Goal: Task Accomplishment & Management: Complete application form

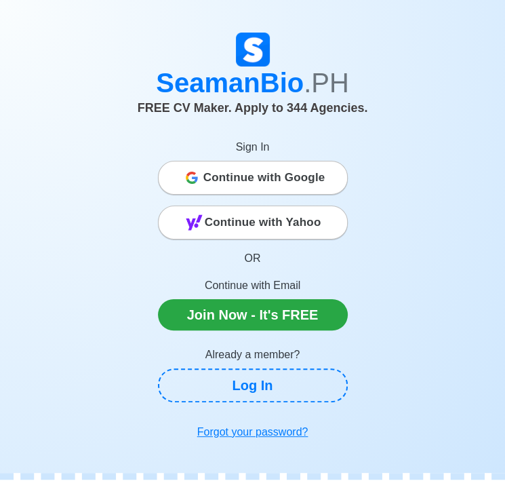
click at [261, 191] on span "Continue with Google" at bounding box center [264, 177] width 122 height 27
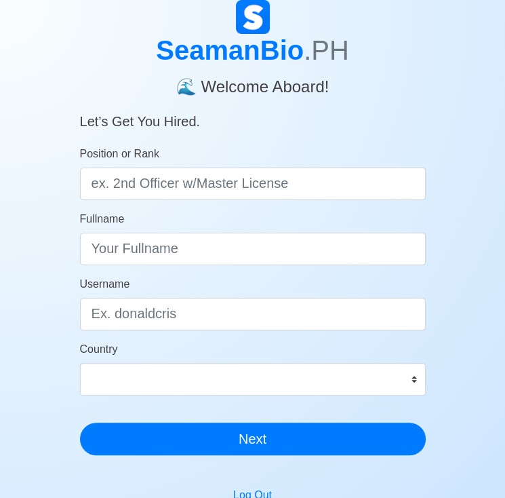
scroll to position [48, 0]
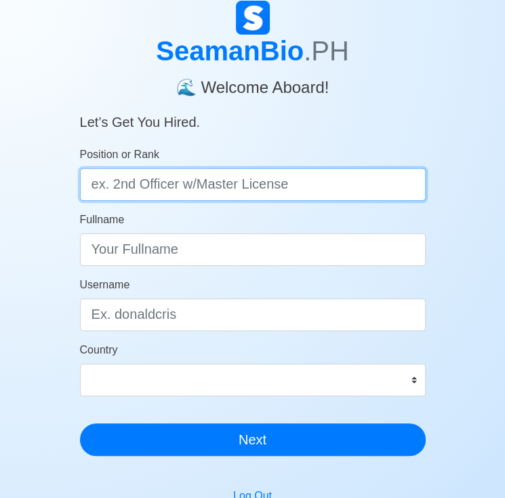
click at [231, 199] on input "Position or Rank" at bounding box center [253, 184] width 346 height 33
type input "d"
type input "Deck Cadet"
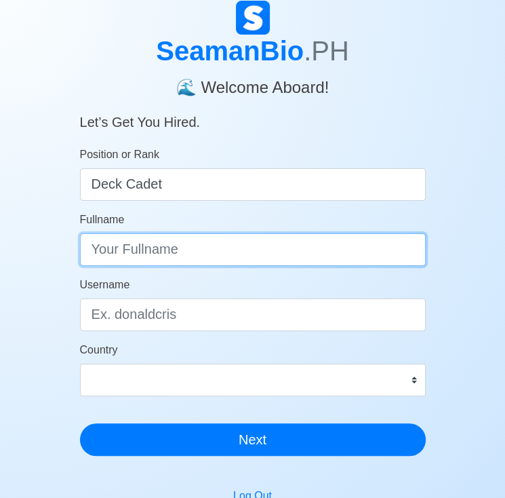
click at [172, 251] on input "Fullname" at bounding box center [253, 249] width 346 height 33
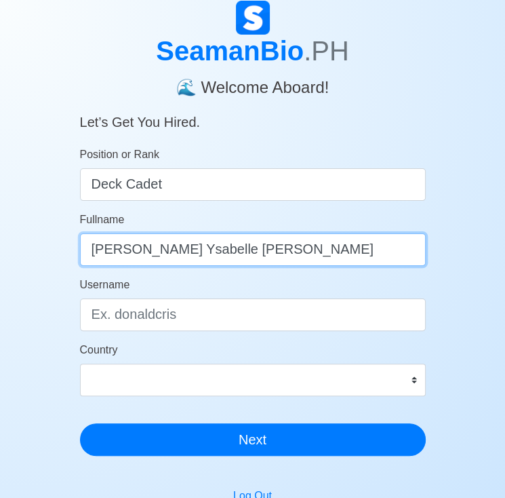
type input "Daniella Ysabelle B. Ragual"
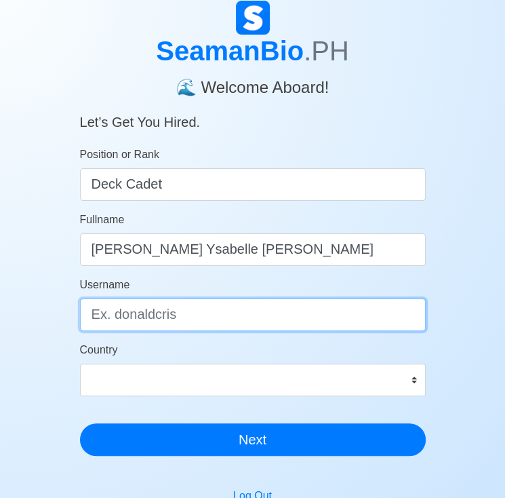
click at [144, 311] on input "Username" at bounding box center [253, 314] width 346 height 33
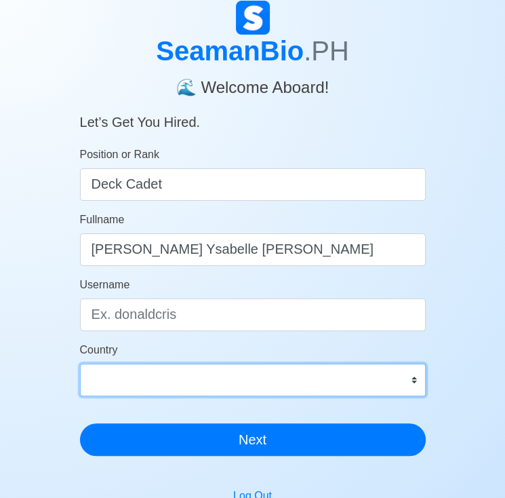
click at [157, 377] on select "Afghanistan Åland Islands Albania Algeria American Samoa Andorra Angola Anguill…" at bounding box center [253, 380] width 346 height 33
click at [139, 379] on select "Afghanistan Åland Islands Albania Algeria American Samoa Andorra Angola Anguill…" at bounding box center [253, 380] width 346 height 33
select select "PH"
click at [80, 364] on select "Afghanistan Åland Islands Albania Algeria American Samoa Andorra Angola Anguill…" at bounding box center [253, 380] width 346 height 33
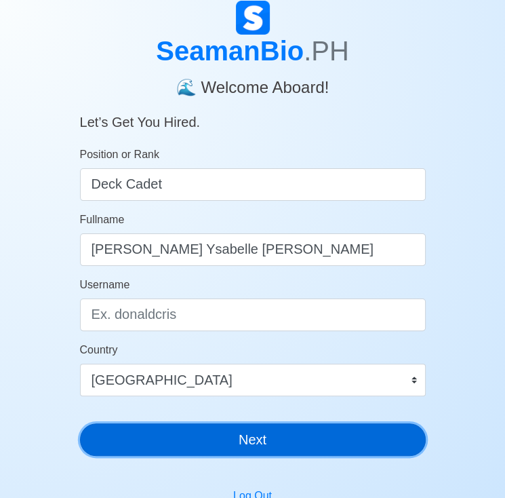
click at [164, 442] on button "Next" at bounding box center [253, 439] width 346 height 33
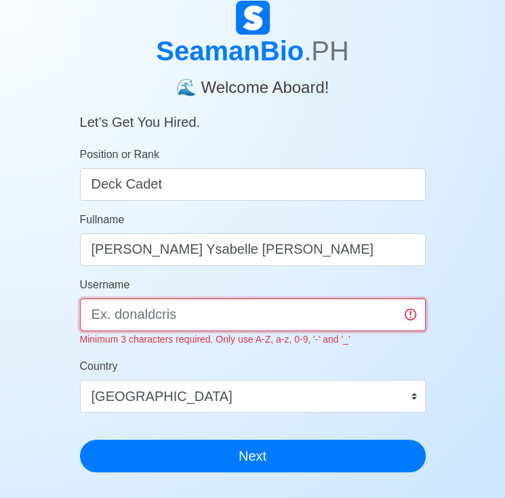
click at [197, 315] on input "Username" at bounding box center [253, 314] width 346 height 33
type input "Daniella"
click at [80, 440] on button "Next" at bounding box center [253, 456] width 346 height 33
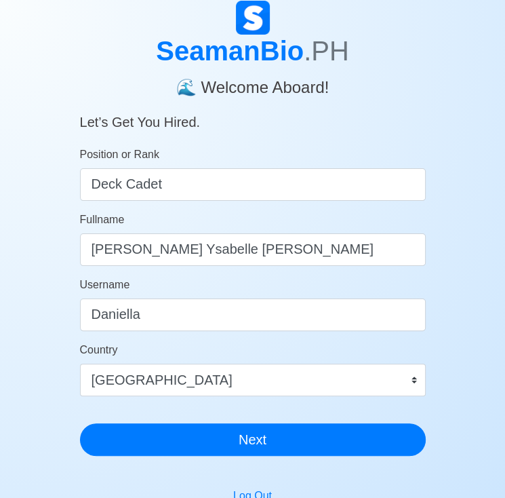
scroll to position [0, 0]
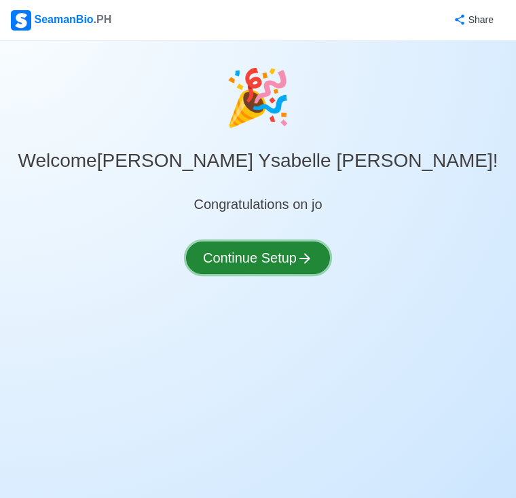
click at [265, 243] on button "Continue Setup" at bounding box center [258, 257] width 144 height 33
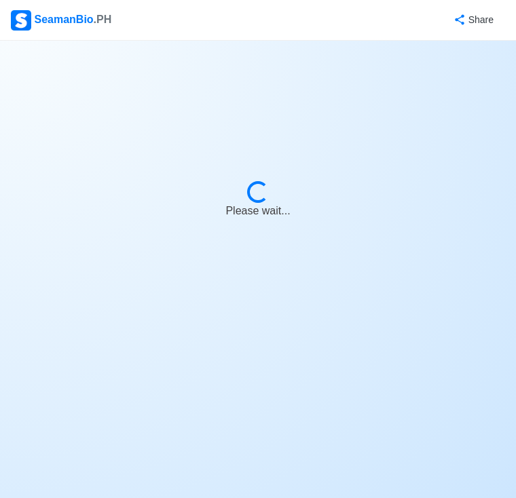
select select "Visible for Hiring"
select select "PH"
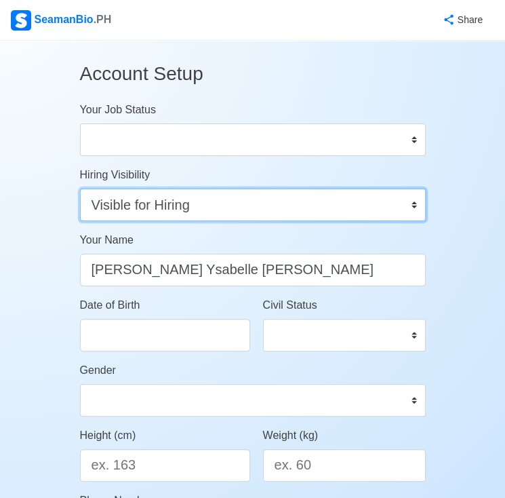
click at [258, 210] on select "Visible for Hiring Not Visible for Hiring" at bounding box center [253, 205] width 346 height 33
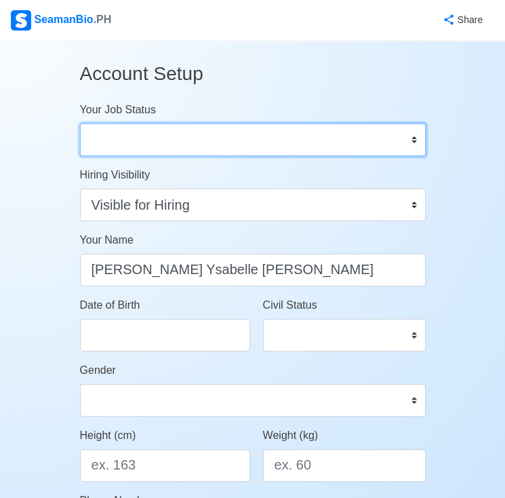
click at [233, 132] on select "Onboard Actively Looking for Job Not Looking for Job" at bounding box center [253, 139] width 346 height 33
select select "Actively Looking for Job"
click at [80, 123] on select "Onboard Actively Looking for Job Not Looking for Job" at bounding box center [253, 139] width 346 height 33
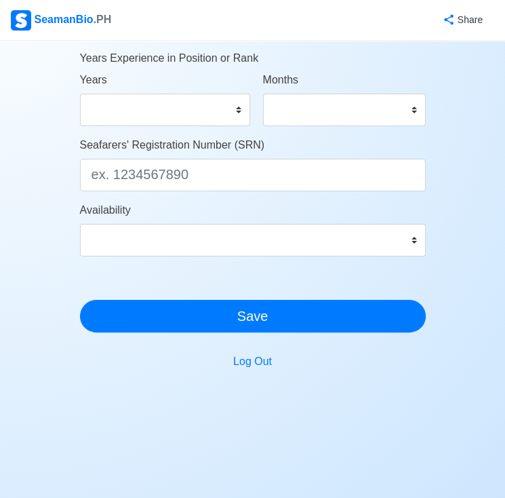
scroll to position [762, 0]
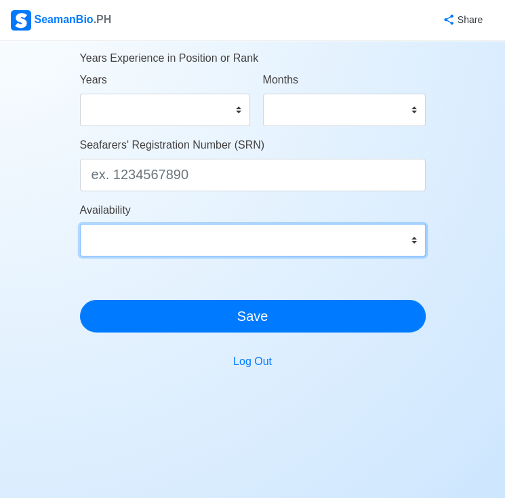
click at [247, 226] on select "Immediate Oct 2025 Nov 2025 Dec 2025 Jan 2026 Feb 2026 Mar 2026 Apr 2026 May 20…" at bounding box center [253, 240] width 346 height 33
click at [80, 224] on select "Immediate Oct 2025 Nov 2025 Dec 2025 Jan 2026 Feb 2026 Mar 2026 Apr 2026 May 20…" at bounding box center [253, 240] width 346 height 33
click at [180, 252] on select "Immediate Oct 2025 Nov 2025 Dec 2025 Jan 2026 Feb 2026 Mar 2026 Apr 2026 May 20…" at bounding box center [253, 240] width 346 height 33
select select "4102416000000"
click at [80, 224] on select "Immediate Oct 2025 Nov 2025 Dec 2025 Jan 2026 Feb 2026 Mar 2026 Apr 2026 May 20…" at bounding box center [253, 240] width 346 height 33
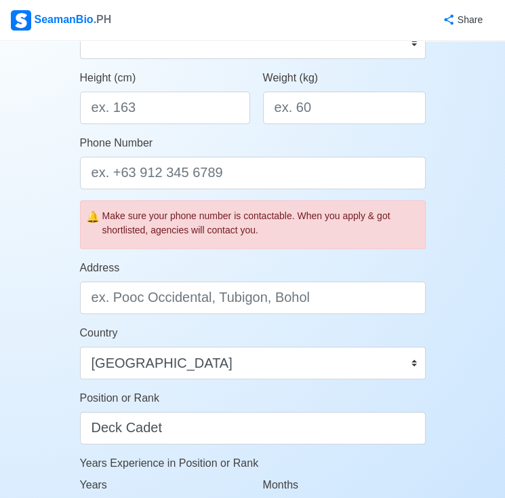
scroll to position [355, 0]
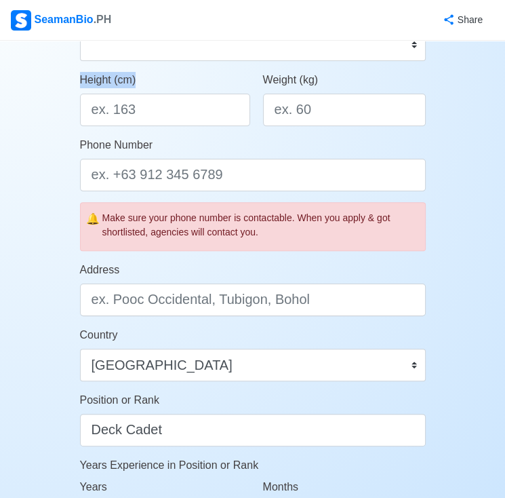
drag, startPoint x: 176, startPoint y: 91, endPoint x: 174, endPoint y: 103, distance: 12.5
click at [174, 103] on div "Height (cm)" at bounding box center [165, 99] width 170 height 54
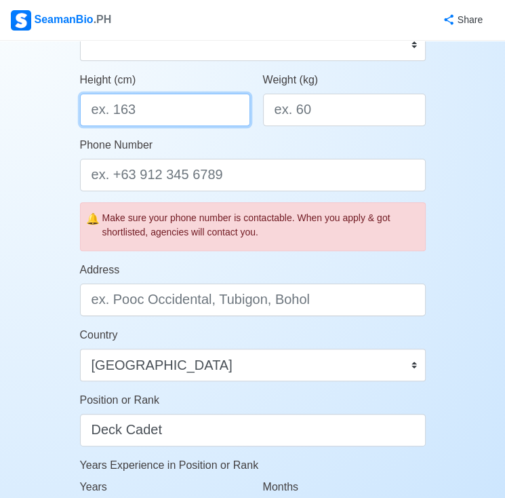
click at [174, 103] on input "Height (cm)" at bounding box center [165, 110] width 170 height 33
type input "1"
type input "165"
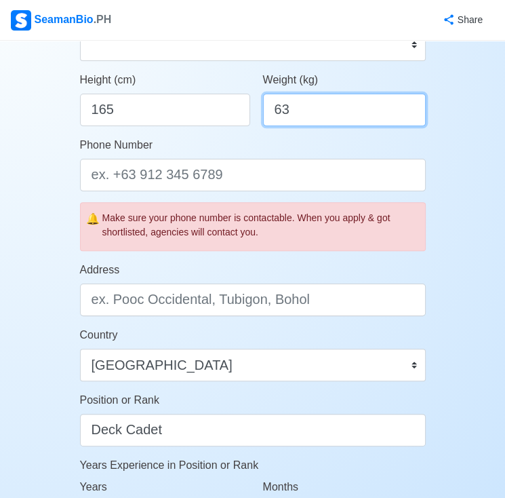
type input "63"
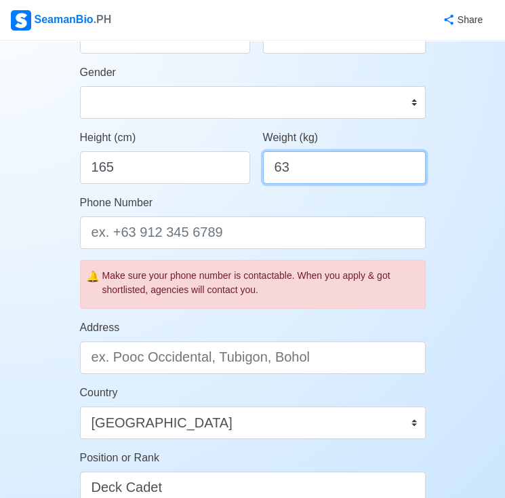
scroll to position [296, 0]
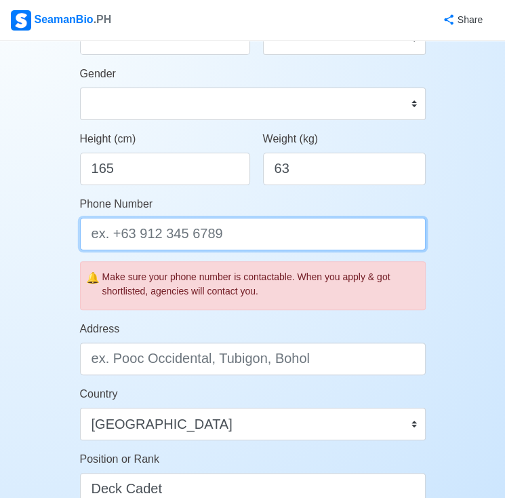
click at [157, 231] on input "Phone Number" at bounding box center [253, 234] width 346 height 33
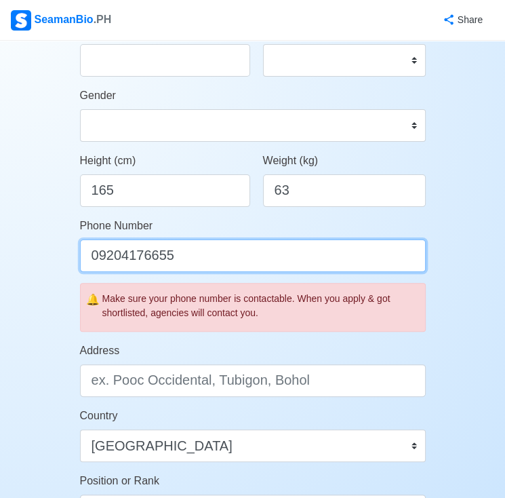
scroll to position [272, 0]
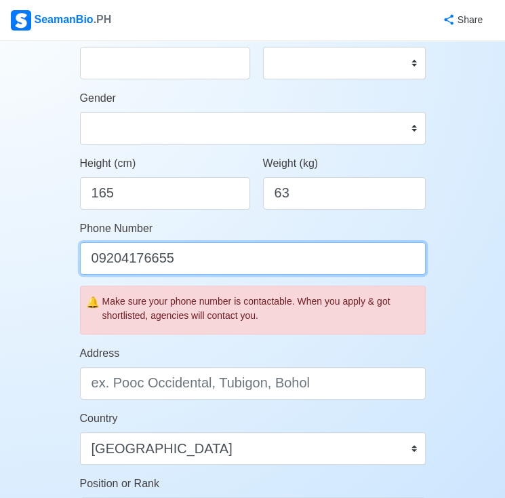
type input "09204176655"
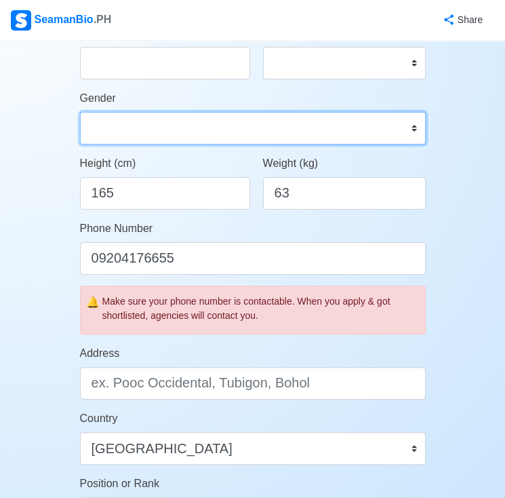
click at [209, 138] on select "Male Female" at bounding box center [253, 128] width 346 height 33
select select "Female"
click at [80, 112] on select "Male Female" at bounding box center [253, 128] width 346 height 33
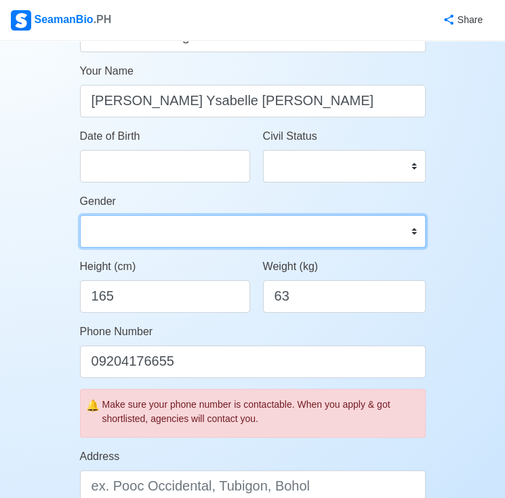
scroll to position [155, 0]
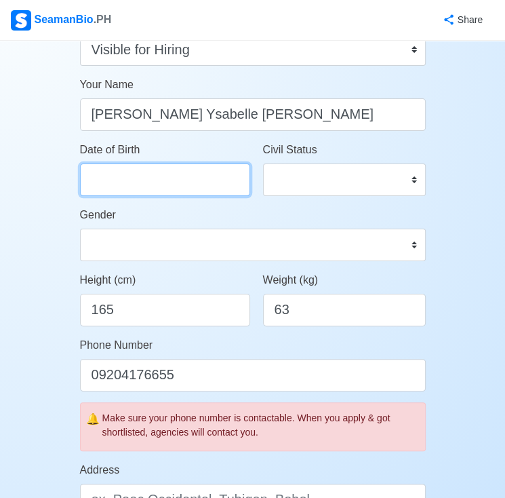
select select "****"
select select "*********"
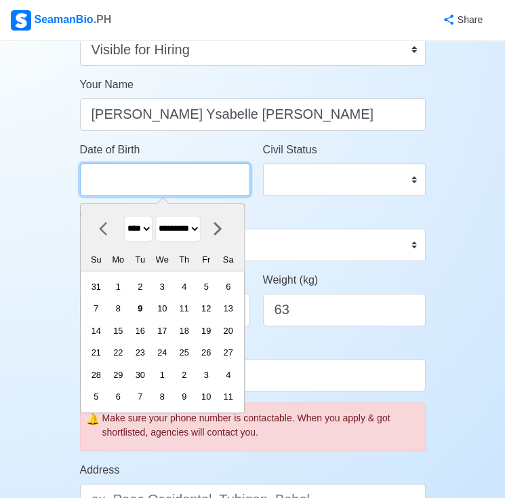
click at [183, 189] on input "Date of Birth" at bounding box center [165, 179] width 170 height 33
click at [139, 226] on select "**** **** **** **** **** **** **** **** **** **** **** **** **** **** **** ****…" at bounding box center [138, 229] width 28 height 26
select select "****"
click at [124, 216] on select "**** **** **** **** **** **** **** **** **** **** **** **** **** **** **** ****…" at bounding box center [138, 229] width 28 height 26
click at [201, 218] on select "******* ******** ***** ***** *** **** **** ****** ********* ******* ******** **…" at bounding box center [177, 229] width 45 height 26
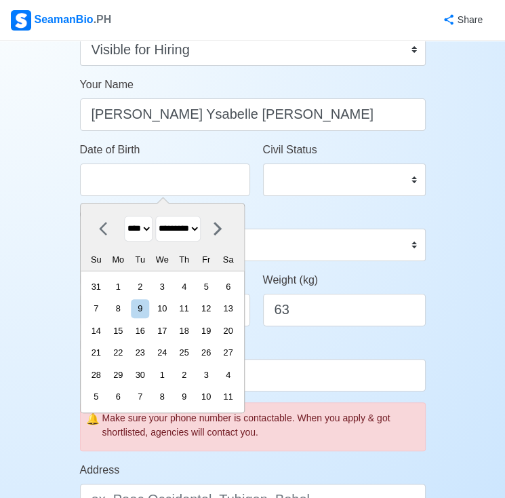
select select "****"
click at [160, 216] on select "******* ******** ***** ***** *** **** **** ****** ********* ******* ******** **…" at bounding box center [177, 229] width 45 height 26
click at [149, 332] on div "17" at bounding box center [140, 331] width 18 height 18
type input "06/17/2003"
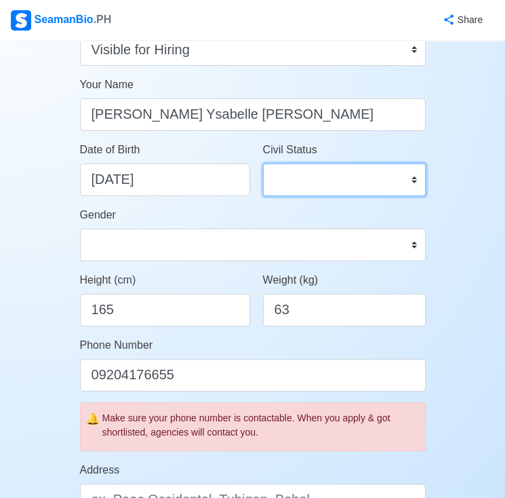
click at [338, 177] on select "Single Married Widowed Separated" at bounding box center [344, 179] width 163 height 33
select select "Single"
click at [263, 163] on select "Single Married Widowed Separated" at bounding box center [344, 179] width 163 height 33
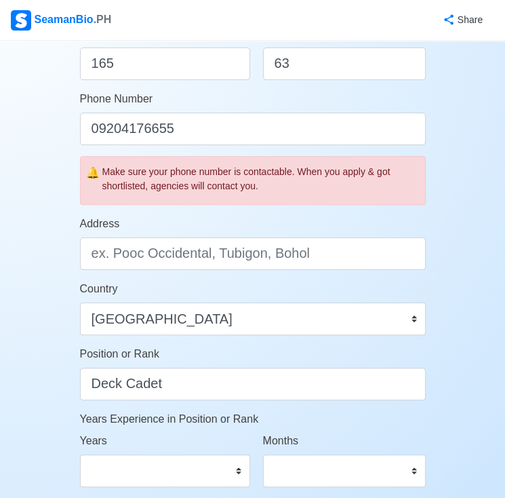
scroll to position [408, 0]
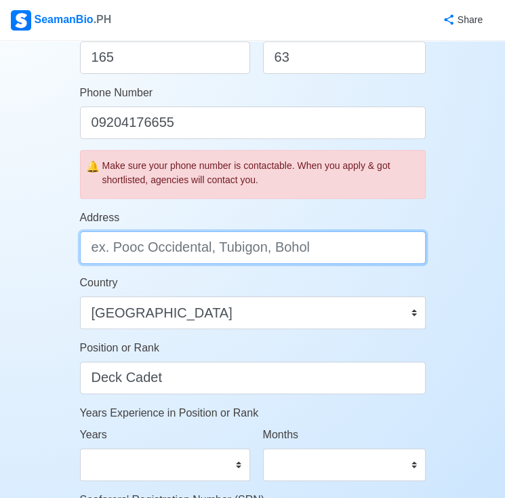
click at [279, 252] on input "Address" at bounding box center [253, 247] width 346 height 33
type input "l"
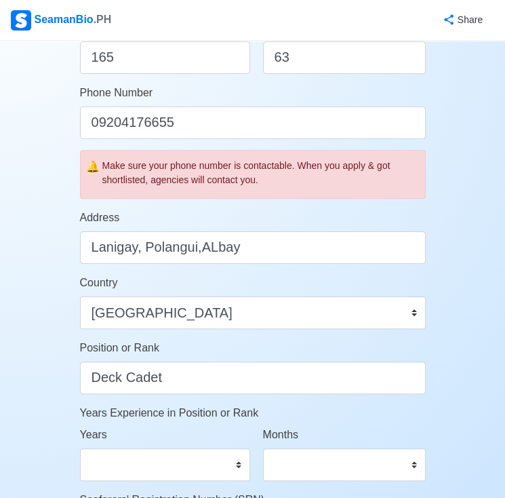
click at [212, 266] on form "Your Job Status Onboard Actively Looking for Job Not Looking for Job Hiring Vis…" at bounding box center [253, 190] width 346 height 993
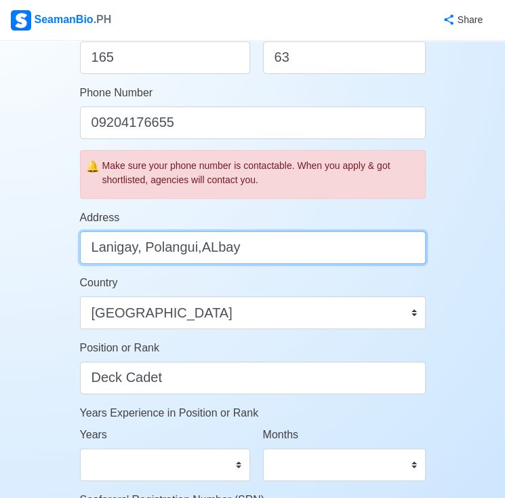
click at [197, 246] on input "Lanigay, Polangui,ALbay" at bounding box center [253, 247] width 346 height 33
click at [214, 247] on input "Lanigay, Polangui, ALbay" at bounding box center [253, 247] width 346 height 33
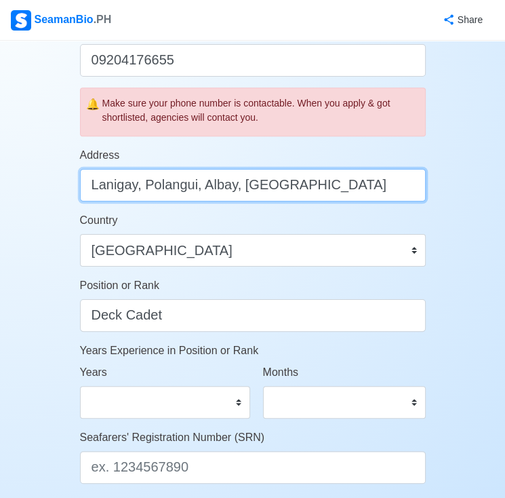
type input "Lanigay, Polangui, Albay, Bicol"
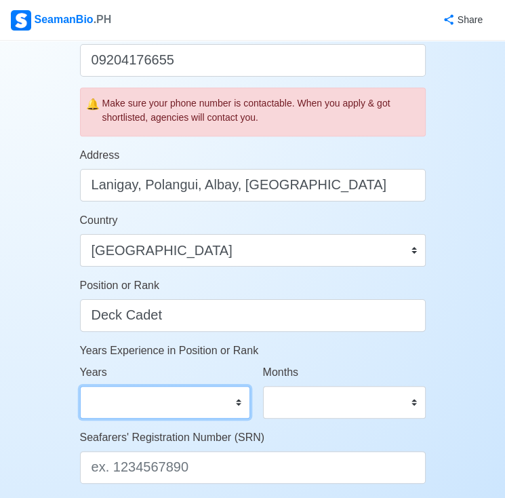
click at [224, 408] on select "0 1 2 3 4 5 6 7 8 9 10 11 12 13 14 15 16 17 18 19 20 21 22 23 24 25 26 27 28 29…" at bounding box center [165, 402] width 170 height 33
select select "0"
click at [80, 386] on select "0 1 2 3 4 5 6 7 8 9 10 11 12 13 14 15 16 17 18 19 20 21 22 23 24 25 26 27 28 29…" at bounding box center [165, 402] width 170 height 33
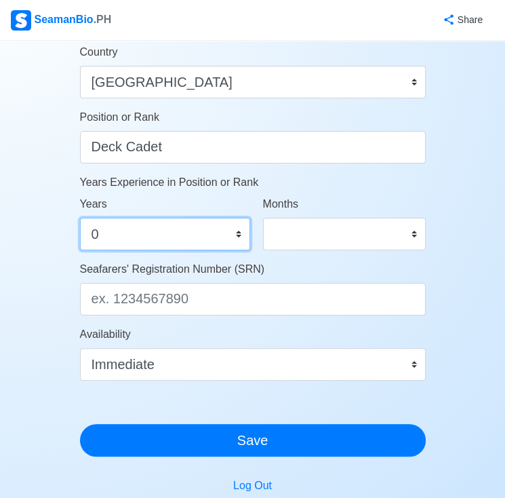
scroll to position [640, 0]
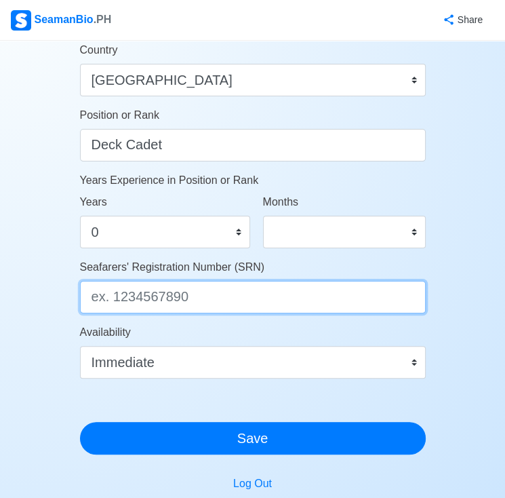
click at [189, 306] on input "Seafarers' Registration Number (SRN)" at bounding box center [253, 297] width 346 height 33
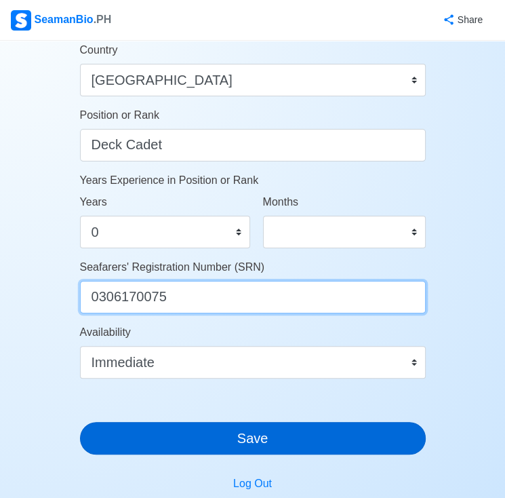
type input "0306170075"
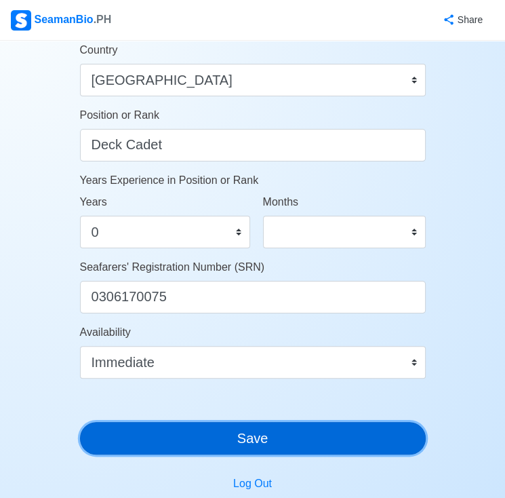
click at [235, 435] on button "Save" at bounding box center [253, 438] width 346 height 33
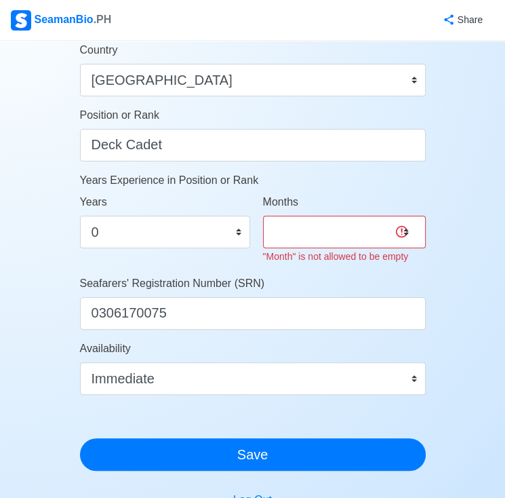
click at [341, 248] on div "Months 0 1 2 3 4 5 6 7 8 9 10 11 "Month" is not allowed to be empty" at bounding box center [344, 229] width 163 height 71
click at [339, 234] on select "0 1 2 3 4 5 6 7 8 9 10 11" at bounding box center [344, 232] width 163 height 33
select select "0"
click at [263, 216] on select "0 1 2 3 4 5 6 7 8 9 10 11" at bounding box center [344, 232] width 163 height 33
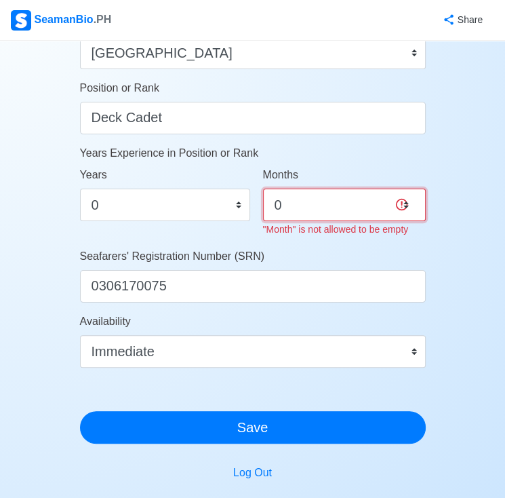
scroll to position [670, 0]
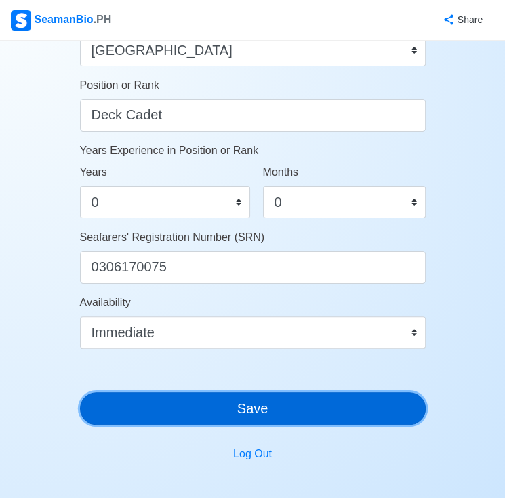
click at [265, 402] on button "Save" at bounding box center [253, 408] width 346 height 33
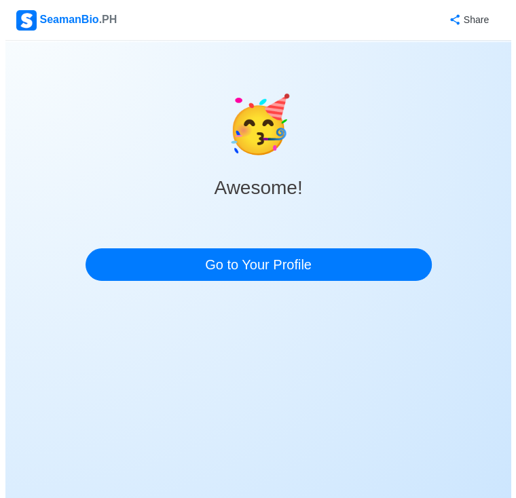
scroll to position [0, 0]
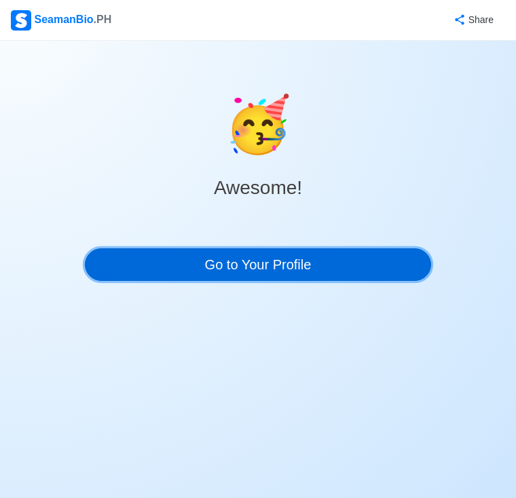
click at [275, 264] on link "Go to Your Profile" at bounding box center [258, 264] width 346 height 33
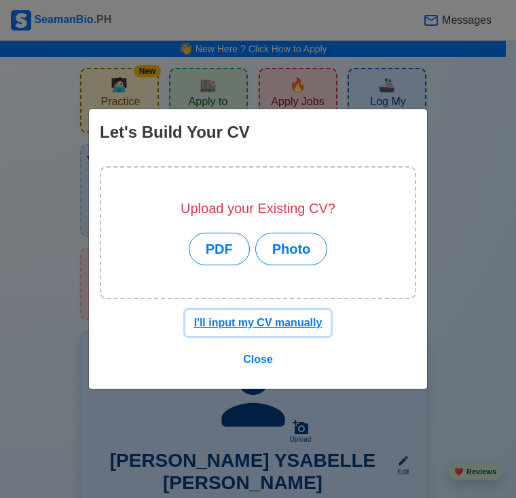
click at [275, 318] on u "I'll input my CV manually" at bounding box center [258, 323] width 128 height 12
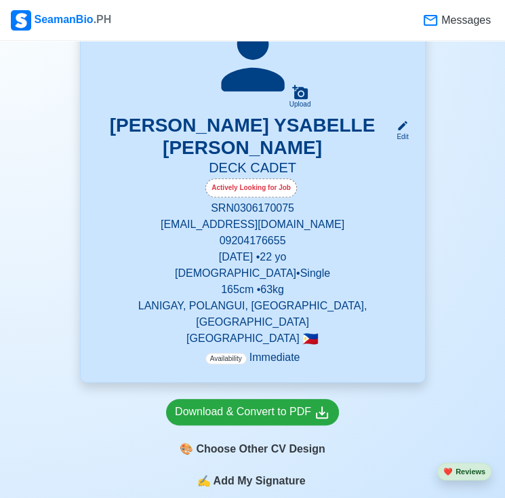
scroll to position [338, 0]
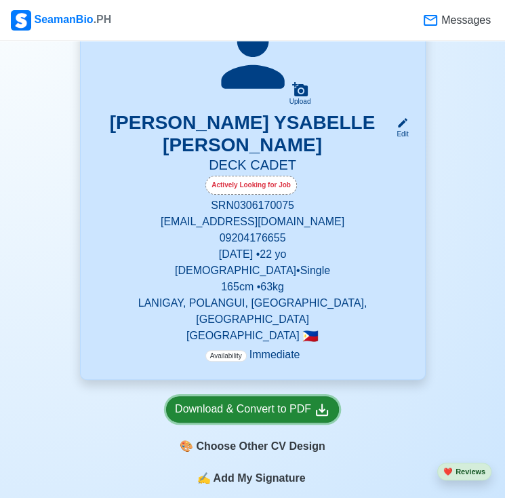
click at [252, 401] on div "Download & Convert to PDF" at bounding box center [252, 409] width 155 height 17
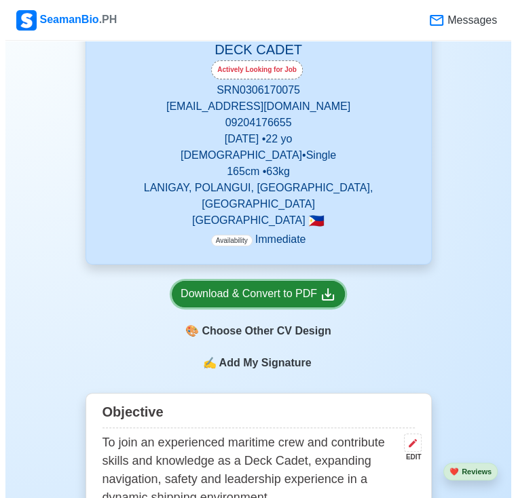
scroll to position [454, 0]
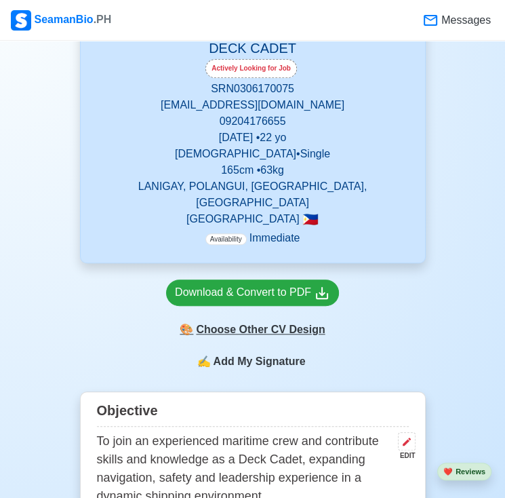
click at [282, 317] on div "🎨 Choose Other CV Design" at bounding box center [252, 330] width 173 height 26
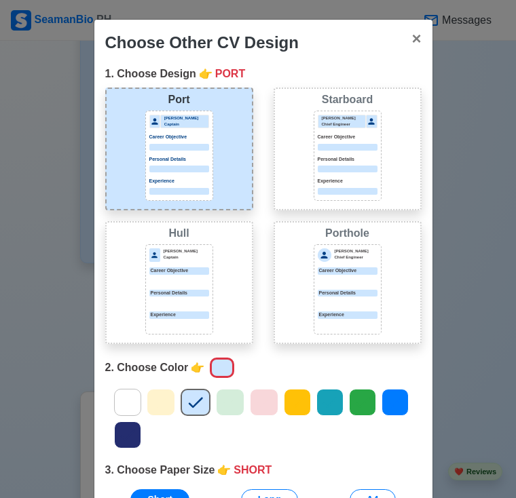
click at [123, 414] on div at bounding box center [263, 418] width 336 height 65
click at [130, 397] on icon at bounding box center [127, 402] width 20 height 20
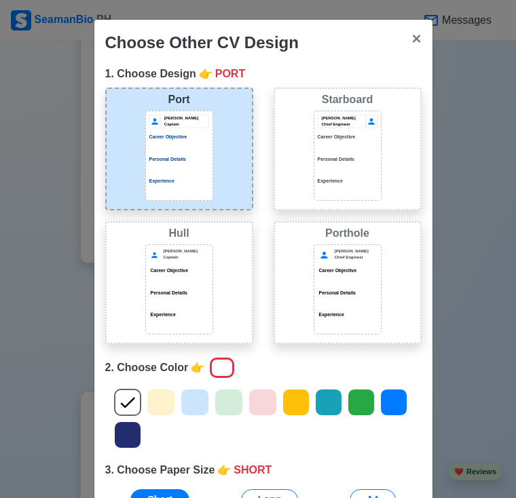
click at [130, 397] on icon at bounding box center [127, 402] width 20 height 20
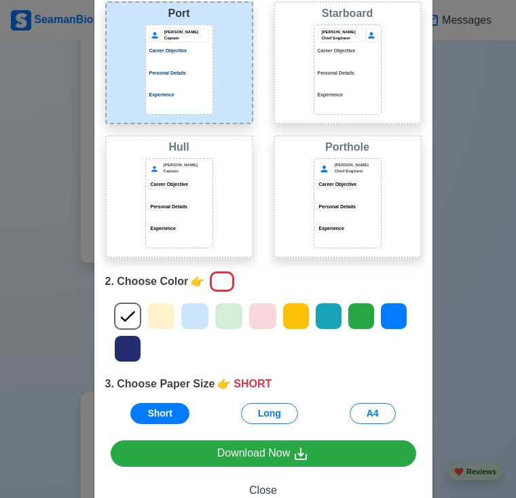
scroll to position [87, 0]
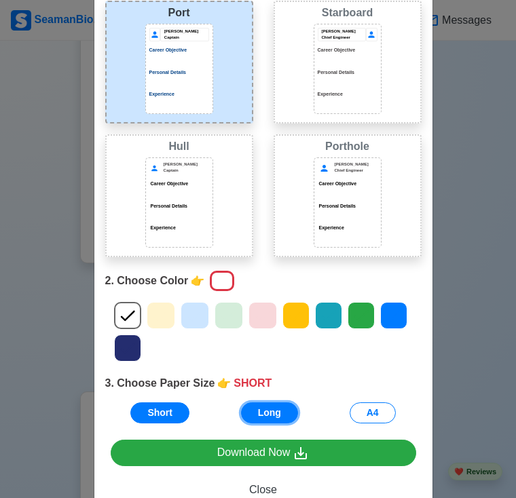
click at [252, 409] on button "Long" at bounding box center [269, 412] width 57 height 21
click at [218, 272] on div at bounding box center [222, 281] width 24 height 20
click at [188, 322] on icon at bounding box center [195, 315] width 20 height 20
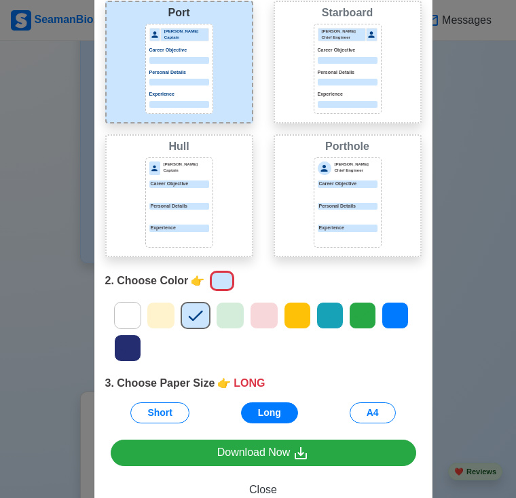
scroll to position [126, 0]
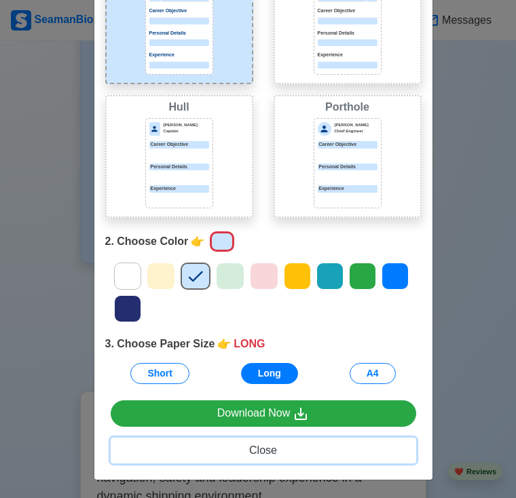
click at [254, 445] on span "Close" at bounding box center [263, 450] width 28 height 12
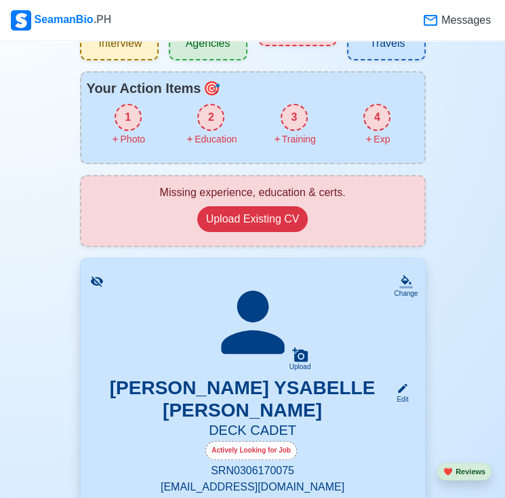
scroll to position [0, 0]
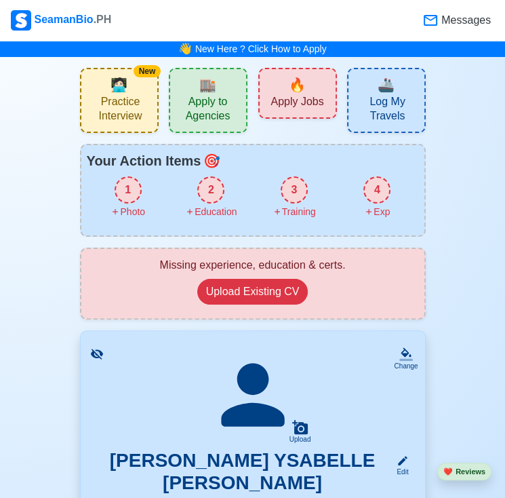
click at [132, 101] on span "Practice Interview" at bounding box center [121, 110] width 68 height 31
click at [209, 127] on div "🏬 Apply to Agencies" at bounding box center [208, 100] width 79 height 65
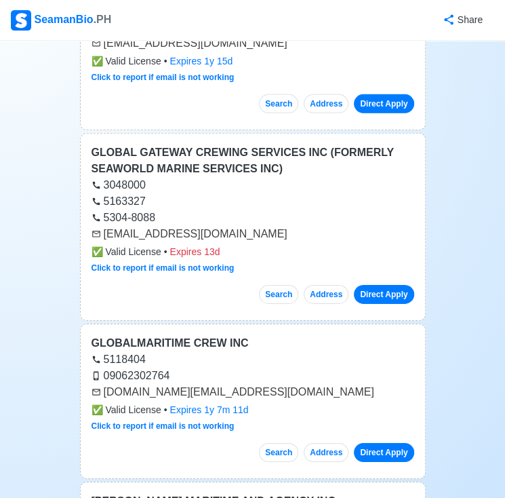
scroll to position [4590, 0]
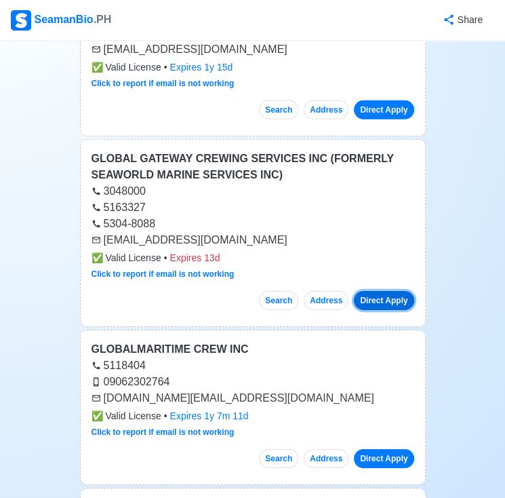
click at [391, 291] on button "Direct Apply" at bounding box center [384, 300] width 60 height 19
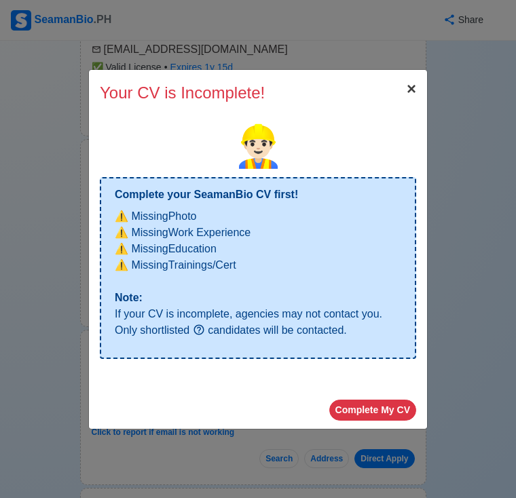
click at [410, 88] on span "×" at bounding box center [410, 88] width 9 height 18
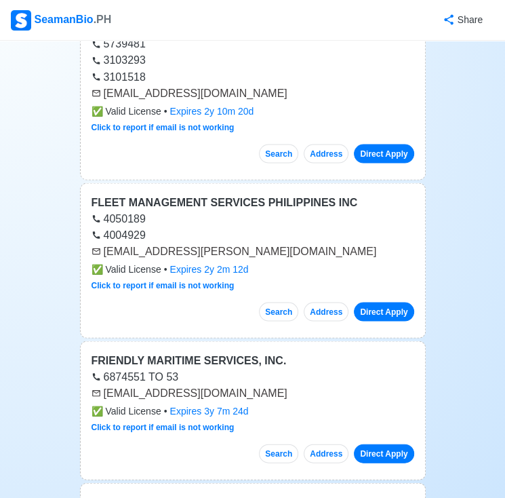
scroll to position [3641, 0]
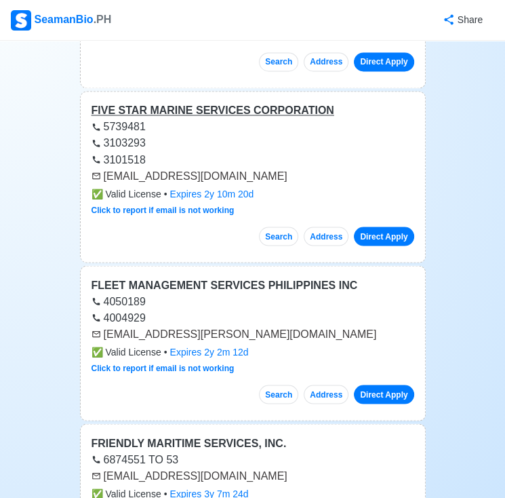
click at [392, 102] on div "FIVE STAR MARINE SERVICES CORPORATION" at bounding box center [253, 110] width 323 height 16
click at [242, 151] on div "3101518" at bounding box center [253, 159] width 323 height 16
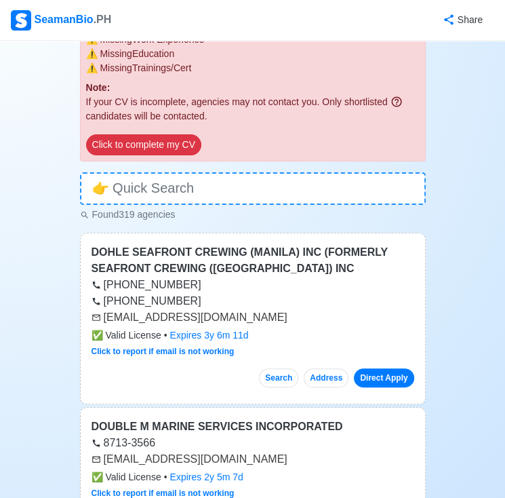
scroll to position [0, 0]
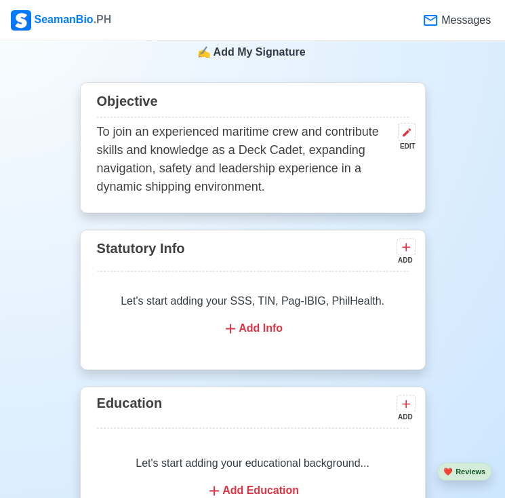
scroll to position [762, 0]
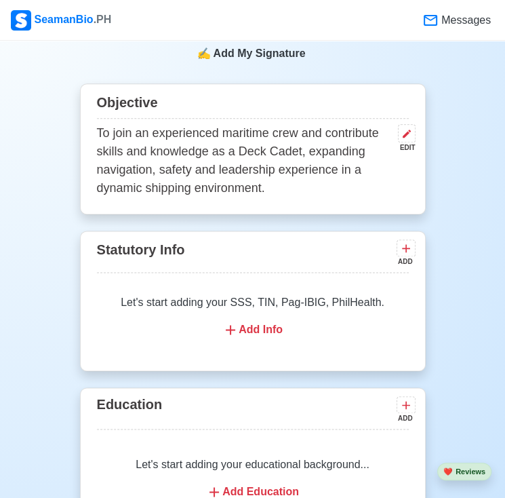
click at [275, 131] on p "To join an experienced maritime crew and contribute skills and knowledge as a D…" at bounding box center [245, 160] width 296 height 73
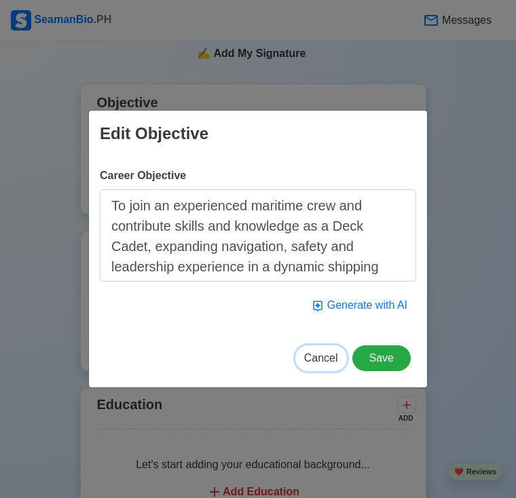
click at [317, 364] on span "Cancel" at bounding box center [321, 358] width 34 height 12
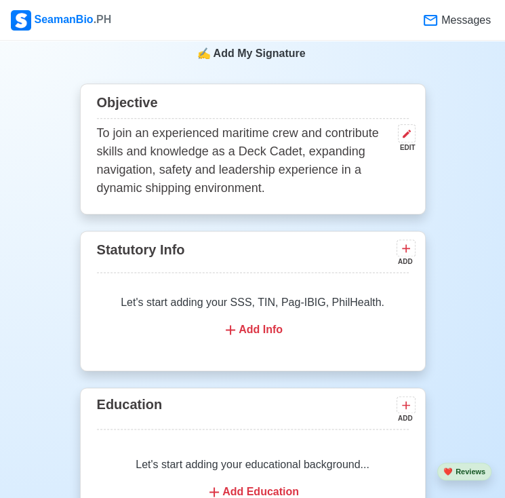
click at [258, 322] on div "Add Info" at bounding box center [252, 330] width 279 height 16
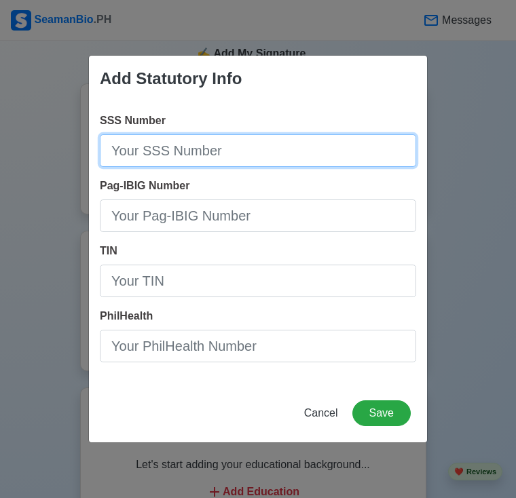
click at [228, 153] on input "SSS Number" at bounding box center [258, 150] width 316 height 33
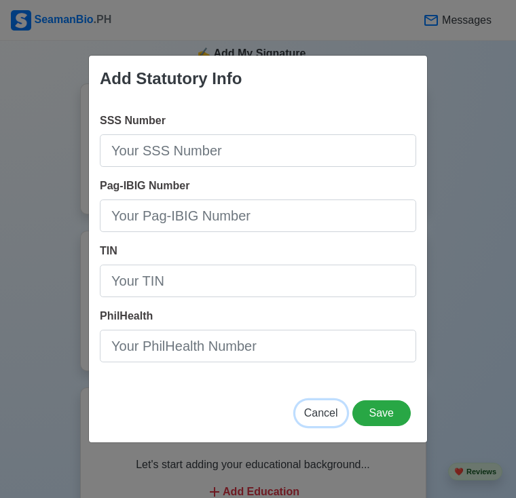
click at [306, 402] on button "Cancel" at bounding box center [321, 413] width 52 height 26
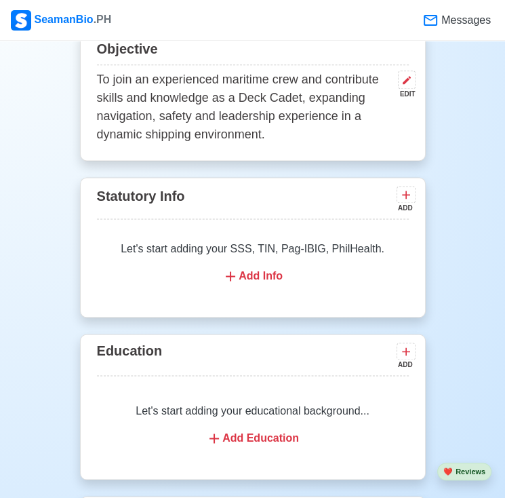
scroll to position [943, 0]
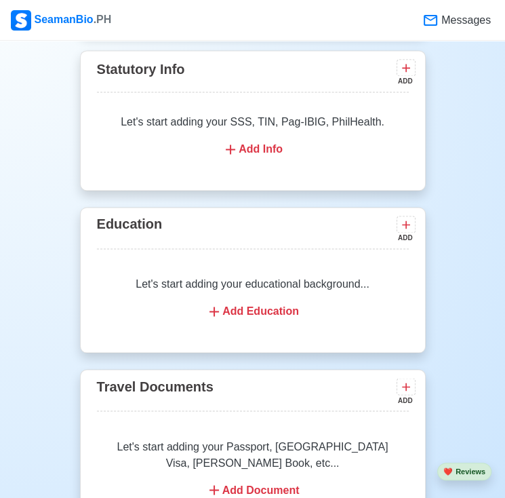
click at [218, 260] on div "Let's start adding your educational background... Add Education" at bounding box center [253, 298] width 312 height 76
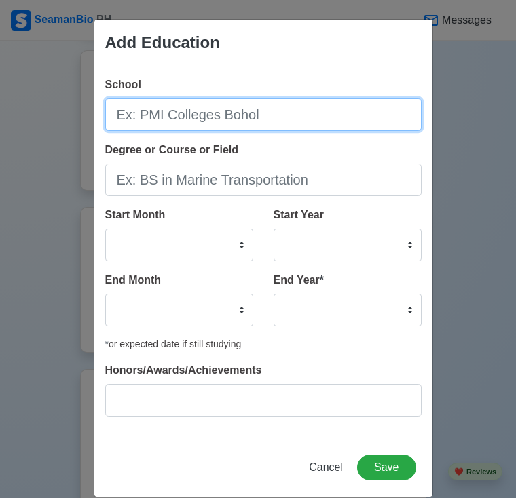
click at [171, 117] on input "School" at bounding box center [263, 114] width 316 height 33
type input "u"
click at [195, 117] on input "University of saint Anthony" at bounding box center [263, 114] width 316 height 33
type input "University of Saint Anthony"
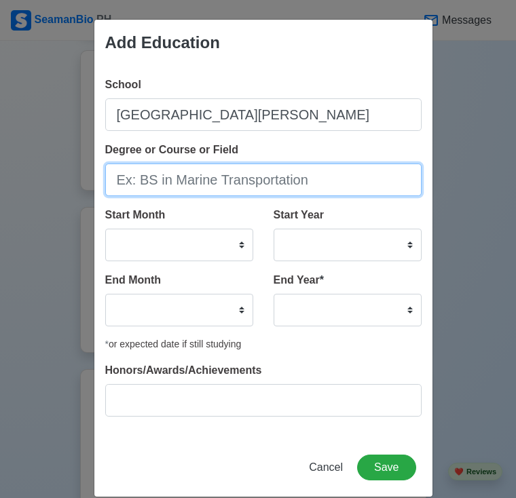
click at [250, 193] on input "Degree or Course or Field" at bounding box center [263, 179] width 316 height 33
type input "Bachelor of Science in Marine Transportation"
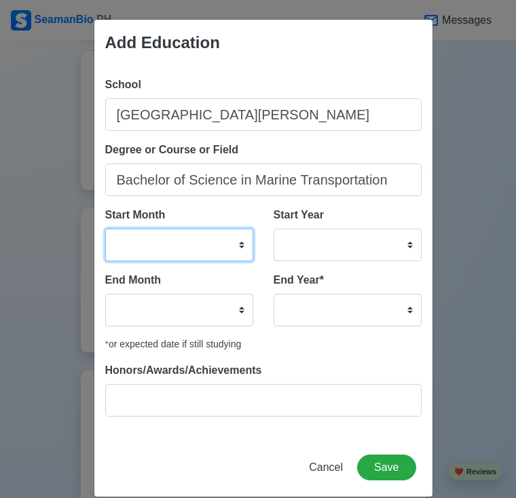
click at [203, 253] on select "January February March April May June July August September October November De…" at bounding box center [179, 245] width 148 height 33
click at [286, 216] on label "Start Year" at bounding box center [298, 215] width 50 height 16
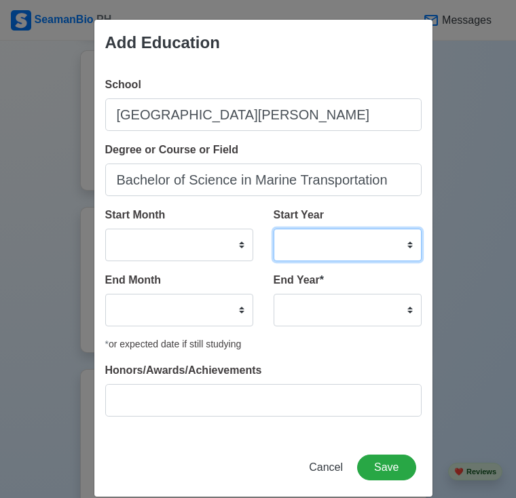
click at [286, 229] on select "2025 2024 2023 2022 2021 2020 2019 2018 2017 2016 2015 2014 2013 2012 2011 2010…" at bounding box center [347, 245] width 148 height 33
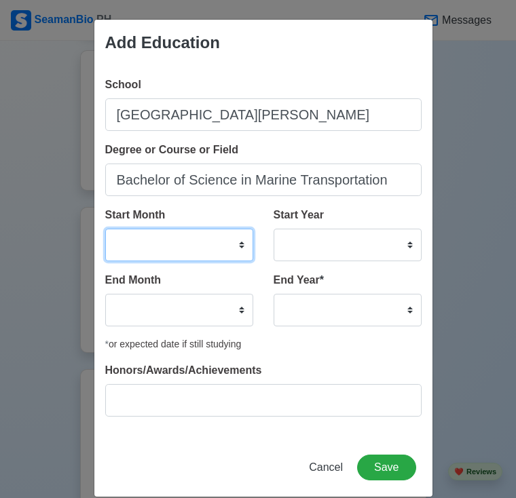
click at [238, 244] on select "January February March April May June July August September October November De…" at bounding box center [179, 245] width 148 height 33
select select "August"
click at [105, 229] on select "January February March April May June July August September October November De…" at bounding box center [179, 245] width 148 height 33
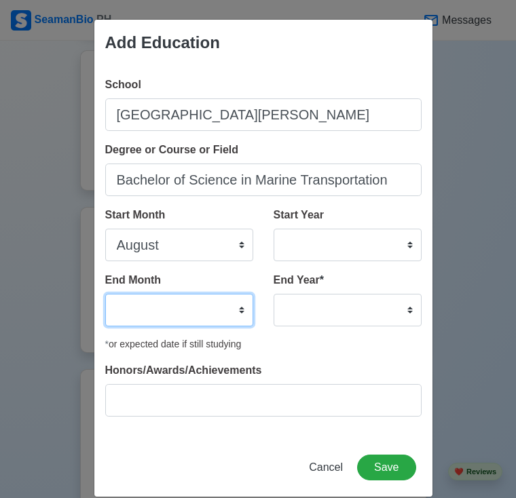
click at [225, 302] on select "January February March April May June July August September October November De…" at bounding box center [179, 310] width 148 height 33
select select "June"
click at [105, 294] on select "January February March April May June July August September October November De…" at bounding box center [179, 310] width 148 height 33
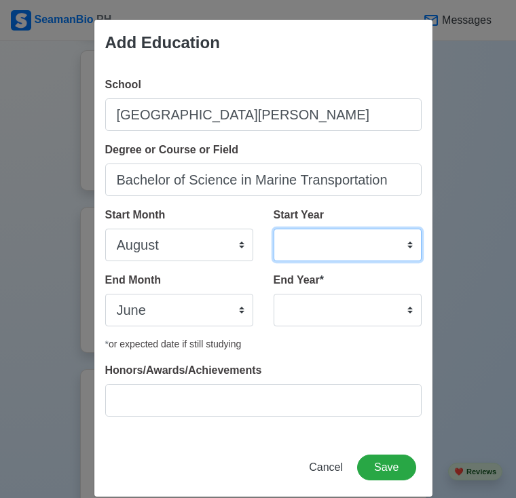
click at [292, 258] on select "2025 2024 2023 2022 2021 2020 2019 2018 2017 2016 2015 2014 2013 2012 2011 2010…" at bounding box center [347, 245] width 148 height 33
select select "2024"
click at [273, 229] on select "2025 2024 2023 2022 2021 2020 2019 2018 2017 2016 2015 2014 2013 2012 2011 2010…" at bounding box center [347, 245] width 148 height 33
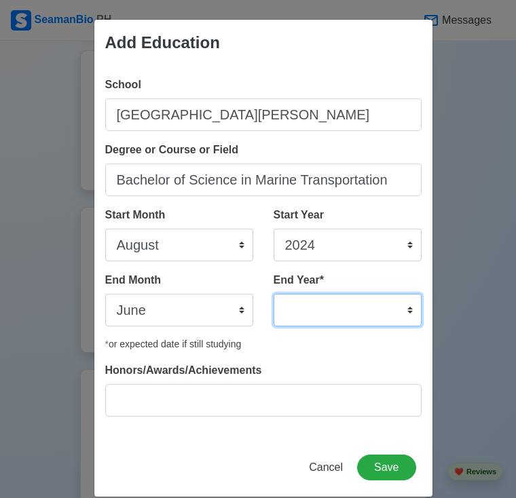
click at [345, 319] on select "2035 2034 2033 2032 2031 2030 2029 2028 2027 2026 2025 2024 2023 2022 2021 2020…" at bounding box center [347, 310] width 148 height 33
select select "2025"
click at [273, 294] on select "2035 2034 2033 2032 2031 2030 2029 2028 2027 2026 2025 2024 2023 2022 2021 2020…" at bounding box center [347, 310] width 148 height 33
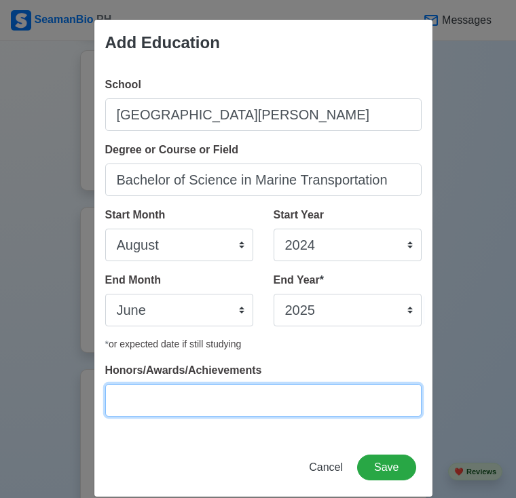
click at [203, 393] on input "Honors/Awards/Achievements" at bounding box center [263, 400] width 316 height 33
type input "r"
type input "Academic Distinction"
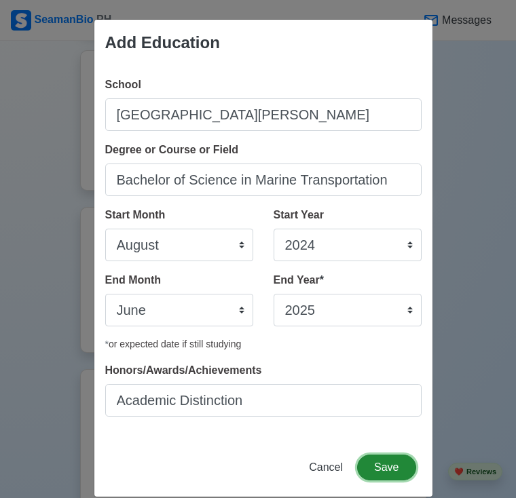
click at [388, 469] on button "Save" at bounding box center [386, 467] width 58 height 26
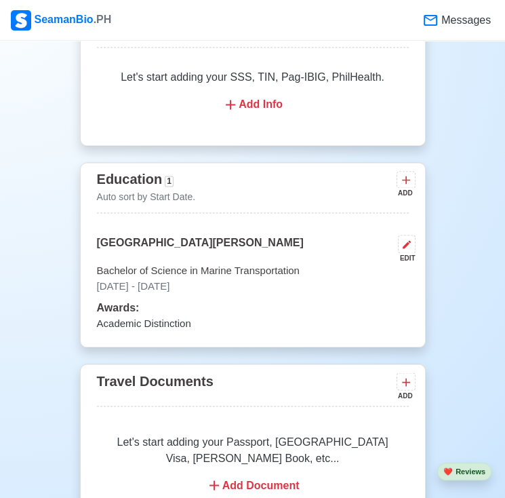
scroll to position [982, 0]
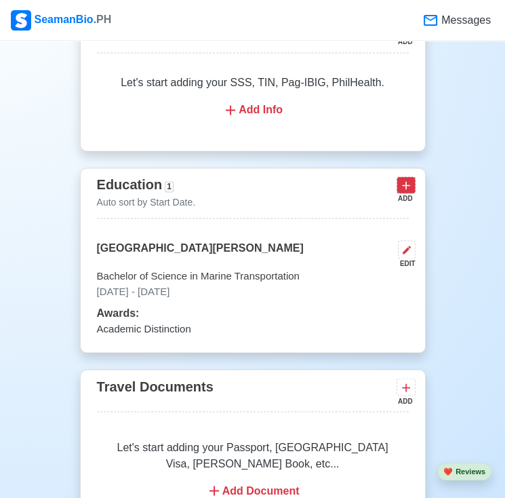
click at [408, 178] on icon at bounding box center [407, 185] width 14 height 14
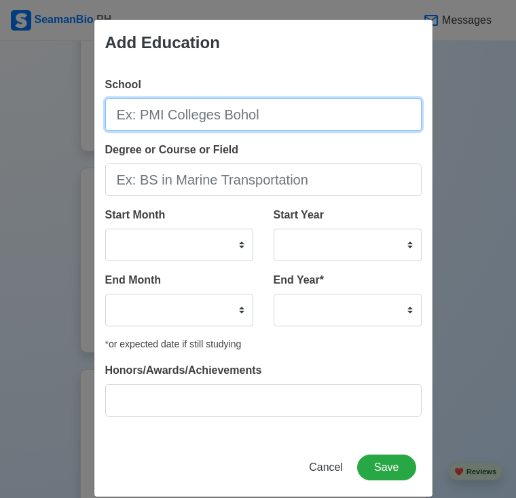
click at [289, 113] on input "School" at bounding box center [263, 114] width 316 height 33
type input "p"
type input "Polangui"
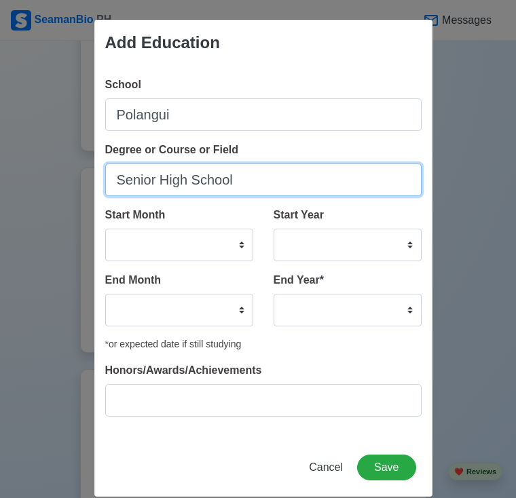
type input "Senior High School"
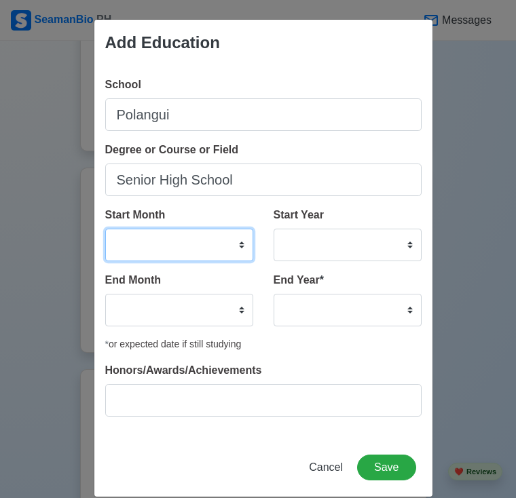
click at [202, 239] on select "January February March April May June July August September October November De…" at bounding box center [179, 245] width 148 height 33
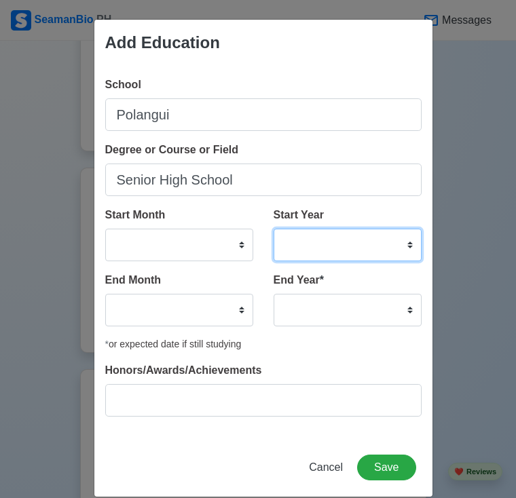
click at [313, 260] on select "2025 2024 2023 2022 2021 2020 2019 2018 2017 2016 2015 2014 2013 2012 2011 2010…" at bounding box center [347, 245] width 148 height 33
select select "2020"
click at [273, 229] on select "2025 2024 2023 2022 2021 2020 2019 2018 2017 2016 2015 2014 2013 2012 2011 2010…" at bounding box center [347, 245] width 148 height 33
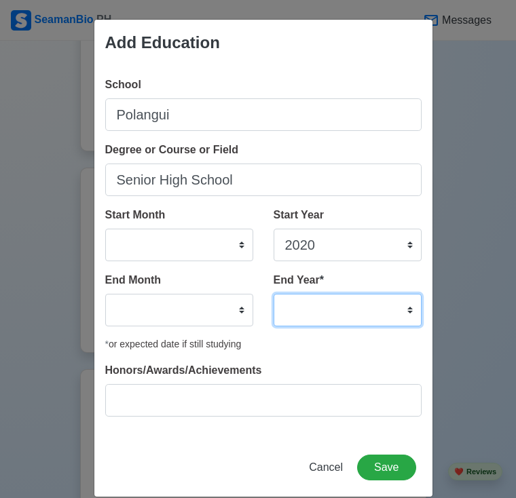
click at [309, 324] on select "2035 2034 2033 2032 2031 2030 2029 2028 2027 2026 2025 2024 2023 2022 2021 2020…" at bounding box center [347, 310] width 148 height 33
select select "2022"
click at [273, 294] on select "2035 2034 2033 2032 2031 2030 2029 2028 2027 2026 2025 2024 2023 2022 2021 2020…" at bounding box center [347, 310] width 148 height 33
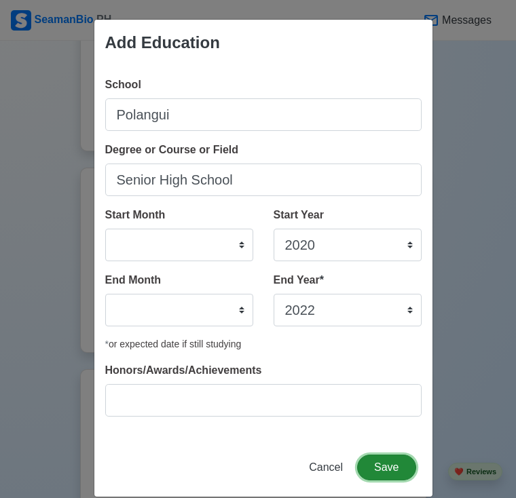
click at [377, 472] on button "Save" at bounding box center [386, 467] width 58 height 26
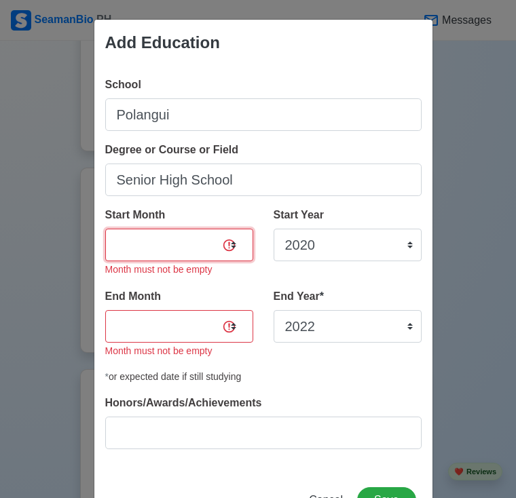
click at [160, 232] on select "January February March April May June July August September October November De…" at bounding box center [179, 245] width 148 height 33
click at [159, 237] on select "January February March April May June July August September October November De…" at bounding box center [179, 245] width 148 height 33
click at [163, 246] on select "January February March April May June July August September October November De…" at bounding box center [179, 245] width 148 height 33
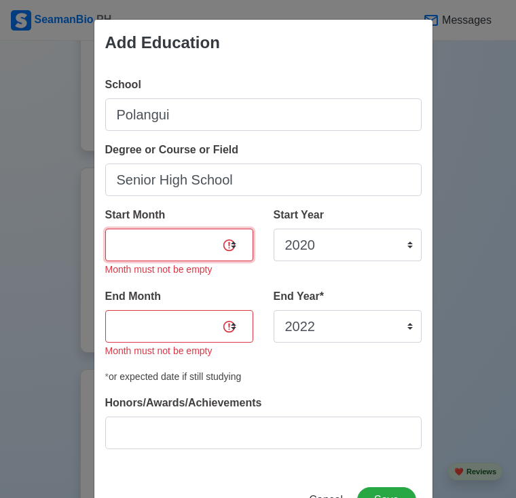
click at [163, 246] on select "January February March April May June July August September October November De…" at bounding box center [179, 245] width 148 height 33
select select "August"
click at [105, 229] on select "January February March April May June July August September October November De…" at bounding box center [179, 245] width 148 height 33
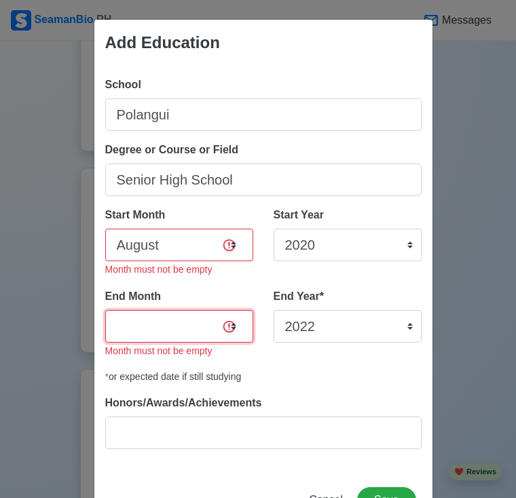
click at [152, 331] on select "January February March April May June July August September October November De…" at bounding box center [179, 326] width 148 height 33
select select "May"
click at [105, 310] on select "January February March April May June July August September October November De…" at bounding box center [179, 326] width 148 height 33
click at [372, 488] on button "Save" at bounding box center [386, 500] width 58 height 26
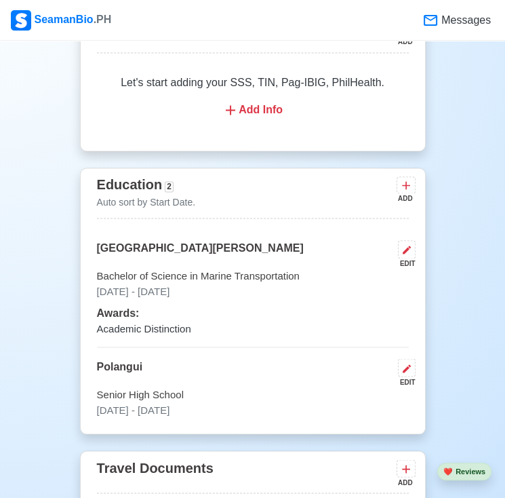
click at [142, 358] on div "Polangui EDIT" at bounding box center [253, 372] width 312 height 28
click at [409, 363] on icon at bounding box center [407, 368] width 11 height 11
select select "August"
select select "2020"
select select "May"
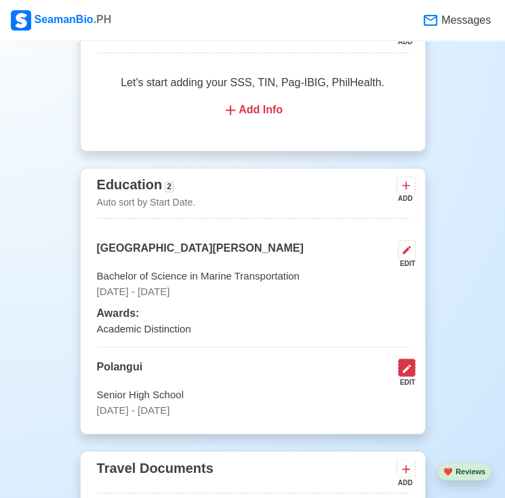
select select "2022"
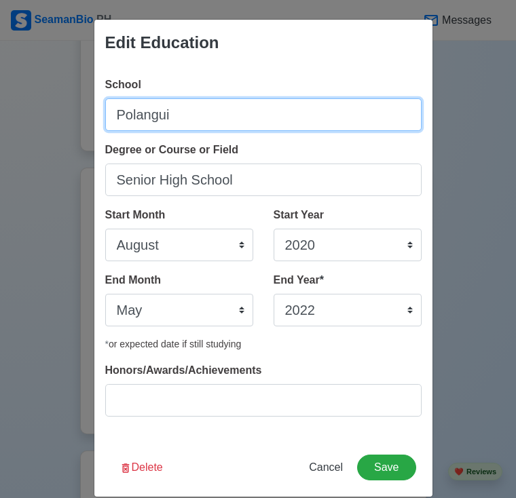
click at [216, 107] on input "Polangui" at bounding box center [263, 114] width 316 height 33
type input "Polangui General Comprehensive High School"
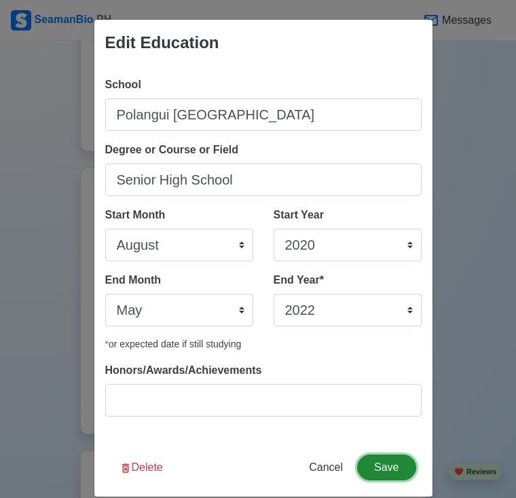
click at [374, 475] on button "Save" at bounding box center [386, 467] width 58 height 26
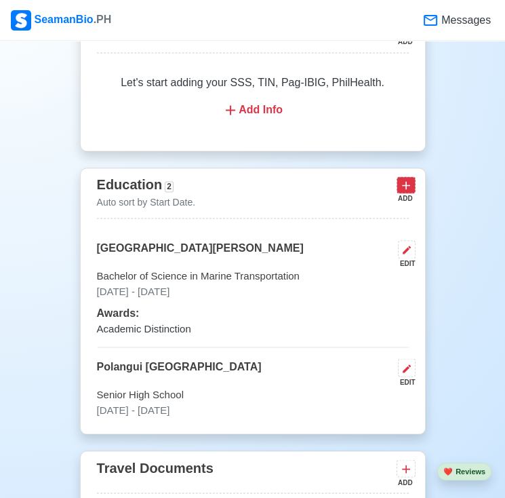
click at [406, 181] on icon at bounding box center [406, 185] width 8 height 8
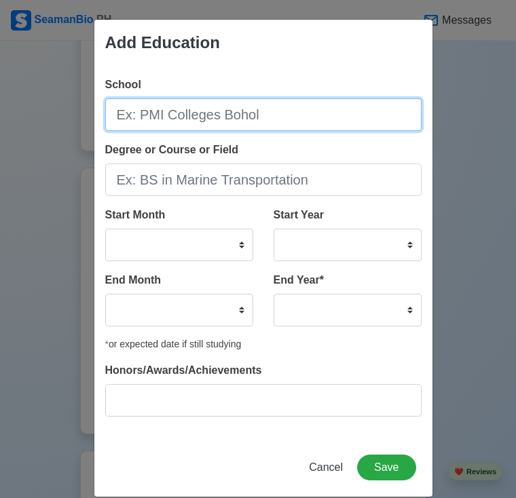
click at [248, 121] on input "School" at bounding box center [263, 114] width 316 height 33
type input "Polangui General Comprehensive High School"
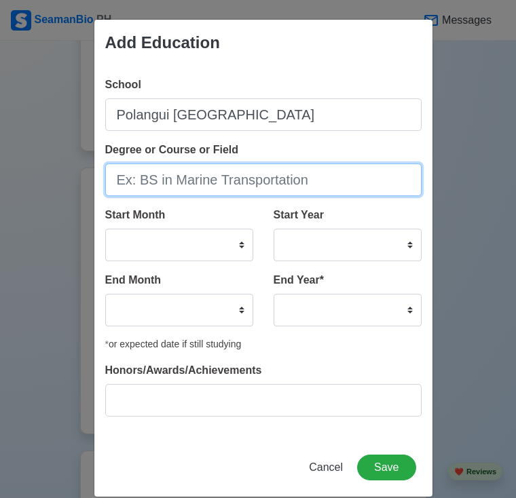
click at [244, 182] on input "Degree or Course or Field" at bounding box center [263, 179] width 316 height 33
type input "Junior High School"
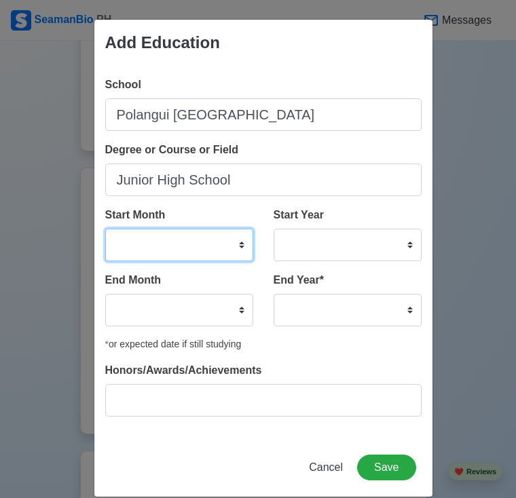
click at [234, 240] on select "January February March April May June July August September October November De…" at bounding box center [179, 245] width 148 height 33
select select "June"
click at [105, 229] on select "January February March April May June July August September October November De…" at bounding box center [179, 245] width 148 height 33
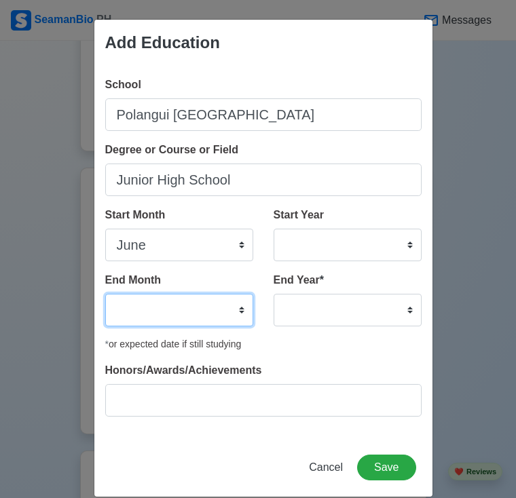
click at [213, 315] on select "January February March April May June July August September October November De…" at bounding box center [179, 310] width 148 height 33
select select "March"
click at [105, 294] on select "January February March April May June July August September October November De…" at bounding box center [179, 310] width 148 height 33
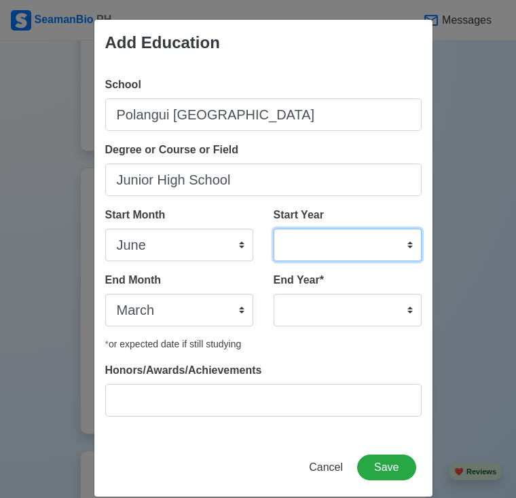
click at [318, 235] on select "2025 2024 2023 2022 2021 2020 2019 2018 2017 2016 2015 2014 2013 2012 2011 2010…" at bounding box center [347, 245] width 148 height 33
select select "2016"
click at [273, 229] on select "2025 2024 2023 2022 2021 2020 2019 2018 2017 2016 2015 2014 2013 2012 2011 2010…" at bounding box center [347, 245] width 148 height 33
click at [349, 326] on div "End Year * 2035 2034 2033 2032 2031 2030 2029 2028 2027 2026 2025 2024 2023 202…" at bounding box center [342, 304] width 158 height 65
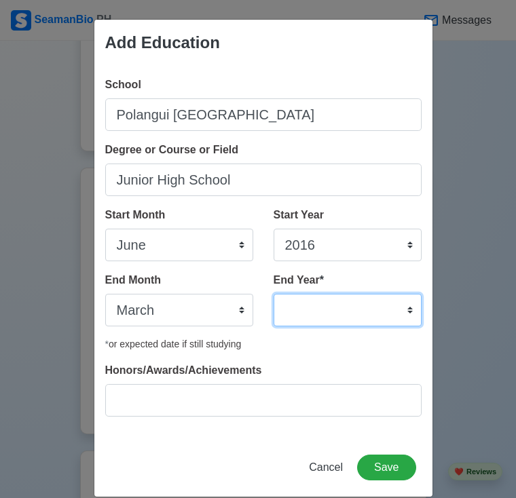
click at [350, 315] on select "2035 2034 2033 2032 2031 2030 2029 2028 2027 2026 2025 2024 2023 2022 2021 2020…" at bounding box center [347, 310] width 148 height 33
select select "2020"
click at [273, 294] on select "2035 2034 2033 2032 2031 2030 2029 2028 2027 2026 2025 2024 2023 2022 2021 2020…" at bounding box center [347, 310] width 148 height 33
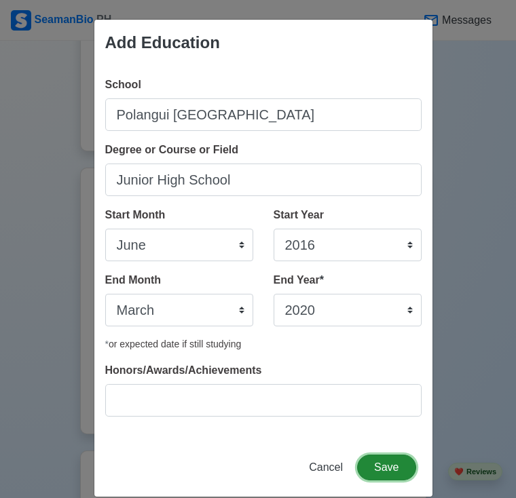
click at [367, 470] on button "Save" at bounding box center [386, 467] width 58 height 26
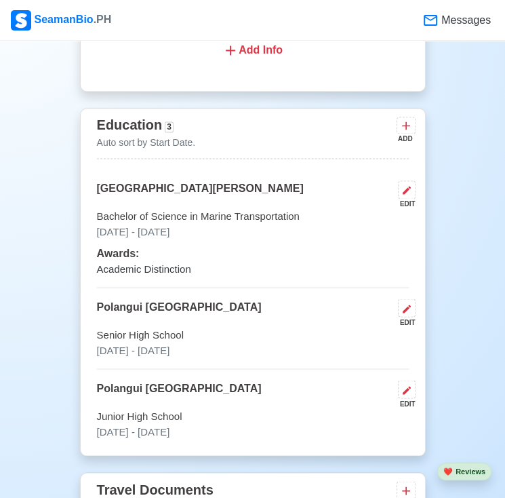
scroll to position [1042, 0]
click at [407, 119] on icon at bounding box center [407, 126] width 14 height 14
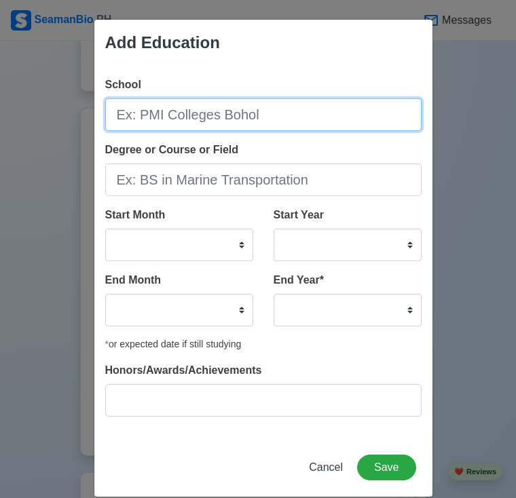
click at [246, 119] on input "School" at bounding box center [263, 114] width 316 height 33
type input "s"
click at [169, 113] on input "St. Peter'd Academy" at bounding box center [263, 114] width 316 height 33
type input "St. Peter's Academy"
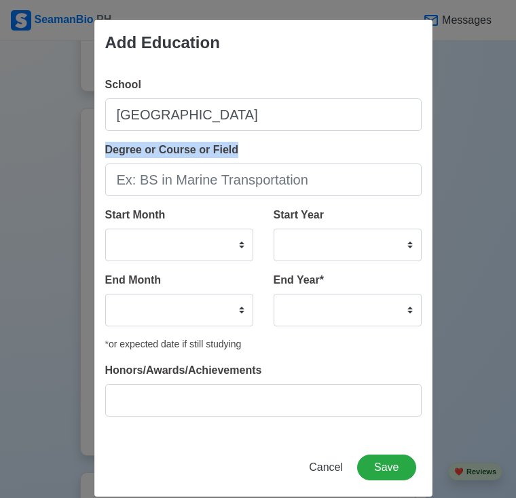
drag, startPoint x: 189, startPoint y: 162, endPoint x: 189, endPoint y: 176, distance: 13.6
click at [189, 176] on div "Degree or Course or Field" at bounding box center [263, 169] width 316 height 54
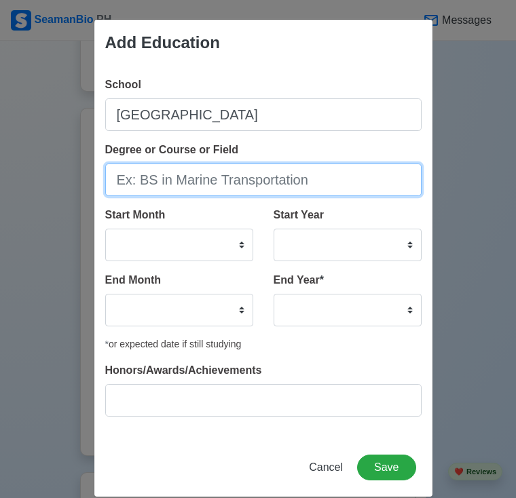
click at [189, 176] on input "Degree or Course or Field" at bounding box center [263, 179] width 316 height 33
type input "Elementary"
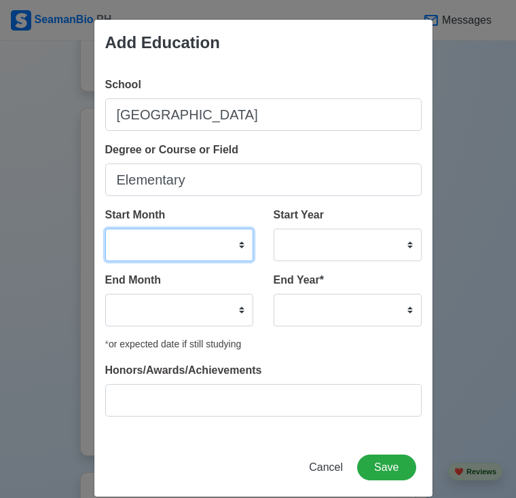
click at [201, 257] on select "January February March April May June July August September October November De…" at bounding box center [179, 245] width 148 height 33
select select "June"
click at [105, 229] on select "January February March April May June July August September October November De…" at bounding box center [179, 245] width 148 height 33
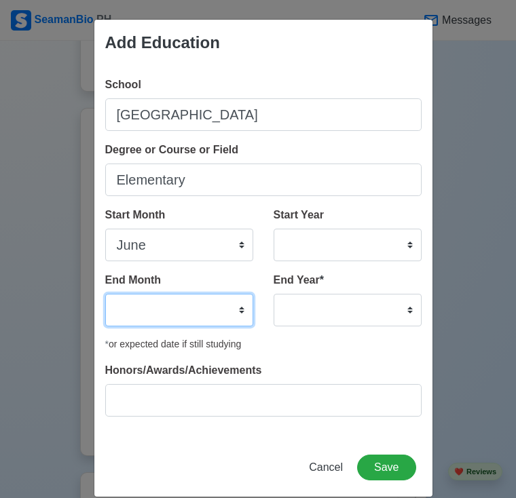
click at [170, 302] on select "January February March April May June July August September October November De…" at bounding box center [179, 310] width 148 height 33
select select "March"
click at [105, 294] on select "January February March April May June July August September October November De…" at bounding box center [179, 310] width 148 height 33
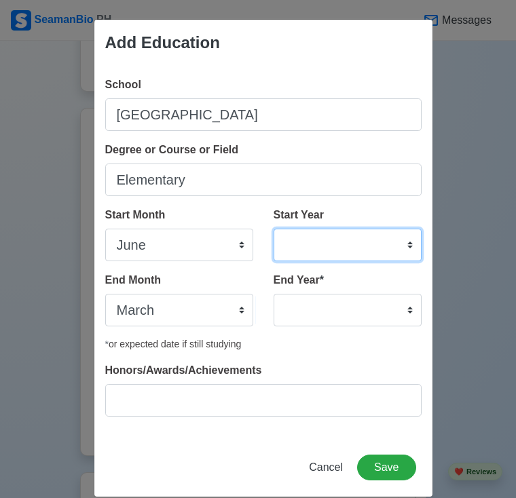
click at [277, 247] on select "2025 2024 2023 2022 2021 2020 2019 2018 2017 2016 2015 2014 2013 2012 2011 2010…" at bounding box center [347, 245] width 148 height 33
select select "2010"
click at [273, 229] on select "2025 2024 2023 2022 2021 2020 2019 2018 2017 2016 2015 2014 2013 2012 2011 2010…" at bounding box center [347, 245] width 148 height 33
click at [315, 292] on div "End Year * 2035 2034 2033 2032 2031 2030 2029 2028 2027 2026 2025 2024 2023 202…" at bounding box center [347, 299] width 148 height 54
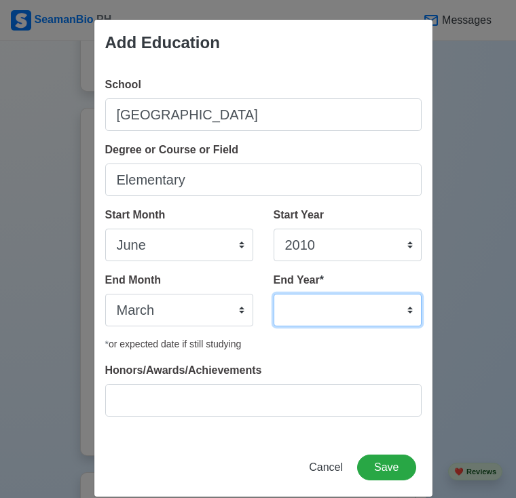
click at [315, 307] on select "2035 2034 2033 2032 2031 2030 2029 2028 2027 2026 2025 2024 2023 2022 2021 2020…" at bounding box center [347, 310] width 148 height 33
select select "2016"
click at [273, 294] on select "2035 2034 2033 2032 2031 2030 2029 2028 2027 2026 2025 2024 2023 2022 2021 2020…" at bounding box center [347, 310] width 148 height 33
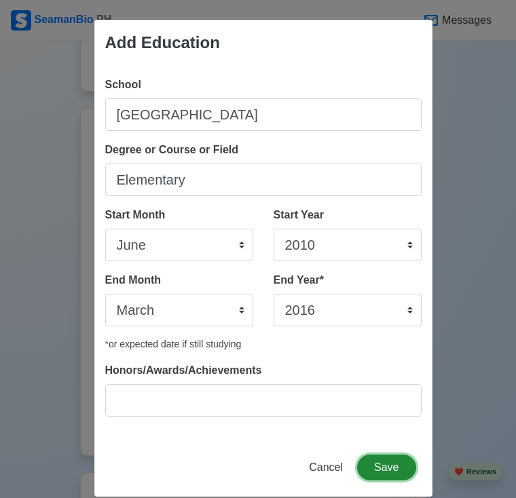
click at [374, 475] on button "Save" at bounding box center [386, 467] width 58 height 26
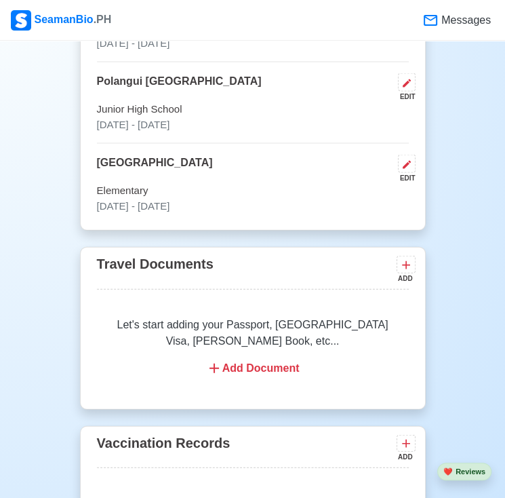
scroll to position [1351, 0]
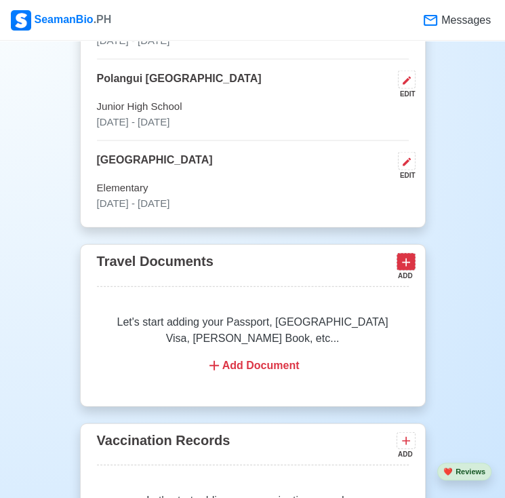
click at [406, 258] on icon at bounding box center [406, 262] width 8 height 8
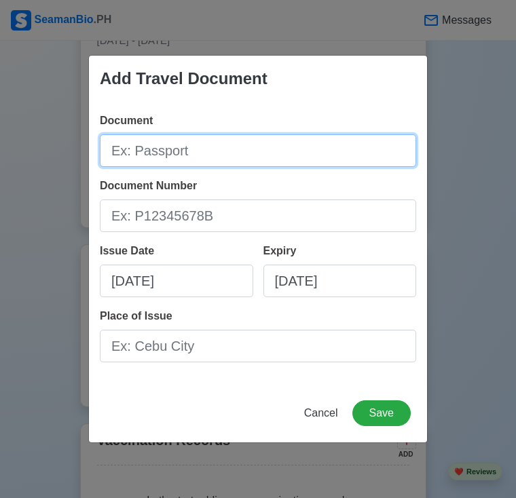
click at [235, 156] on input "Document" at bounding box center [258, 150] width 316 height 33
type input "Passport"
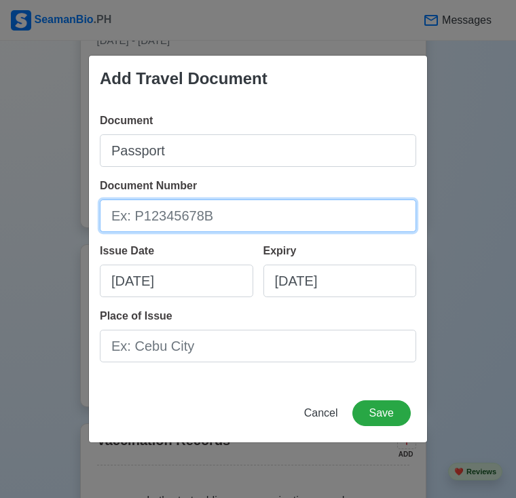
click at [201, 222] on input "Document Number" at bounding box center [258, 215] width 316 height 33
click at [208, 222] on input "Document Number" at bounding box center [258, 215] width 316 height 33
type input "p"
type input "P9927261"
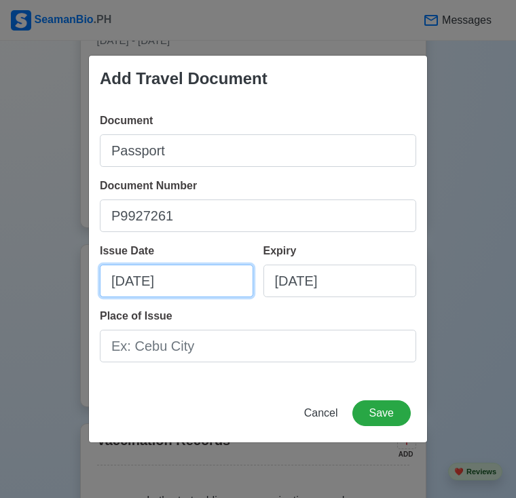
select select "****"
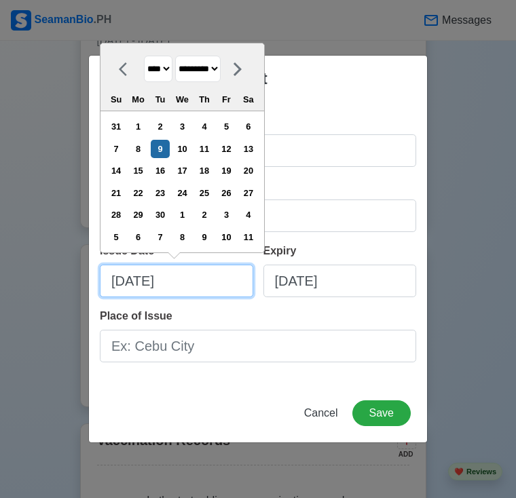
click at [185, 267] on input "09/09/2025" at bounding box center [176, 281] width 153 height 33
click at [204, 68] on select "******* ******** ***** ***** *** **** **** ****** ********* ******* ******** **…" at bounding box center [197, 69] width 45 height 26
select select "****"
click at [180, 56] on select "******* ******** ***** ***** *** **** **** ****** ********* ******* ******** **…" at bounding box center [197, 69] width 45 height 26
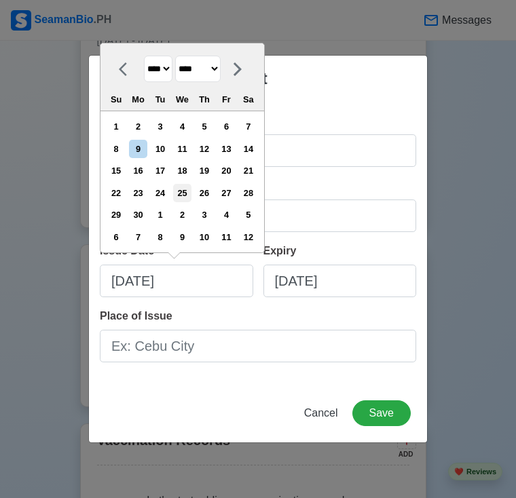
click at [182, 188] on div "25" at bounding box center [182, 193] width 18 height 18
type input "06/25/2025"
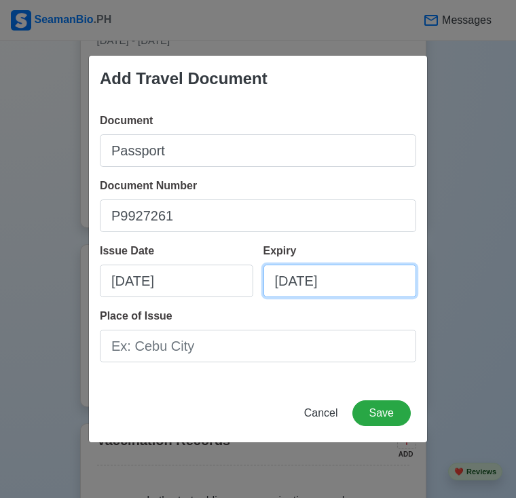
select select "****"
select select "*********"
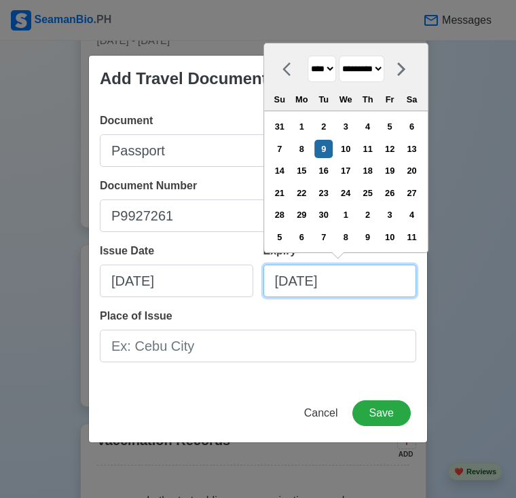
click at [309, 283] on input "09/09/2025" at bounding box center [339, 281] width 153 height 33
click at [332, 66] on select "**** **** **** **** **** **** **** **** **** **** **** **** **** **** **** ****…" at bounding box center [321, 69] width 28 height 26
select select "****"
click at [307, 56] on select "**** **** **** **** **** **** **** **** **** **** **** **** **** **** **** ****…" at bounding box center [321, 69] width 28 height 26
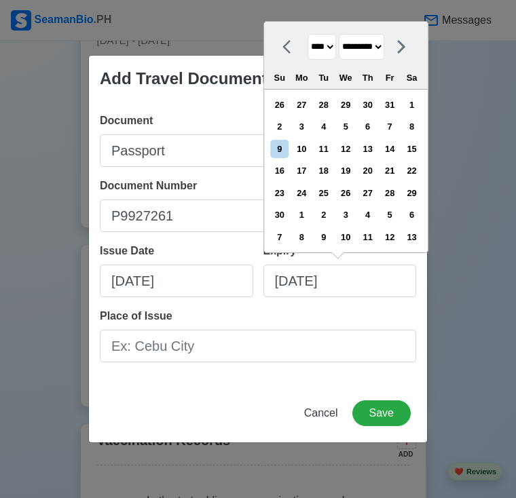
click at [384, 39] on select "******* ******** ***** ***** *** **** **** ****** ********* ******* ******** **…" at bounding box center [360, 47] width 45 height 26
select select "****"
click at [343, 56] on select "******* ******** ***** ***** *** **** **** ****** ********* ******* ******** **…" at bounding box center [360, 47] width 45 height 26
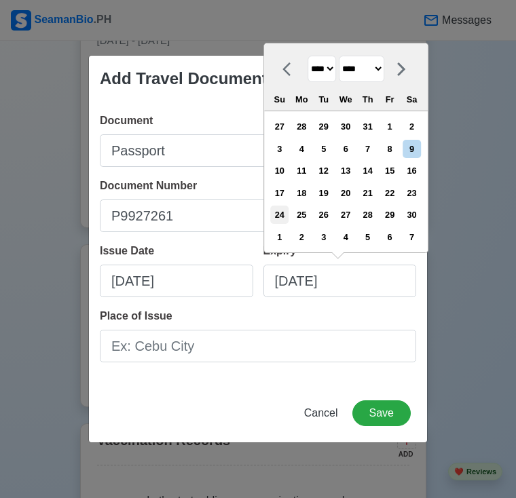
click at [288, 217] on div "24" at bounding box center [279, 215] width 18 height 18
type input "06/24/2035"
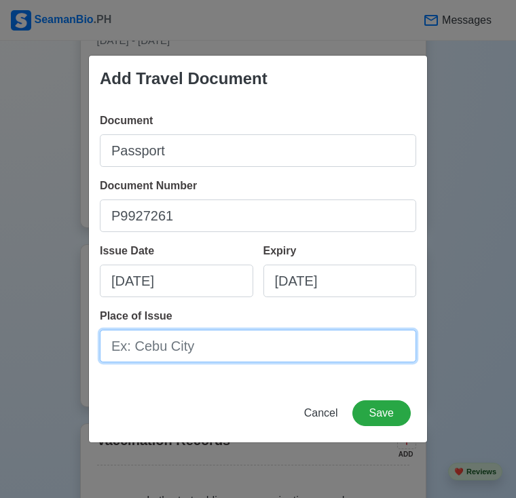
click at [248, 345] on input "Place of Issue" at bounding box center [258, 346] width 316 height 33
type input "l"
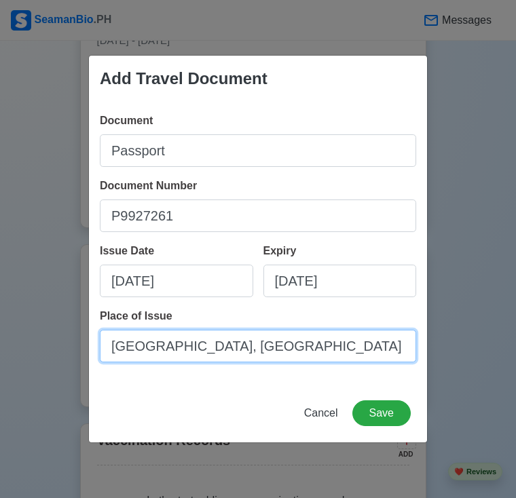
type input "Legazpi City, Albay"
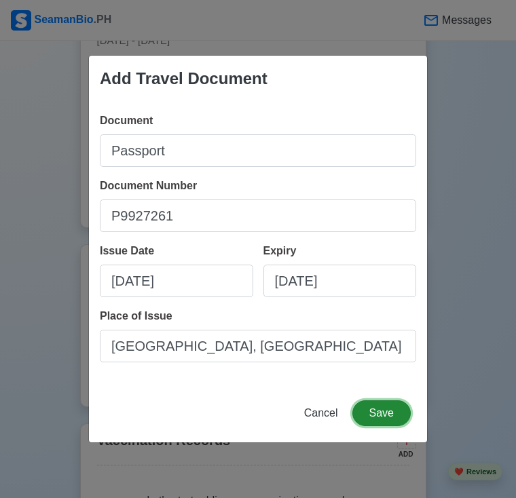
click at [389, 410] on button "Save" at bounding box center [381, 413] width 58 height 26
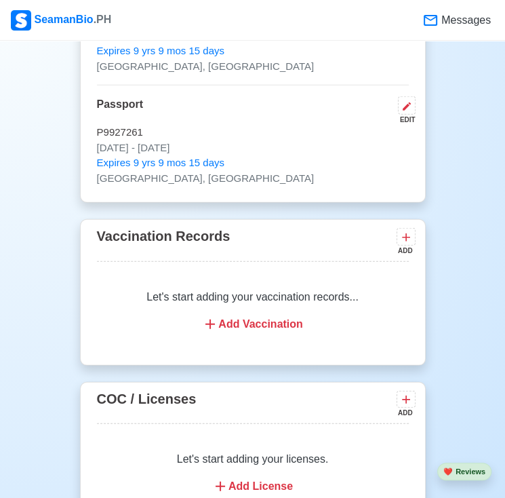
scroll to position [1682, 0]
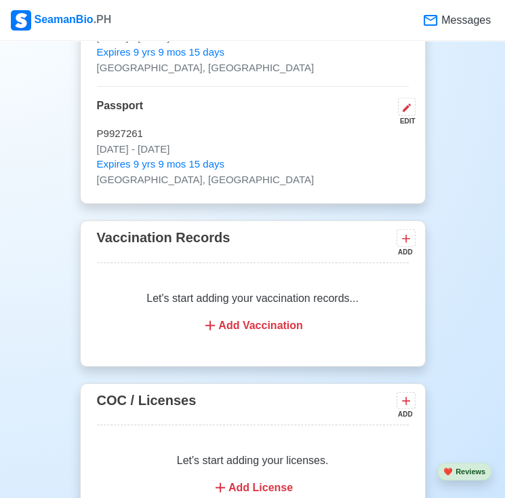
click at [296, 274] on div "Let's start adding your vaccination records... Add Vaccination" at bounding box center [253, 312] width 312 height 76
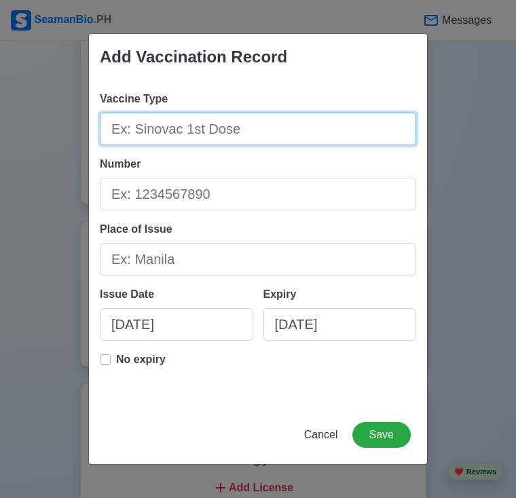
click at [212, 134] on input "Vaccine Type" at bounding box center [258, 129] width 316 height 33
click at [214, 117] on input "Vaccine Type" at bounding box center [258, 129] width 316 height 33
type input "p"
type input "P"
type input "Pfizer 1st Dose"
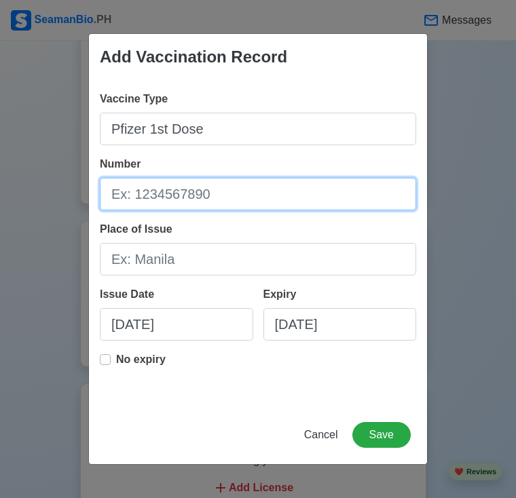
click at [201, 191] on input "Number" at bounding box center [258, 194] width 316 height 33
type input "128001"
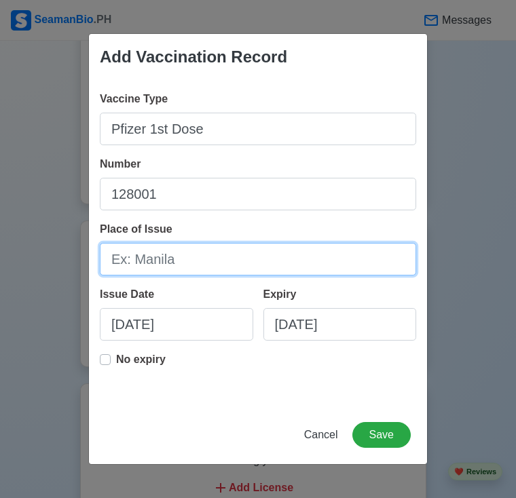
click at [178, 258] on input "Place of Issue" at bounding box center [258, 259] width 316 height 33
type input "Legazpi City, Albay"
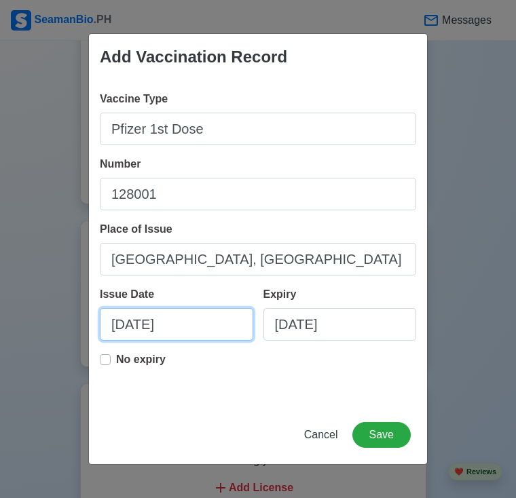
click at [169, 332] on input "09/09/2025" at bounding box center [176, 324] width 153 height 33
select select "****"
select select "*********"
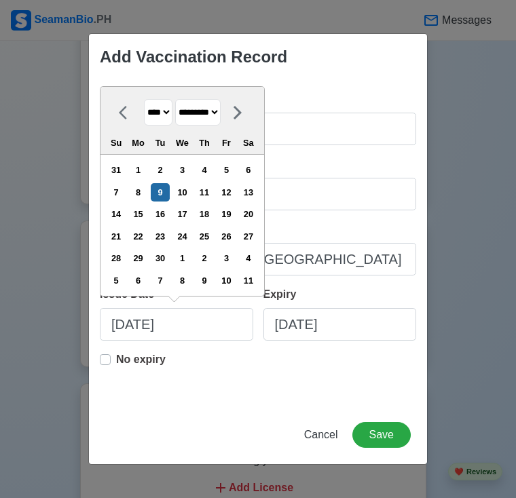
click at [166, 108] on select "**** **** **** **** **** **** **** **** **** **** **** **** **** **** **** ****…" at bounding box center [158, 112] width 28 height 26
click at [220, 115] on select "******* ******** ***** ***** *** **** **** ****** ********* ******* ******** **…" at bounding box center [197, 112] width 45 height 26
click at [157, 110] on select "**** **** **** **** **** **** **** **** **** **** **** **** **** **** **** ****…" at bounding box center [158, 112] width 28 height 26
select select "****"
click at [144, 100] on select "**** **** **** **** **** **** **** **** **** **** **** **** **** **** **** ****…" at bounding box center [158, 112] width 28 height 26
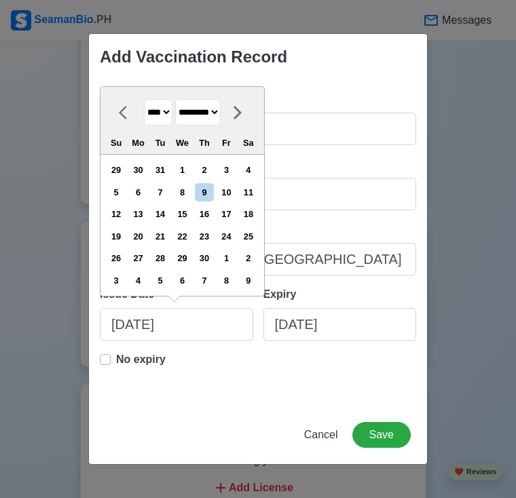
click at [220, 115] on select "******* ******** ***** ***** *** **** **** ****** ********* ******* ******** **…" at bounding box center [197, 112] width 45 height 26
select select "********"
click at [180, 100] on select "******* ******** ***** ***** *** **** **** ****** ********* ******* ******** **…" at bounding box center [197, 112] width 45 height 26
click at [191, 178] on div "1" at bounding box center [182, 170] width 18 height 18
type input "12/01/2021"
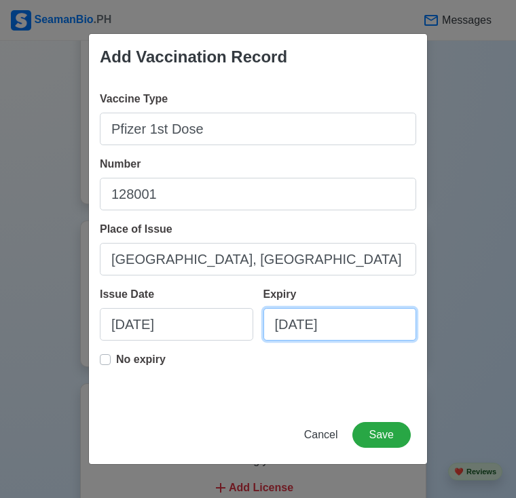
select select "****"
select select "*********"
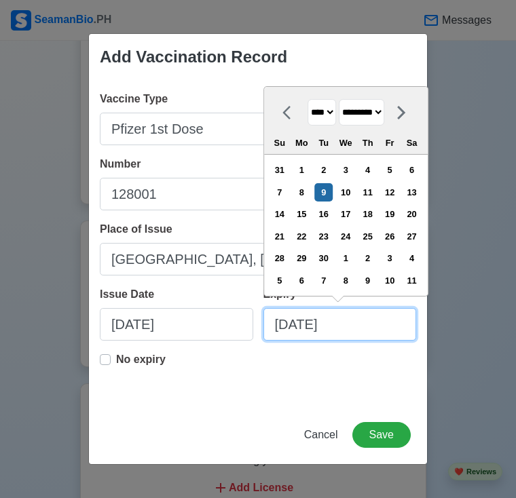
click at [311, 328] on input "09/09/2025" at bounding box center [339, 324] width 153 height 33
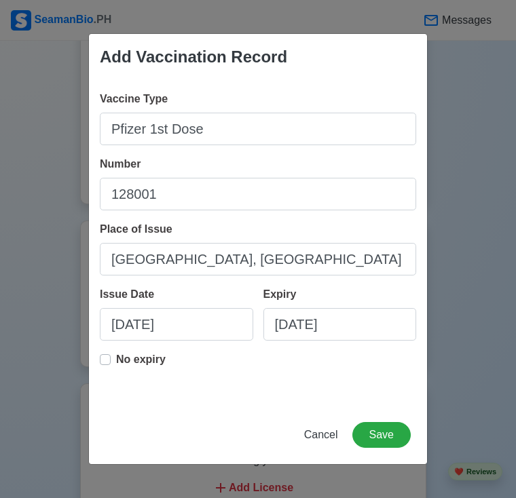
click at [116, 360] on label "No expiry" at bounding box center [141, 364] width 50 height 27
type input "12/01/2021"
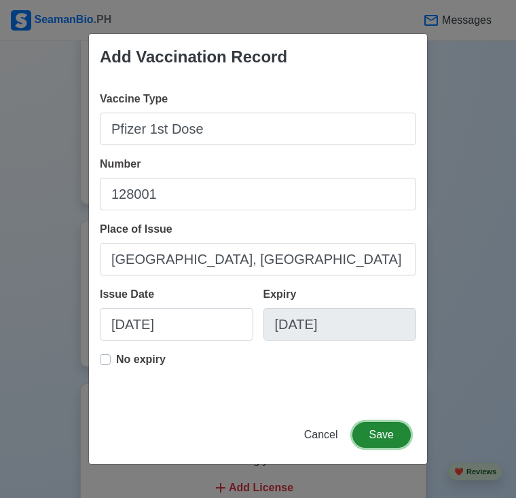
click at [368, 429] on button "Save" at bounding box center [381, 435] width 58 height 26
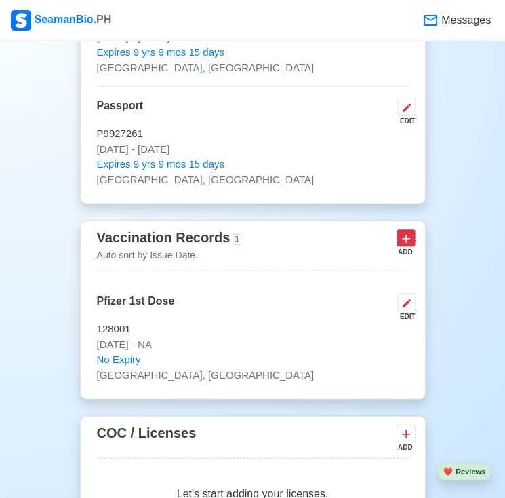
click at [410, 229] on button at bounding box center [406, 237] width 19 height 17
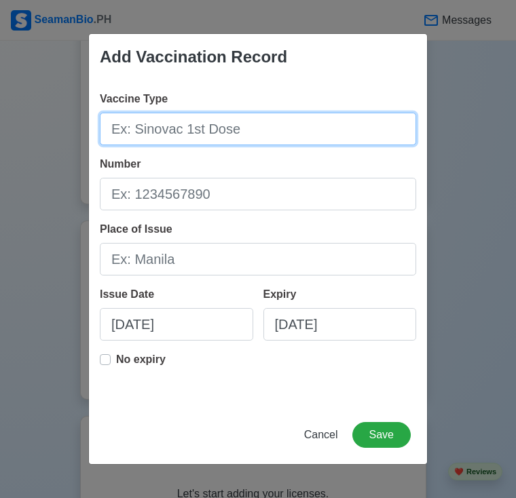
click at [201, 137] on input "Vaccine Type" at bounding box center [258, 129] width 316 height 33
type input "p"
type input "Pfizer 2nd Dose"
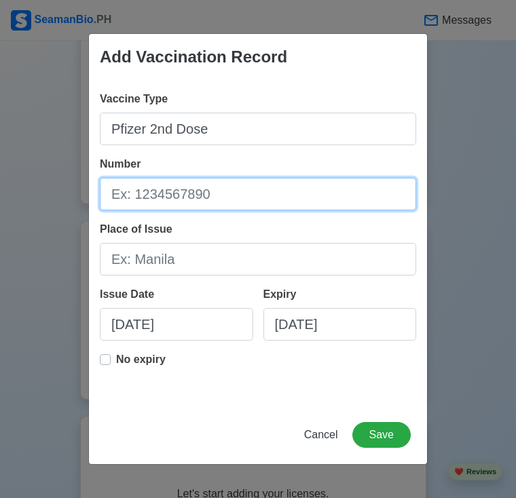
click at [193, 185] on input "Number" at bounding box center [258, 194] width 316 height 33
type input "1F1025A"
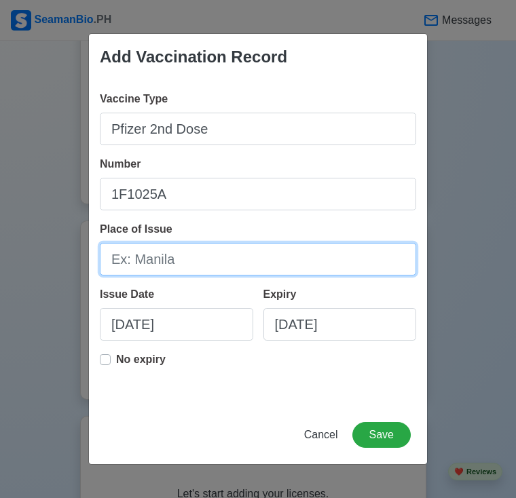
click at [179, 256] on input "Place of Issue" at bounding box center [258, 259] width 316 height 33
type input "Legazpi City, Albay"
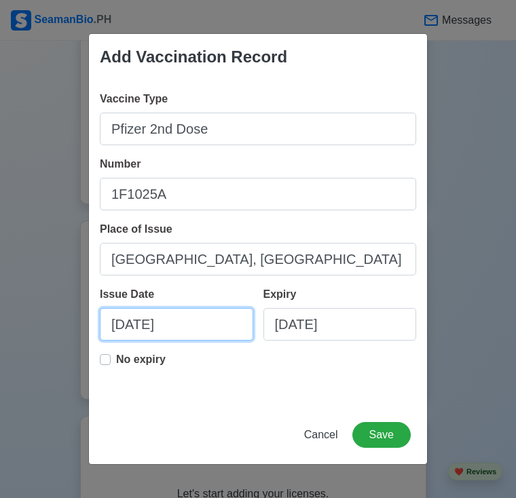
select select "****"
select select "*********"
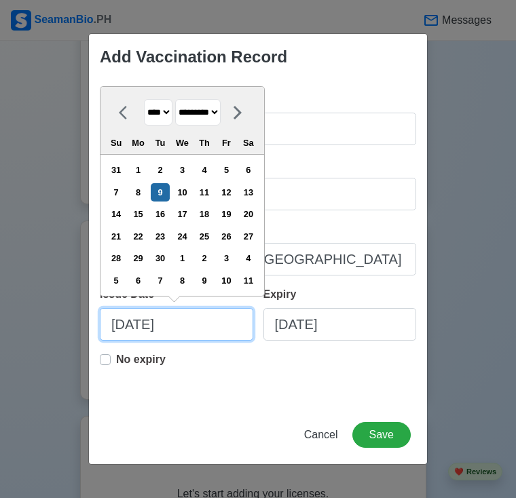
click at [147, 326] on input "09/09/2025" at bounding box center [176, 324] width 153 height 33
click at [187, 117] on select "******* ******** ***** ***** *** **** **** ****** ********* ******* ******** **…" at bounding box center [197, 112] width 45 height 26
click at [160, 117] on select "**** **** **** **** **** **** **** **** **** **** **** **** **** **** **** ****…" at bounding box center [158, 112] width 28 height 26
select select "****"
click at [144, 100] on select "**** **** **** **** **** **** **** **** **** **** **** **** **** **** **** ****…" at bounding box center [158, 112] width 28 height 26
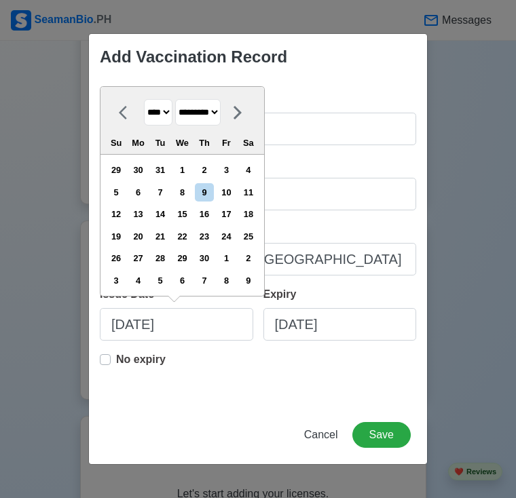
click at [219, 113] on select "******* ******** ***** ***** *** **** **** ****** ********* ******* ******** **…" at bounding box center [197, 112] width 45 height 26
select select "********"
click at [180, 100] on select "******* ******** ***** ***** *** **** **** ****** ********* ******* ******** **…" at bounding box center [197, 112] width 45 height 26
click at [184, 245] on div "22" at bounding box center [182, 236] width 18 height 18
type input "12/22/2021"
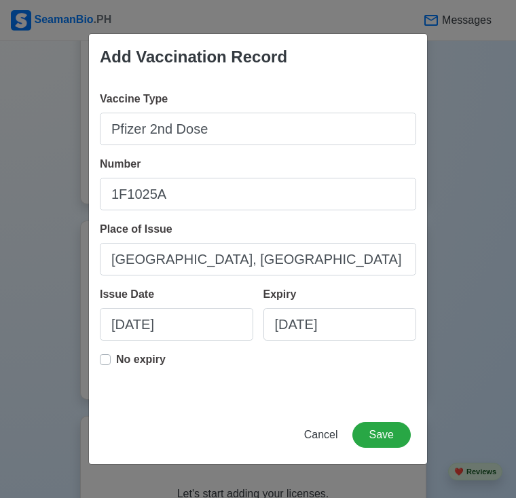
click at [116, 360] on label "No expiry" at bounding box center [141, 364] width 50 height 27
type input "12/22/2021"
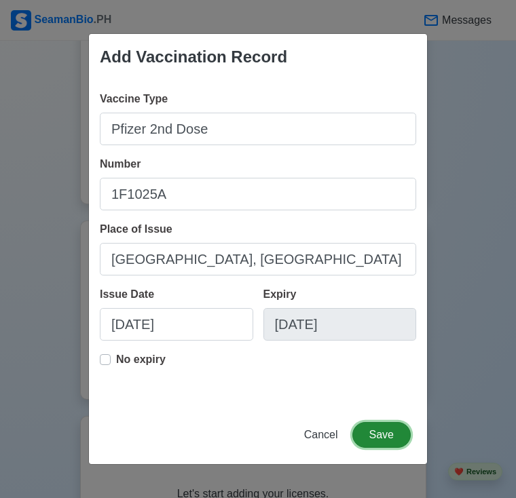
click at [407, 443] on button "Save" at bounding box center [381, 435] width 58 height 26
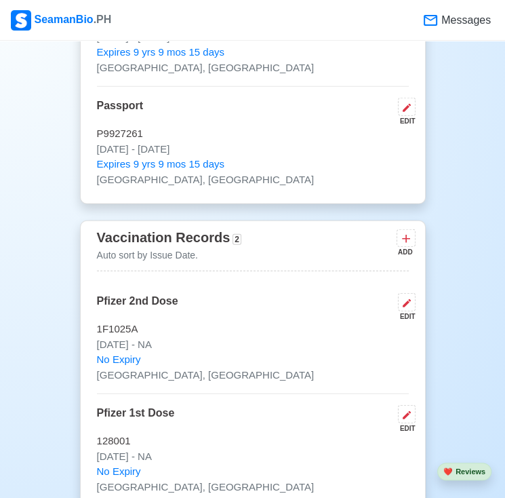
click at [404, 247] on div "ADD" at bounding box center [405, 252] width 16 height 10
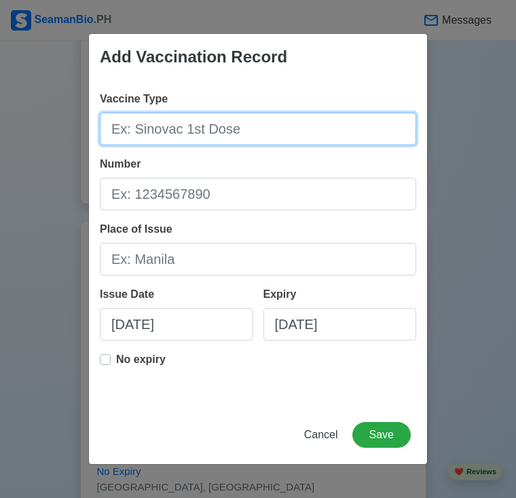
click at [174, 137] on input "Vaccine Type" at bounding box center [258, 129] width 316 height 33
type input "p"
type input "Pfizer Booster"
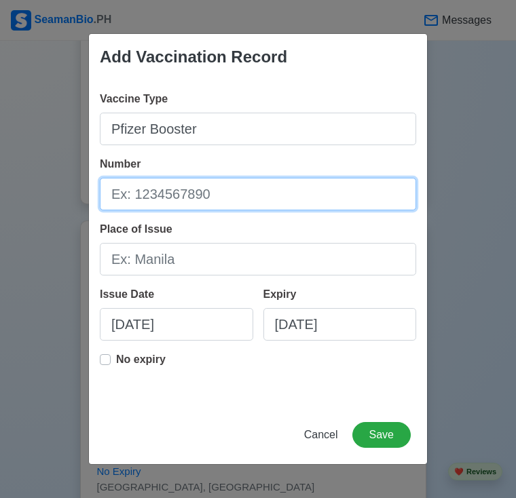
click at [169, 191] on input "Number" at bounding box center [258, 194] width 316 height 33
type input "343008D"
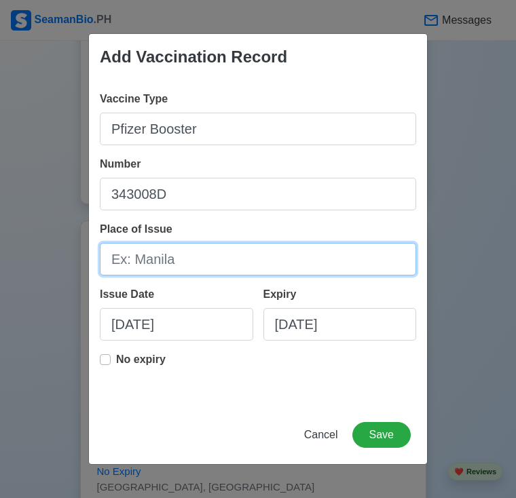
click at [151, 263] on input "Place of Issue" at bounding box center [258, 259] width 316 height 33
type input "Legazpi City, Albay"
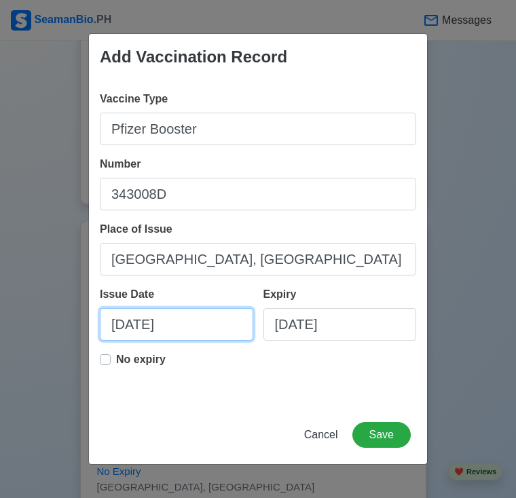
select select "****"
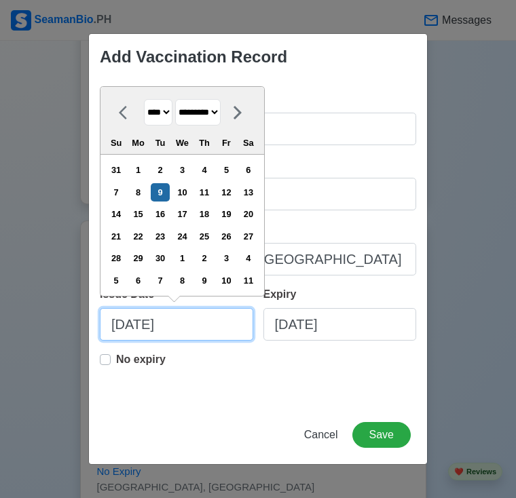
click at [163, 334] on input "09/09/2025" at bounding box center [176, 324] width 153 height 33
click at [220, 106] on select "******* ******** ***** ***** *** **** **** ****** ********* ******* ******** **…" at bounding box center [197, 112] width 45 height 26
select select "******"
click at [180, 99] on select "******* ******** ***** ***** *** **** **** ****** ********* ******* ******** **…" at bounding box center [197, 112] width 45 height 26
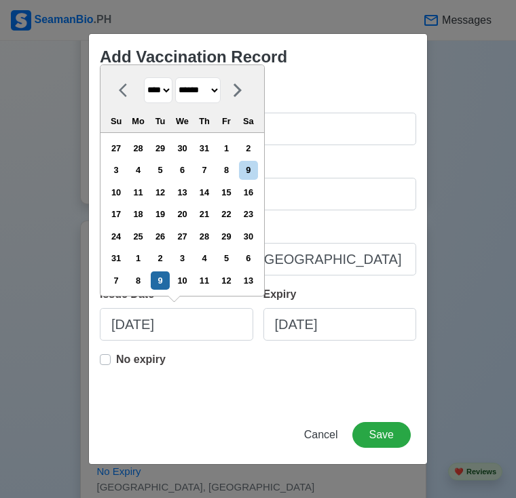
click at [168, 90] on select "**** **** **** **** **** **** **** **** **** **** **** **** **** **** **** ****…" at bounding box center [158, 90] width 28 height 26
select select "****"
click at [144, 100] on select "**** **** **** **** **** **** **** **** **** **** **** **** **** **** **** ****…" at bounding box center [158, 90] width 28 height 26
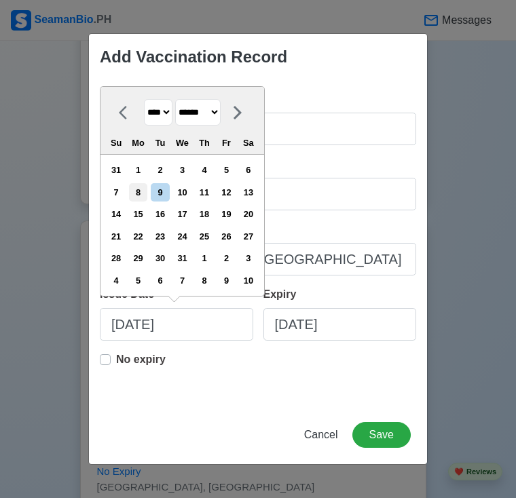
click at [147, 199] on div "8" at bounding box center [138, 192] width 18 height 18
type input "08/08/2022"
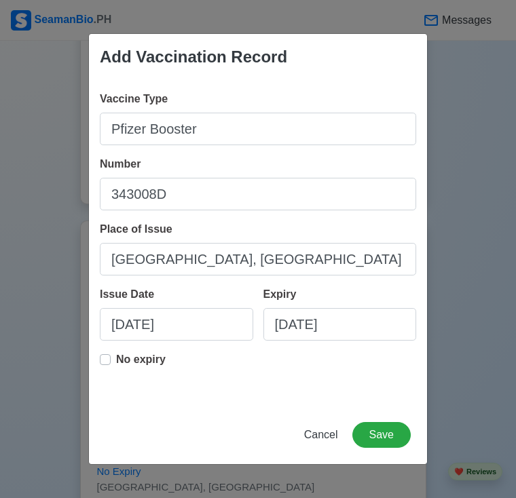
click at [116, 353] on label "No expiry" at bounding box center [141, 364] width 50 height 27
type input "08/08/2022"
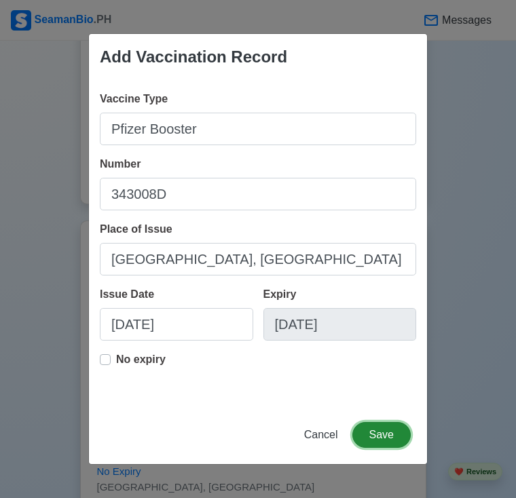
click at [381, 425] on button "Save" at bounding box center [381, 435] width 58 height 26
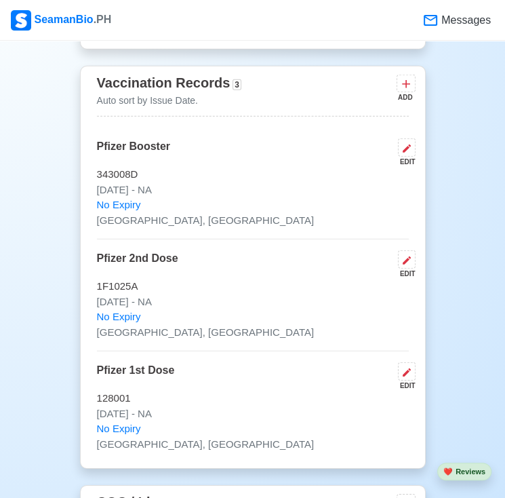
scroll to position [1840, 0]
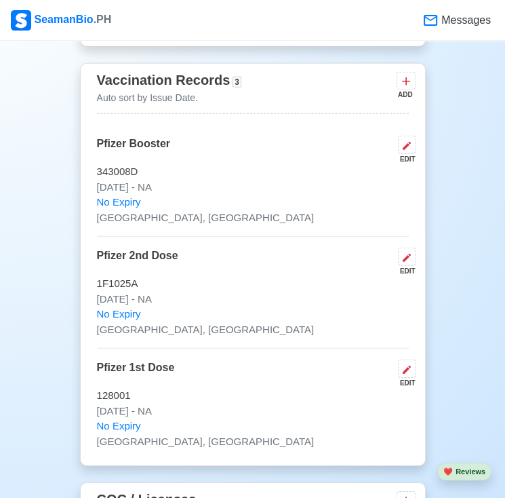
drag, startPoint x: 178, startPoint y: 345, endPoint x: 201, endPoint y: 344, distance: 23.8
click at [201, 360] on div "Pfizer 1st Dose EDIT" at bounding box center [253, 374] width 312 height 28
click at [407, 75] on icon at bounding box center [407, 82] width 14 height 14
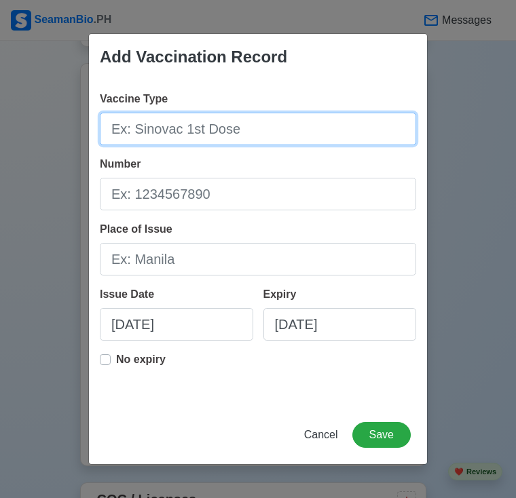
click at [246, 124] on input "Vaccine Type" at bounding box center [258, 129] width 316 height 33
type input "h"
click at [212, 128] on input "Hepatitis B 1st dose" at bounding box center [258, 129] width 316 height 33
type input "Hepatitis B 1st Dose"
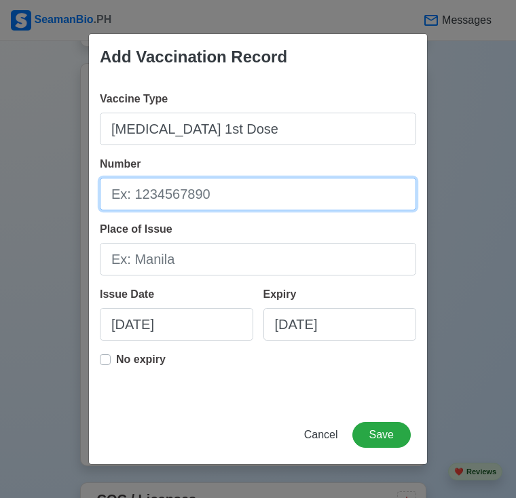
click at [185, 196] on input "Number" at bounding box center [258, 194] width 316 height 33
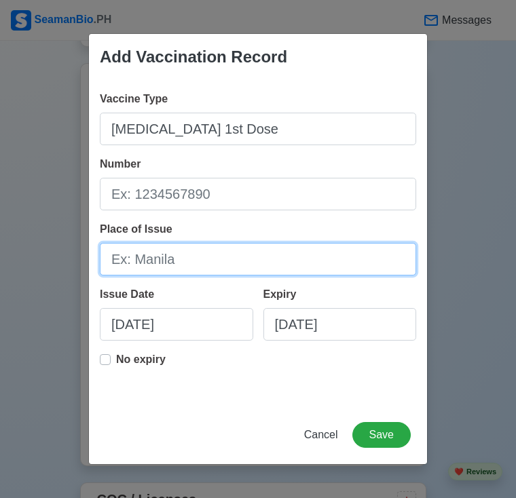
click at [149, 265] on input "Place of Issue" at bounding box center [258, 259] width 316 height 33
type input "i"
type input "Iriga City, Camarines Sur"
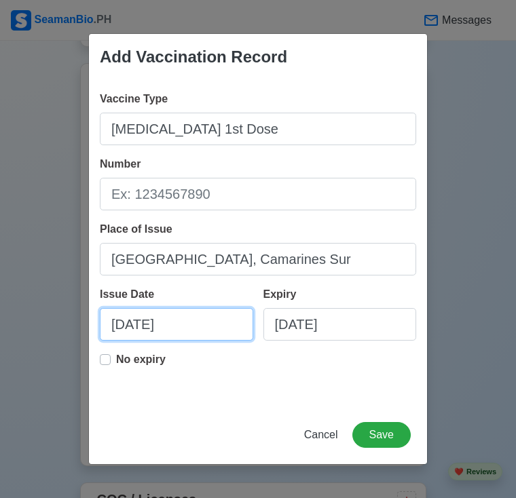
select select "****"
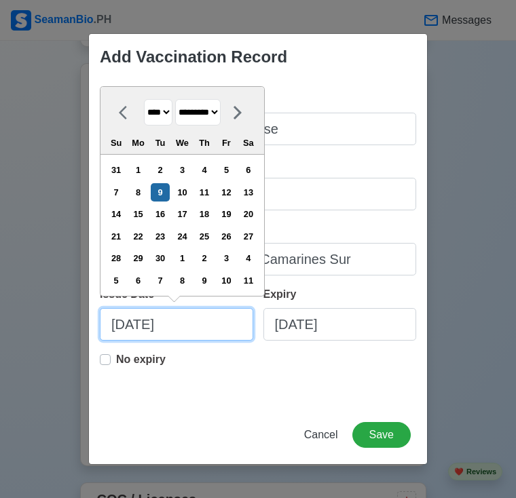
click at [191, 326] on input "09/09/2025" at bounding box center [176, 324] width 153 height 33
click at [192, 111] on select "******* ******** ***** ***** *** **** **** ****** ********* ******* ******** **…" at bounding box center [197, 112] width 45 height 26
select select "********"
click at [180, 99] on select "******* ******** ***** ***** *** **** **** ****** ********* ******* ******** **…" at bounding box center [197, 112] width 45 height 26
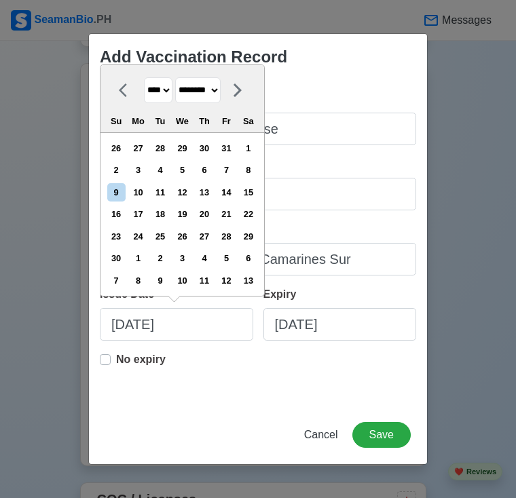
click at [157, 91] on select "**** **** **** **** **** **** **** **** **** **** **** **** **** **** **** ****…" at bounding box center [158, 90] width 28 height 26
select select "****"
click at [144, 100] on select "**** **** **** **** **** **** **** **** **** **** **** **** **** **** **** ****…" at bounding box center [158, 90] width 28 height 26
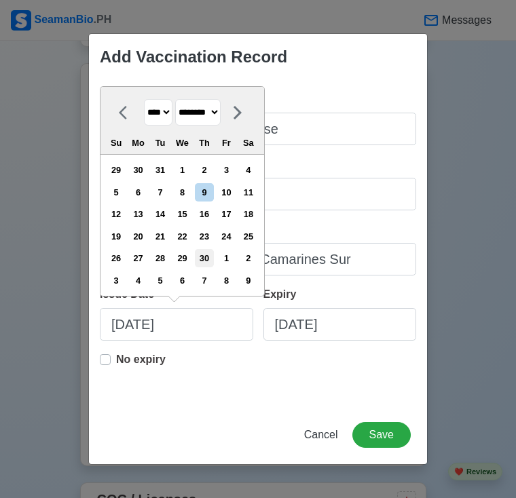
click at [208, 254] on div "30" at bounding box center [204, 258] width 18 height 18
type input "11/30/2023"
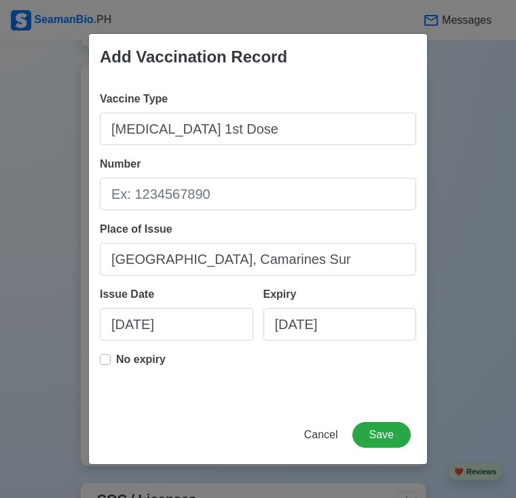
click at [98, 364] on div "Vaccine Type Hepatitis B 1st Dose Number Place of Issue Iriga City, Camarines S…" at bounding box center [258, 243] width 338 height 326
click at [116, 363] on label "No expiry" at bounding box center [141, 364] width 50 height 27
type input "11/30/2023"
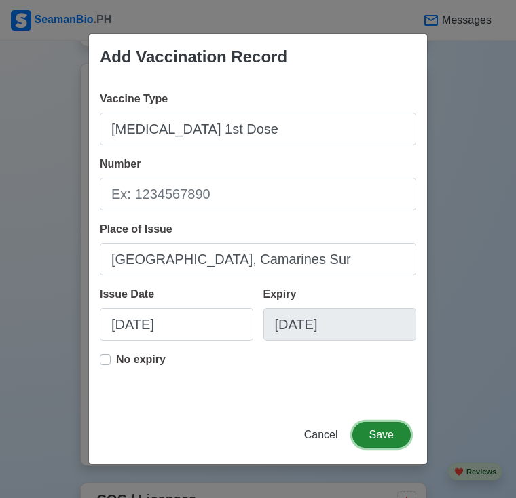
click at [380, 440] on button "Save" at bounding box center [381, 435] width 58 height 26
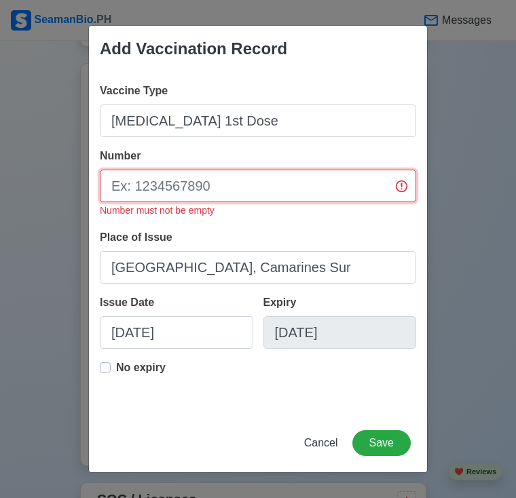
click at [194, 198] on input "Number" at bounding box center [258, 186] width 316 height 33
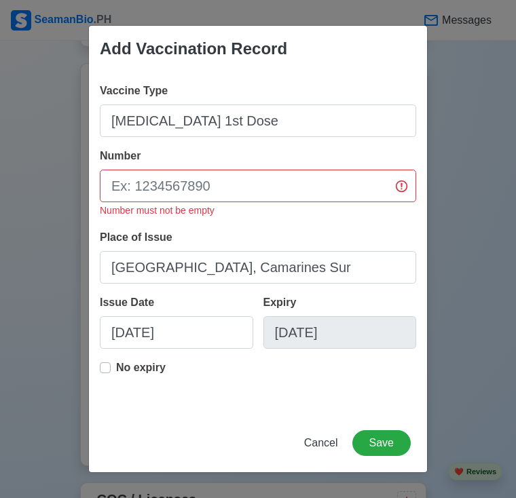
drag, startPoint x: 331, startPoint y: 457, endPoint x: 328, endPoint y: 448, distance: 9.2
click at [328, 448] on div "Cancel Save" at bounding box center [258, 451] width 338 height 42
click at [328, 448] on span "Cancel" at bounding box center [321, 443] width 34 height 12
type input "09/09/2025"
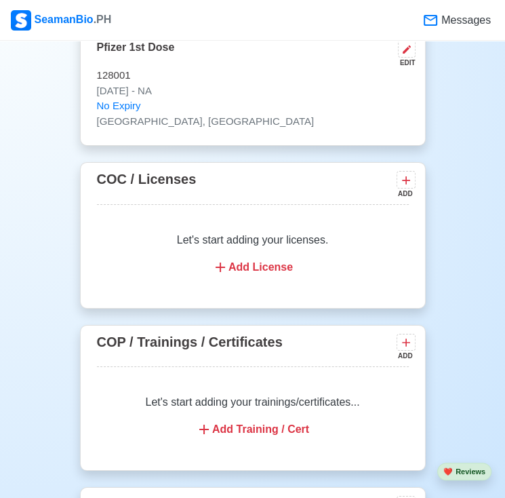
scroll to position [2207, 0]
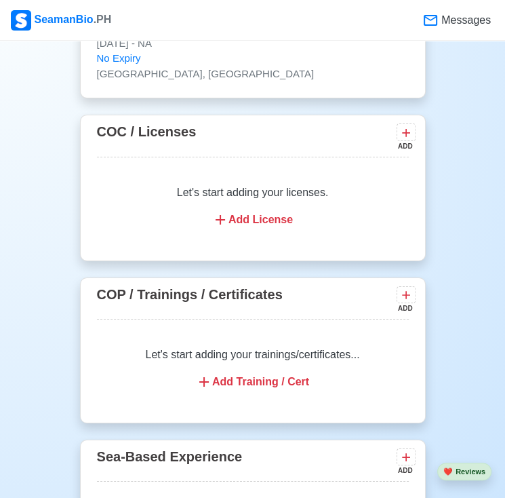
click at [277, 330] on div "Let's start adding your trainings/certificates... Add Training / Cert" at bounding box center [253, 368] width 312 height 76
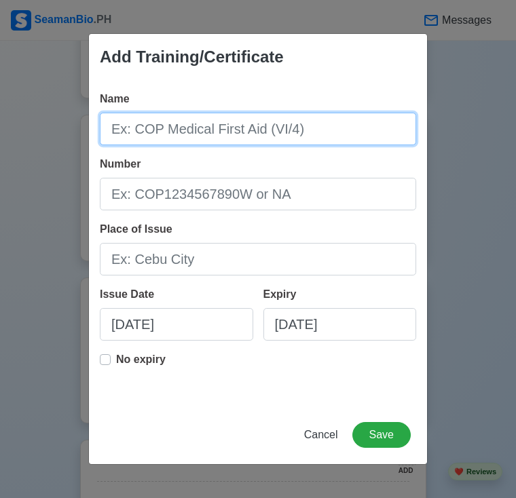
click at [206, 134] on input "Name" at bounding box center [258, 129] width 316 height 33
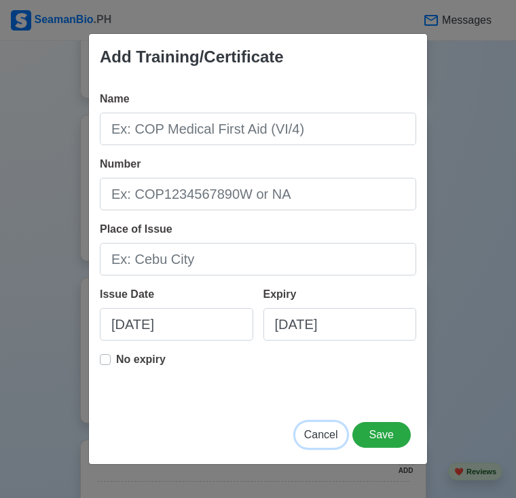
click at [322, 438] on span "Cancel" at bounding box center [321, 435] width 34 height 12
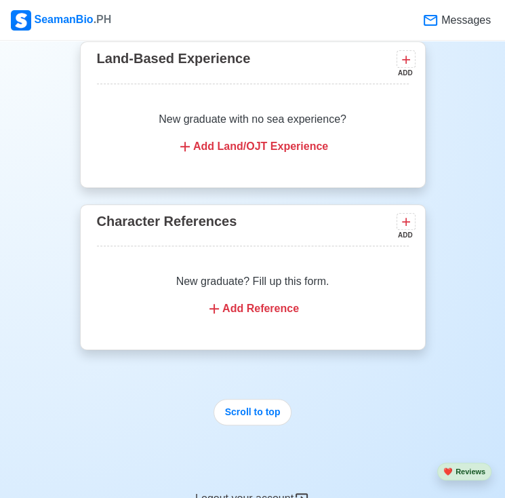
scroll to position [2796, 0]
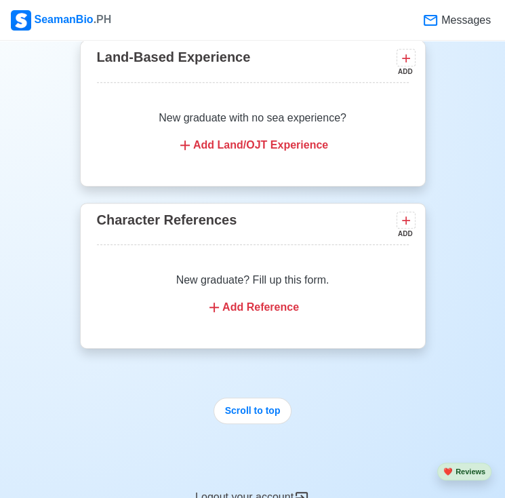
click at [263, 262] on div "New graduate? Fill up this form. Add Reference" at bounding box center [253, 294] width 312 height 76
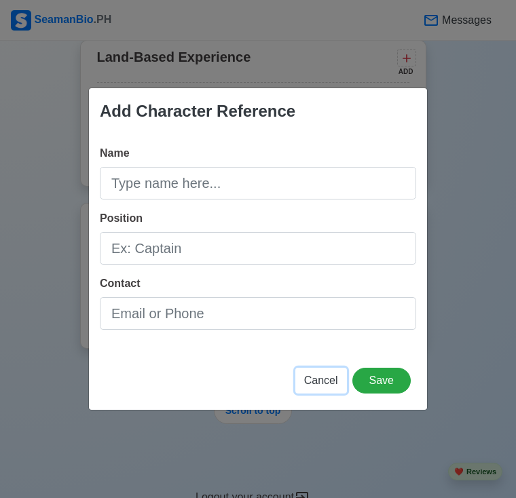
click at [315, 389] on button "Cancel" at bounding box center [321, 381] width 52 height 26
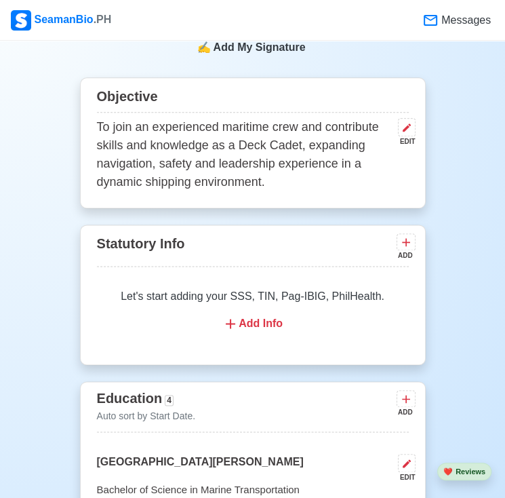
scroll to position [766, 0]
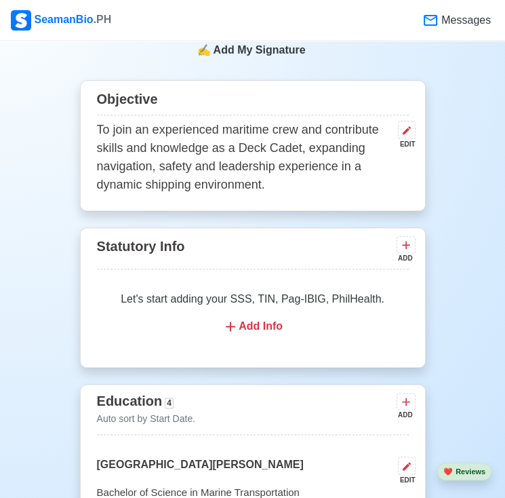
click at [244, 275] on div "Let's start adding your SSS, TIN, Pag-IBIG, PhilHealth. Add Info" at bounding box center [253, 313] width 312 height 76
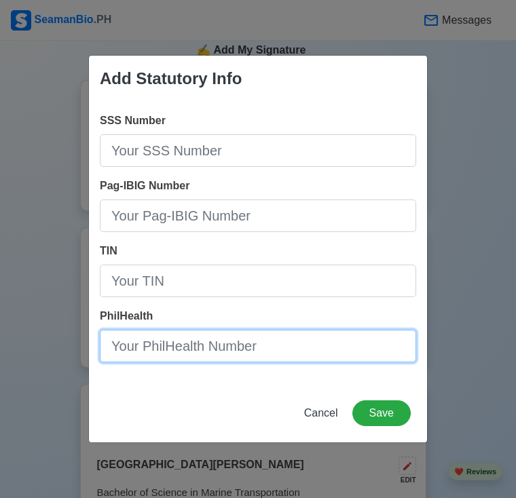
click at [176, 345] on input "PhilHealth" at bounding box center [258, 346] width 316 height 33
type input "10-025581257-7"
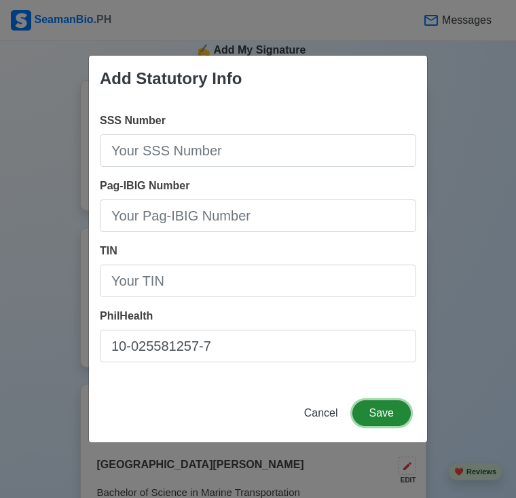
click at [392, 421] on button "Save" at bounding box center [381, 413] width 58 height 26
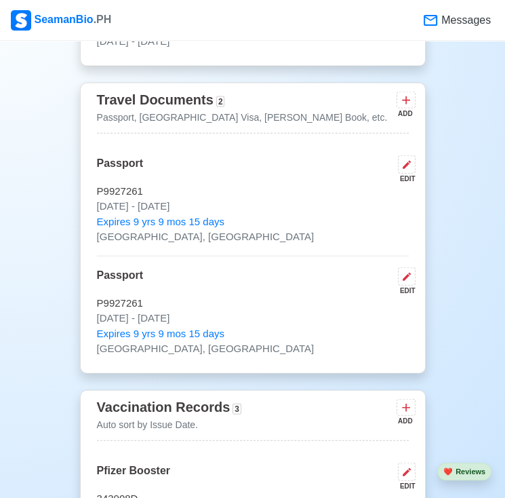
scroll to position [1468, 0]
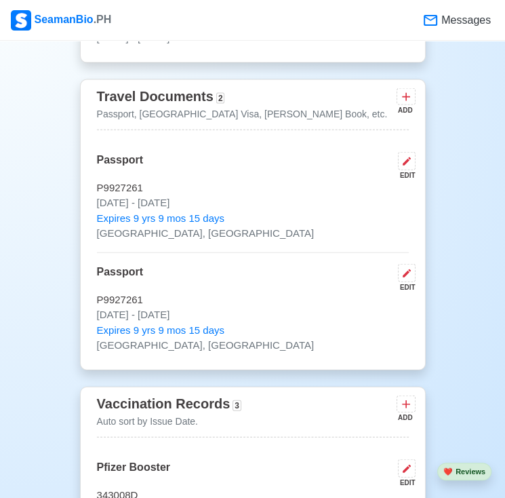
click at [303, 307] on p "Jun 25 2025 - Jun 24 2035" at bounding box center [253, 315] width 312 height 16
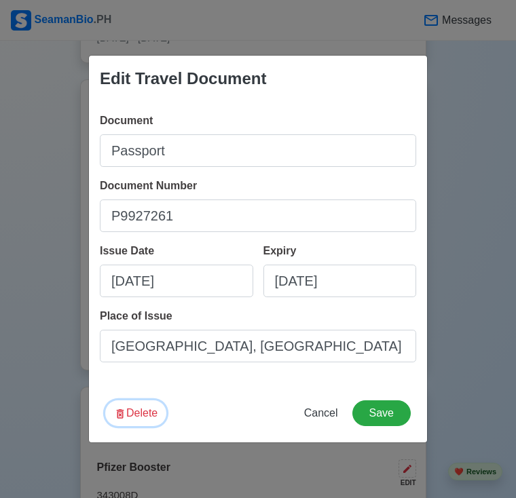
click at [140, 411] on button "Delete" at bounding box center [135, 413] width 61 height 26
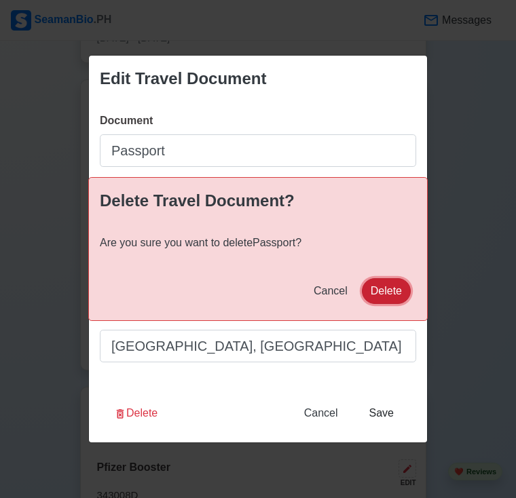
click at [382, 298] on button "Delete" at bounding box center [386, 291] width 49 height 26
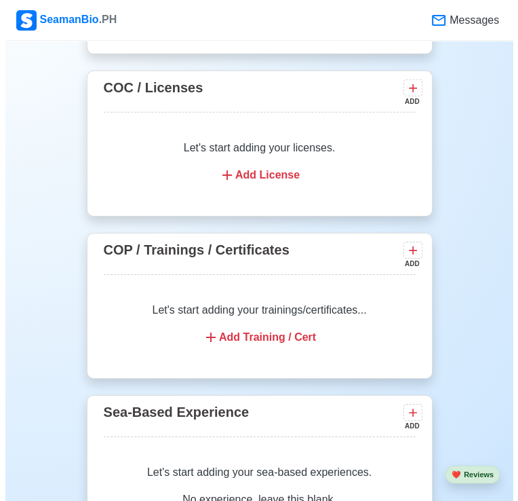
scroll to position [2089, 0]
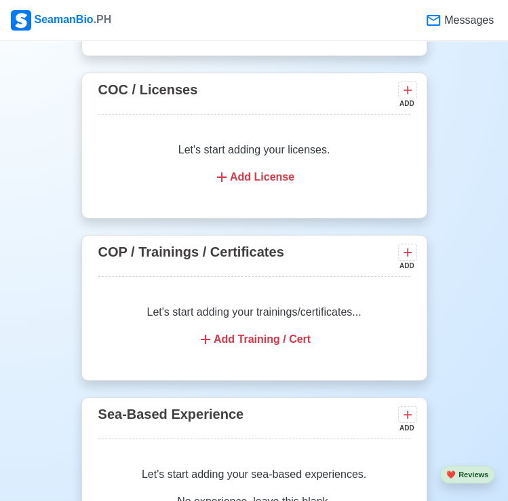
click at [264, 331] on div "Add Training / Cert" at bounding box center [254, 339] width 279 height 16
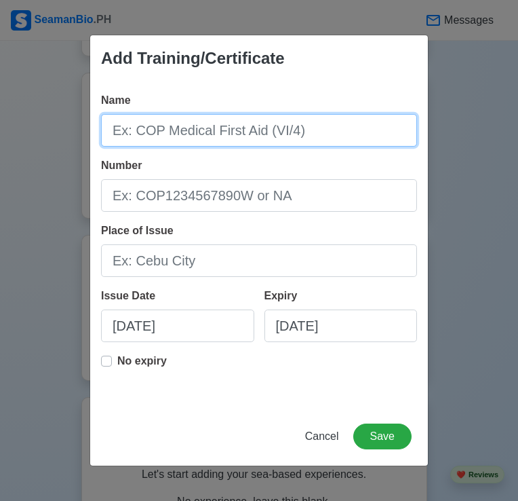
click at [241, 123] on input "Name" at bounding box center [259, 130] width 316 height 33
type input "COP SDSD"
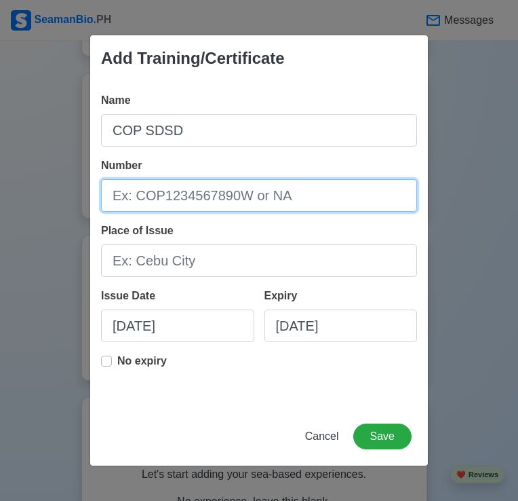
click at [250, 192] on input "Number" at bounding box center [259, 195] width 316 height 33
click at [241, 188] on input "Number" at bounding box center [259, 195] width 316 height 33
type input "SDSD200031497525"
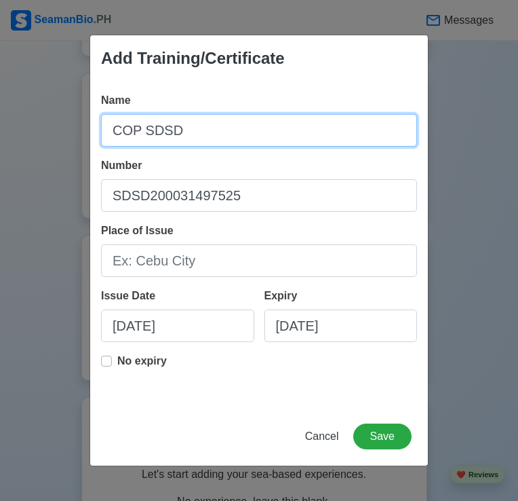
drag, startPoint x: 196, startPoint y: 125, endPoint x: 105, endPoint y: 145, distance: 93.1
click at [105, 145] on input "COP SDSD" at bounding box center [259, 130] width 316 height 33
click at [193, 132] on input "COP SDSD" at bounding box center [259, 130] width 316 height 33
type input "C"
click at [191, 129] on input "SHIP SECURUTY AWARENESS" at bounding box center [259, 130] width 316 height 33
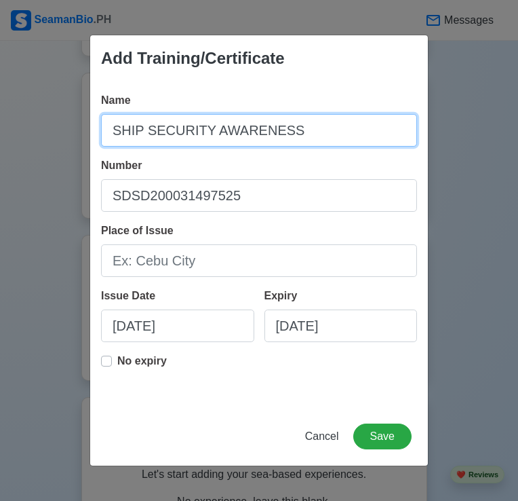
click at [298, 134] on input "SHIP SECURITY AWARENESS" at bounding box center [259, 130] width 316 height 33
type input "S"
type input "Ship Security Awareness Training and Seafarers with Designated Security Duties"
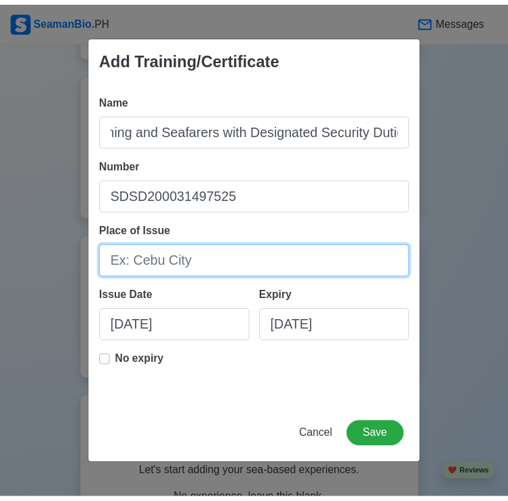
scroll to position [0, 0]
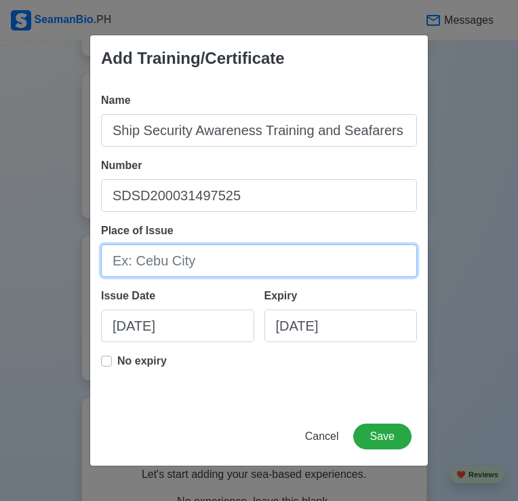
click at [198, 250] on input "Place of Issue" at bounding box center [259, 260] width 316 height 33
click at [343, 251] on input "Place of Issue" at bounding box center [259, 260] width 316 height 33
type input "c"
click at [111, 255] on input "Cavite" at bounding box center [259, 260] width 316 height 33
click at [182, 267] on input "Cavite" at bounding box center [259, 260] width 316 height 33
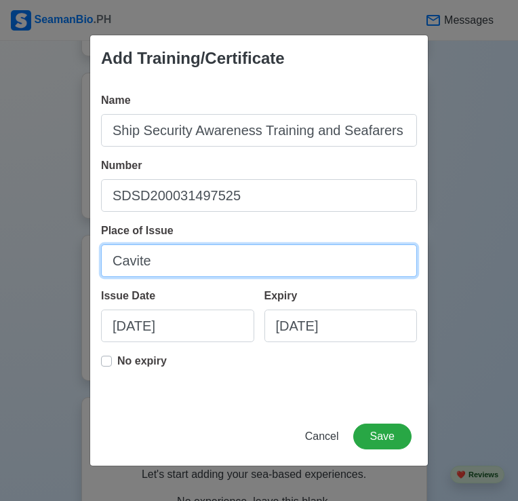
click at [109, 263] on input "Cavite" at bounding box center [259, 260] width 316 height 33
type input "Province of Cavite"
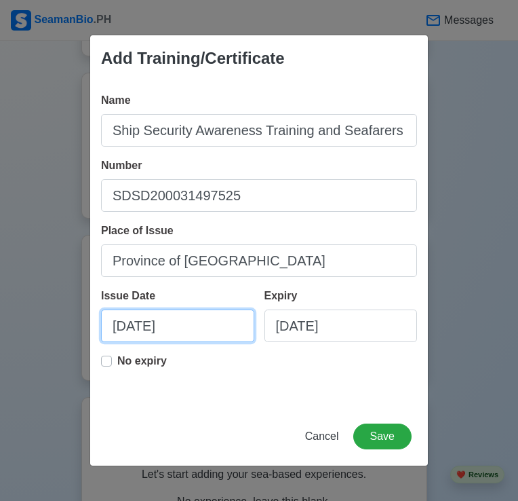
select select "****"
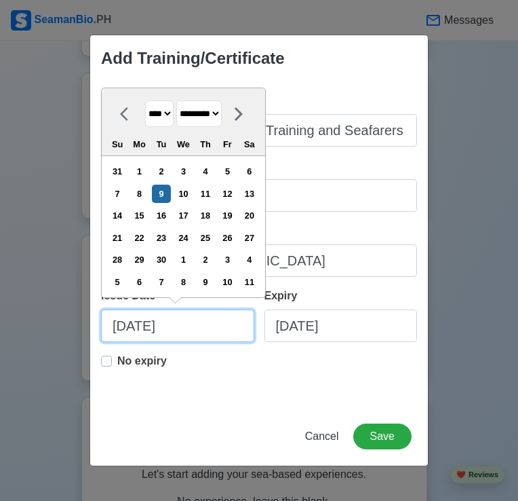
click at [166, 336] on input "09/09/2025" at bounding box center [177, 325] width 153 height 33
click at [206, 115] on select "******* ******** ***** ***** *** **** **** ****** ********* ******* ******** **…" at bounding box center [198, 113] width 45 height 26
select select "******"
click at [181, 100] on select "******* ******** ***** ***** *** **** **** ****** ********* ******* ******** **…" at bounding box center [198, 113] width 45 height 26
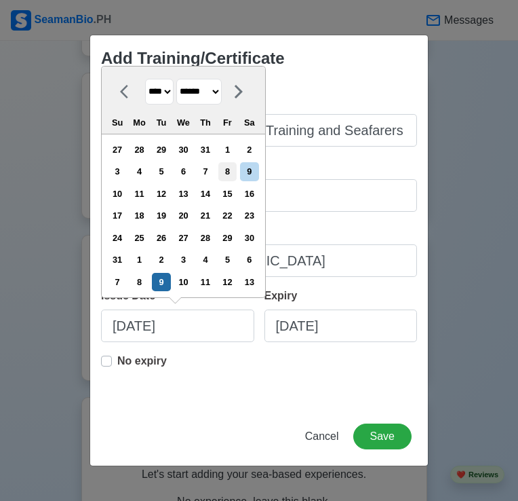
click at [236, 172] on div "8" at bounding box center [227, 171] width 18 height 18
type input "08/08/2025"
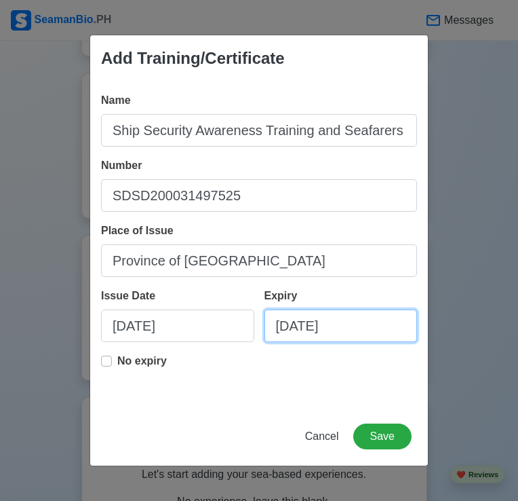
select select "****"
select select "*********"
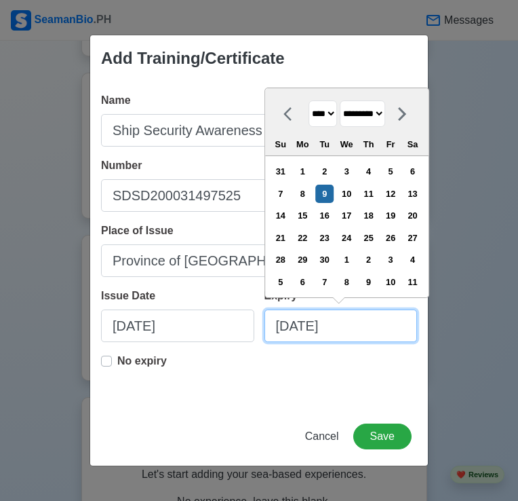
click at [347, 334] on input "09/09/2025" at bounding box center [341, 325] width 153 height 33
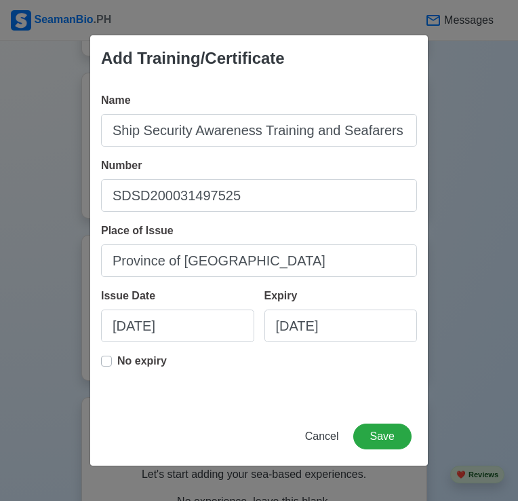
click at [117, 366] on label "No expiry" at bounding box center [142, 366] width 50 height 27
type input "08/08/2025"
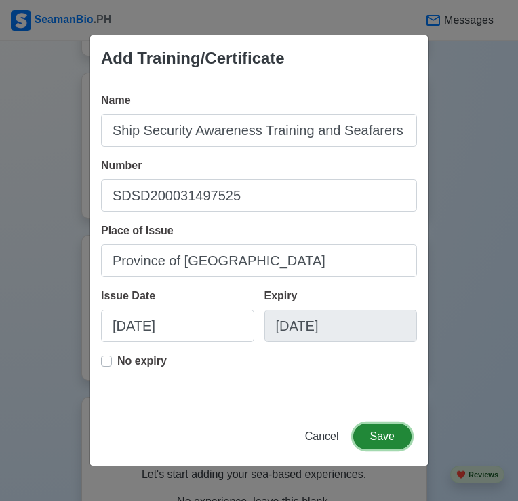
click at [386, 447] on button "Save" at bounding box center [382, 436] width 58 height 26
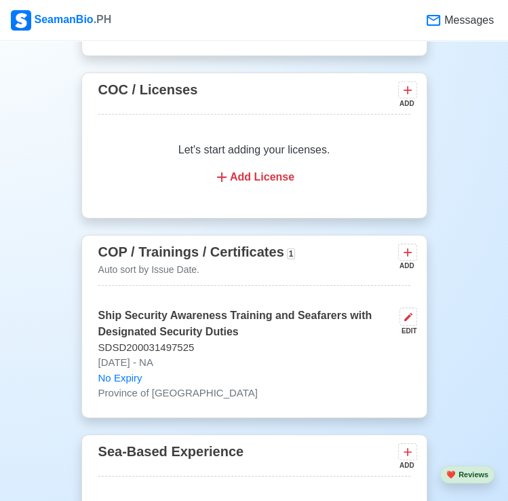
click at [401, 260] on div "ADD" at bounding box center [406, 265] width 16 height 10
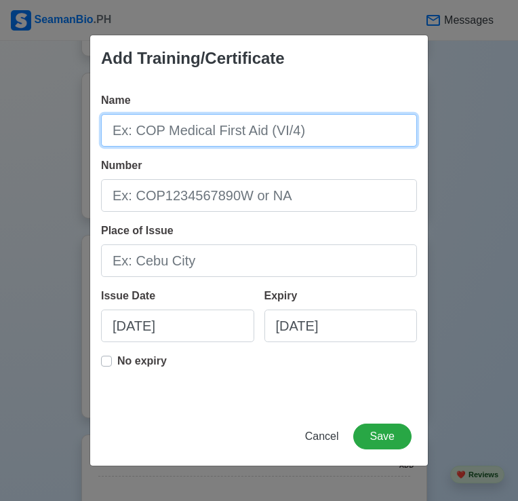
click at [248, 139] on input "Name" at bounding box center [259, 130] width 316 height 33
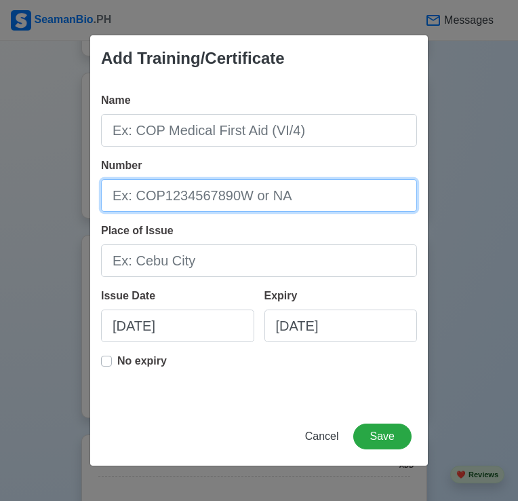
click at [211, 201] on input "Number" at bounding box center [259, 195] width 316 height 33
type input "BT200120510625"
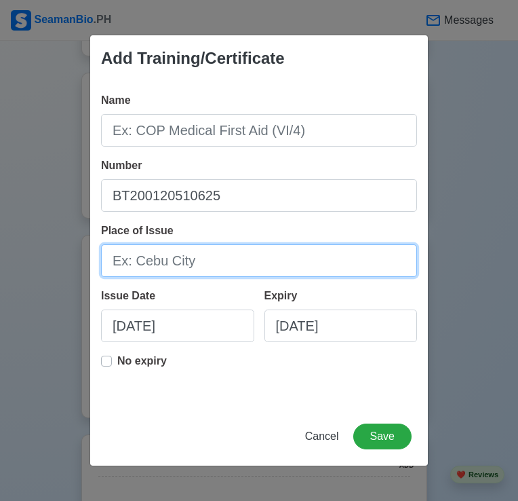
click at [197, 251] on input "Place of Issue" at bounding box center [259, 260] width 316 height 33
type input "Province of Cavite"
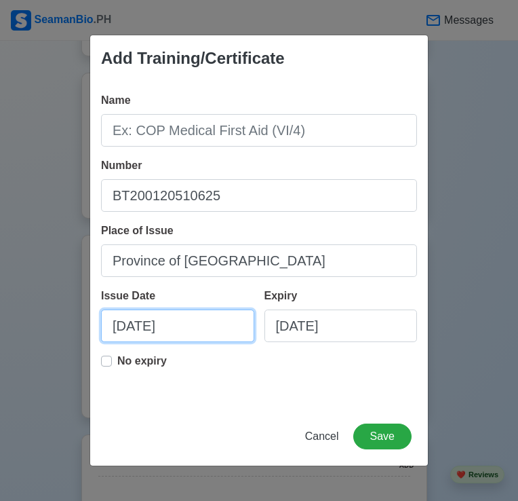
select select "****"
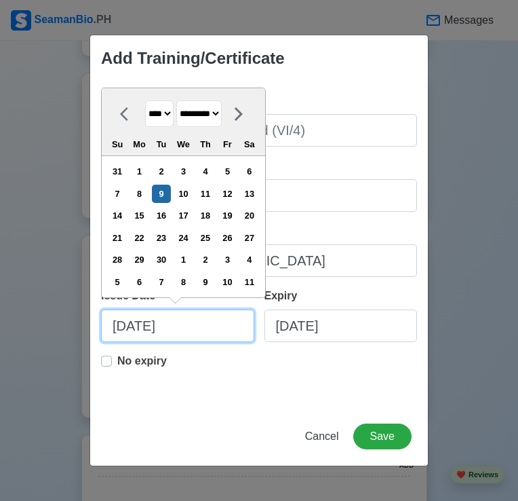
click at [181, 332] on input "09/09/2025" at bounding box center [177, 325] width 153 height 33
click at [199, 117] on select "******* ******** ***** ***** *** **** **** ****** ********* ******* ******** **…" at bounding box center [198, 113] width 45 height 26
select select "******"
click at [181, 100] on select "******* ******** ***** ***** *** **** **** ****** ********* ******* ******** **…" at bounding box center [198, 113] width 45 height 26
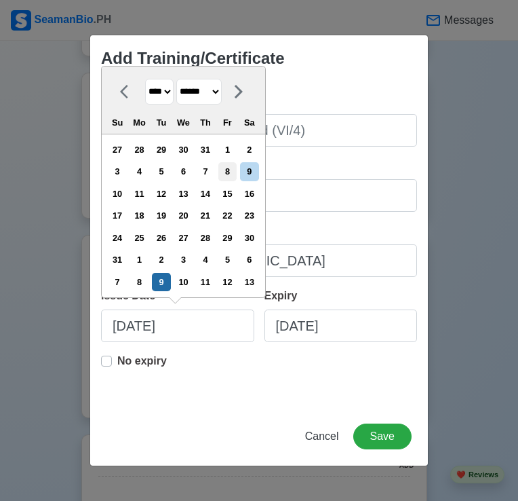
click at [235, 180] on div "8" at bounding box center [227, 171] width 18 height 18
type input "08/08/2025"
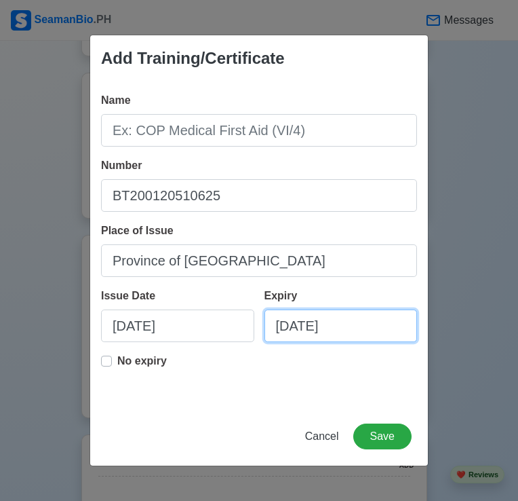
select select "****"
select select "*********"
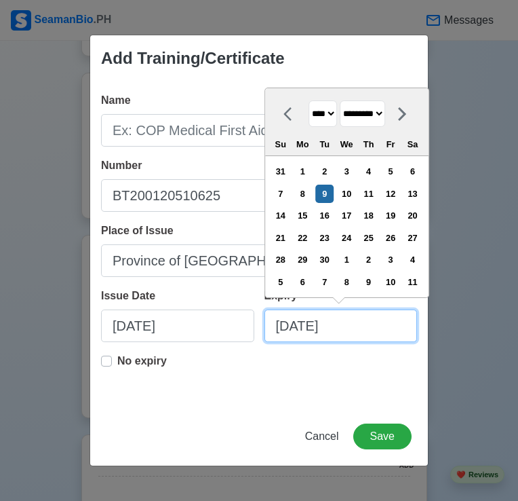
click at [341, 339] on input "09/09/2025" at bounding box center [341, 325] width 153 height 33
click at [324, 115] on select "**** **** **** **** **** **** **** **** **** **** **** **** **** **** **** ****…" at bounding box center [323, 113] width 28 height 26
select select "****"
click at [309, 101] on select "**** **** **** **** **** **** **** **** **** **** **** **** **** **** **** ****…" at bounding box center [323, 113] width 28 height 26
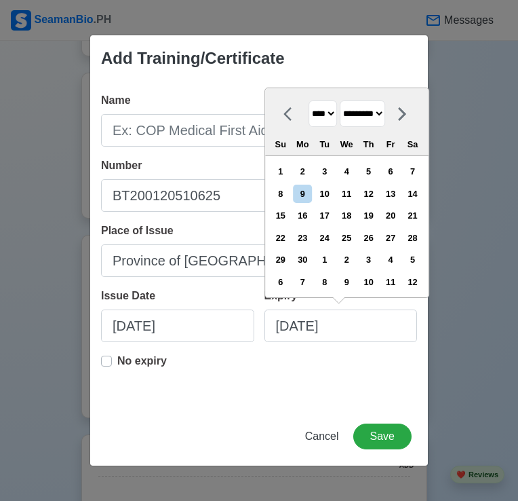
click at [385, 124] on select "******* ******** ***** ***** *** **** **** ****** ********* ******* ******** **…" at bounding box center [362, 113] width 45 height 26
select select "******"
click at [345, 101] on select "******* ******** ***** ***** *** **** **** ****** ********* ******* ******** **…" at bounding box center [362, 113] width 45 height 26
click at [375, 196] on div "8" at bounding box center [369, 194] width 18 height 18
type input "08/08/2030"
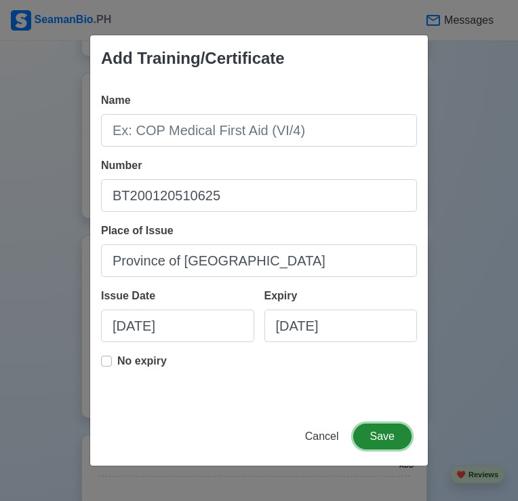
click at [393, 427] on button "Save" at bounding box center [382, 436] width 58 height 26
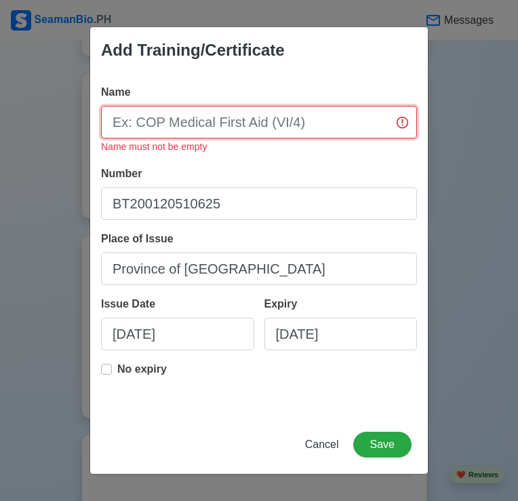
click at [286, 123] on input "Name" at bounding box center [259, 122] width 316 height 33
type input "BASIC TRAINING"
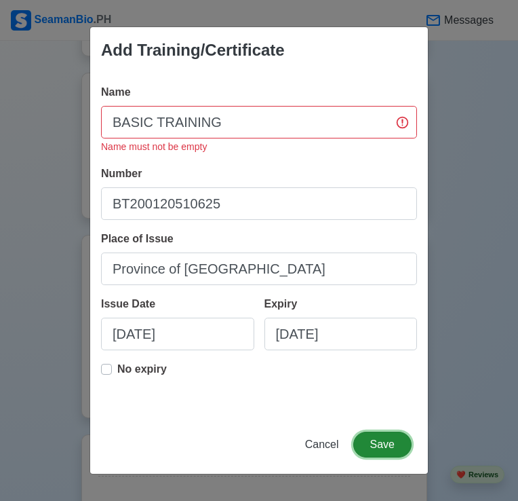
click at [399, 448] on button "Save" at bounding box center [382, 444] width 58 height 26
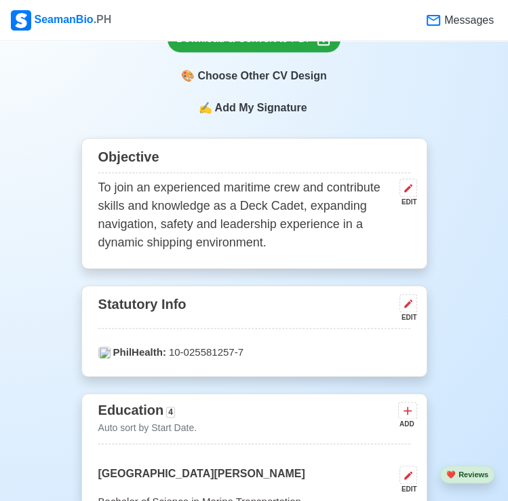
scroll to position [701, 0]
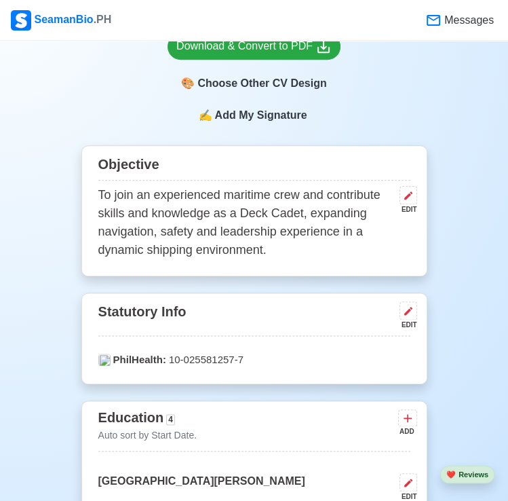
click at [280, 186] on p "To join an experienced maritime crew and contribute skills and knowledge as a D…" at bounding box center [246, 222] width 296 height 73
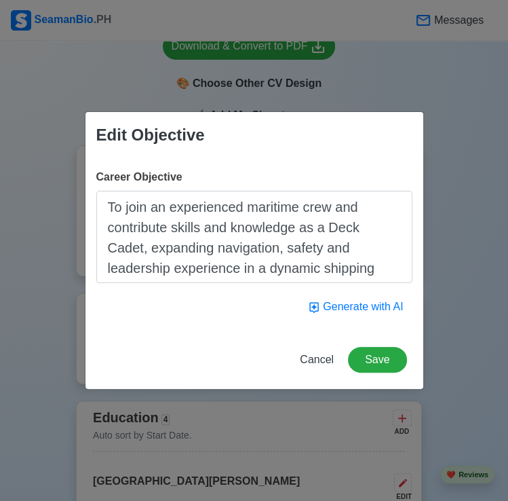
click at [280, 186] on div "Career Objective To join an experienced maritime crew and contribute skills and…" at bounding box center [254, 226] width 316 height 114
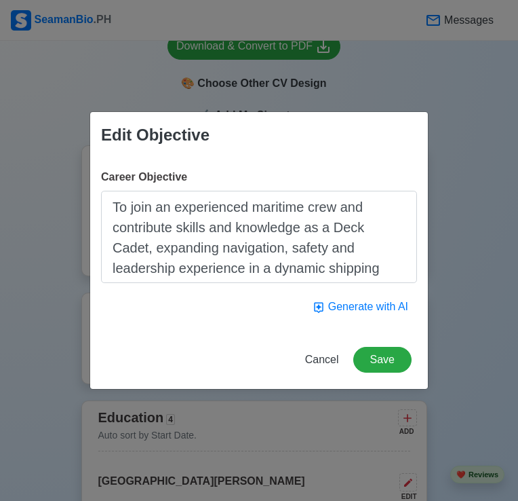
click at [280, 186] on div "Career Objective To join an experienced maritime crew and contribute skills and…" at bounding box center [259, 226] width 316 height 114
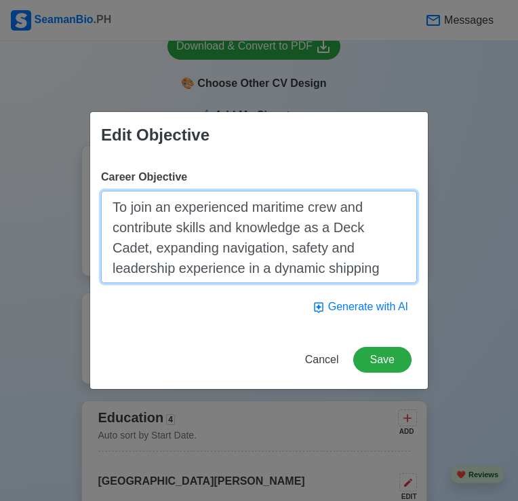
drag, startPoint x: 115, startPoint y: 211, endPoint x: 480, endPoint y: 286, distance: 371.8
click at [480, 286] on div "Edit Objective Career Objective To join an experienced maritime crew and contri…" at bounding box center [259, 250] width 518 height 501
type textarea "T"
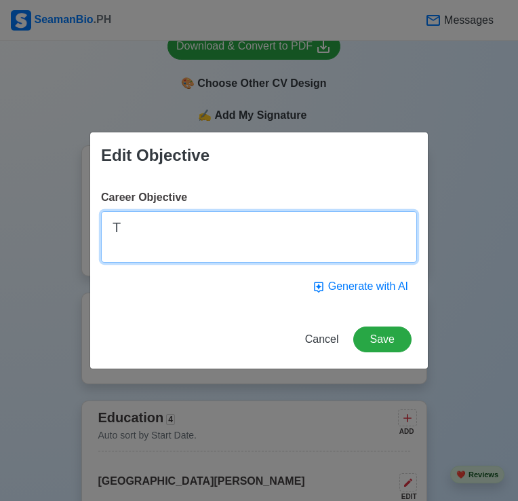
type textarea "To join an experienced maritime crew and contribute skills and knowledge as a D…"
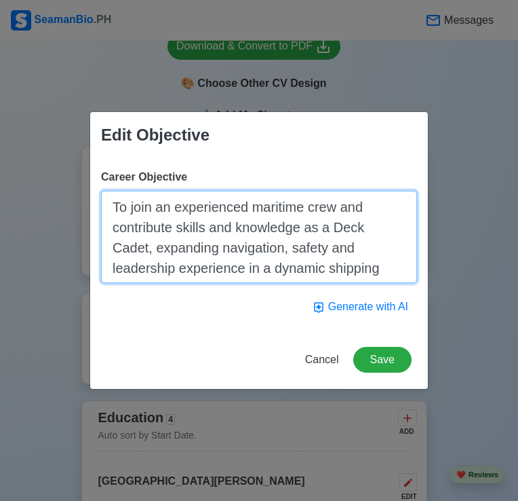
click at [341, 235] on textarea "To join an experienced maritime crew and contribute skills and knowledge as a D…" at bounding box center [259, 237] width 316 height 92
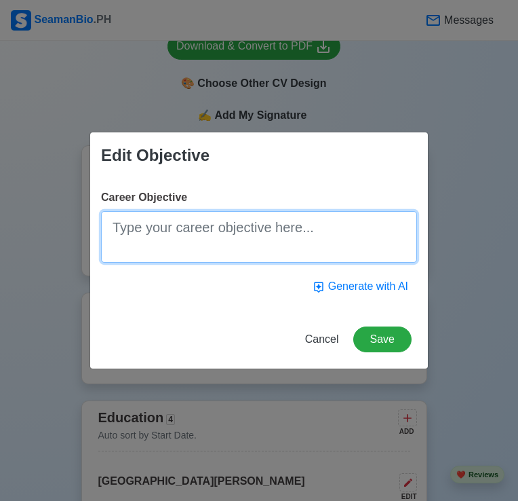
click at [341, 235] on textarea "Career Objective" at bounding box center [259, 237] width 316 height 52
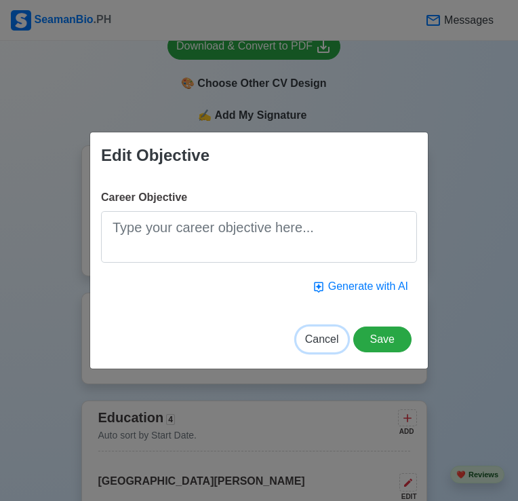
click at [326, 347] on button "Cancel" at bounding box center [322, 339] width 52 height 26
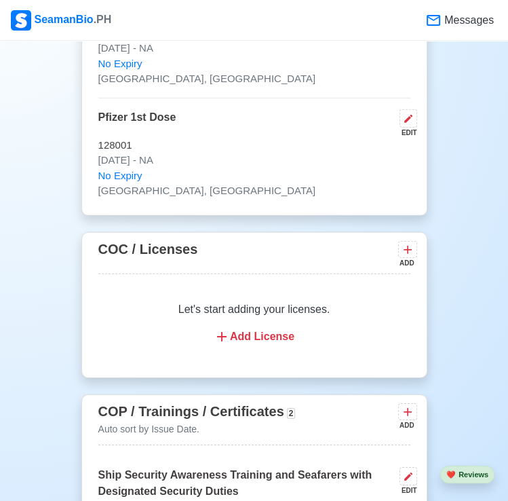
scroll to position [1926, 0]
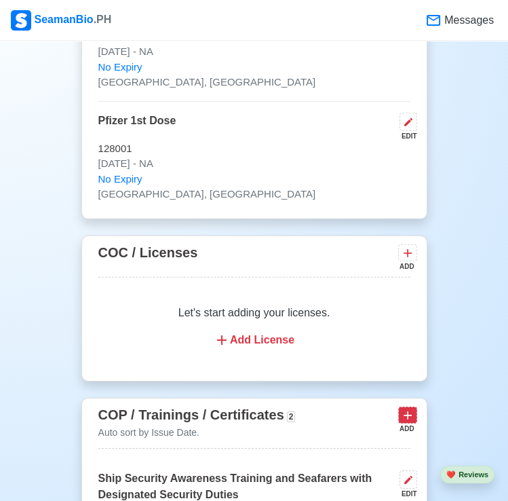
click at [404, 408] on icon at bounding box center [408, 415] width 14 height 14
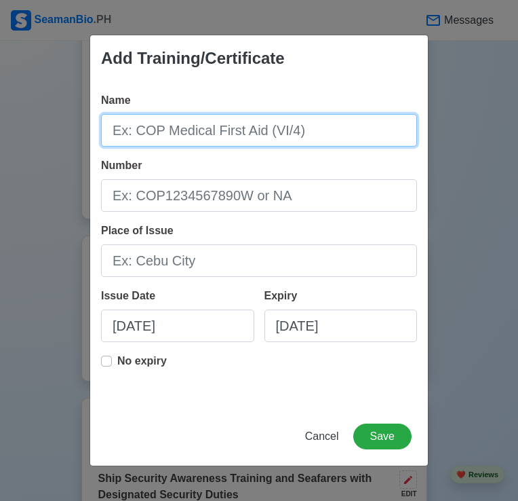
click at [297, 127] on input "Name" at bounding box center [259, 130] width 316 height 33
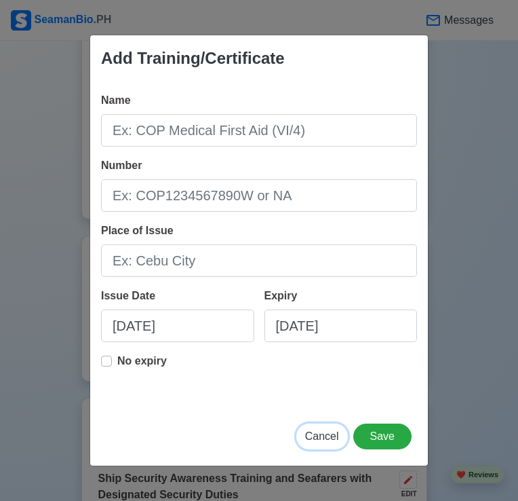
click at [334, 430] on span "Cancel" at bounding box center [322, 436] width 34 height 12
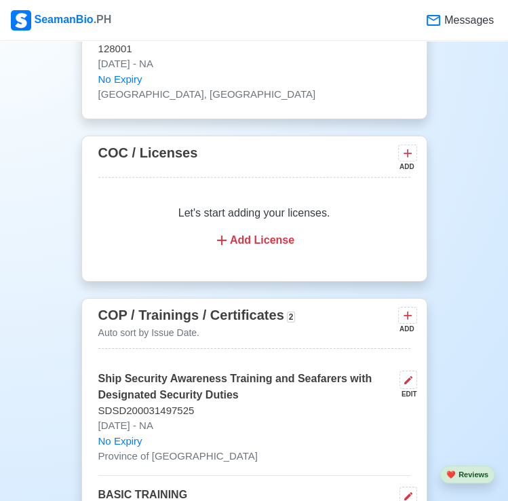
scroll to position [2027, 0]
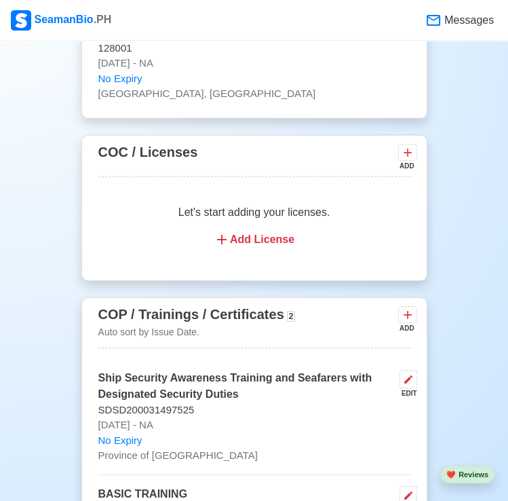
click at [414, 330] on div "COP / Trainings / Certificates 2 Auto sort by Issue Date. ADD Ship Security Awa…" at bounding box center [254, 444] width 346 height 295
click at [410, 374] on icon at bounding box center [408, 379] width 11 height 11
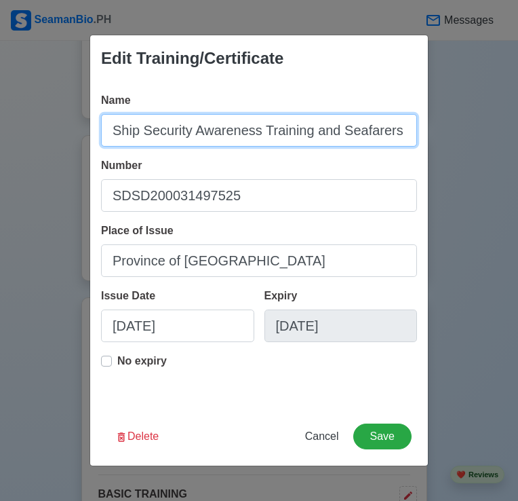
click at [113, 134] on input "Ship Security Awareness Training and Seafarers with Designated Security Duties" at bounding box center [259, 130] width 316 height 33
type input "COP Ship Security Awareness Training and Seafarers with Designated Security Dut…"
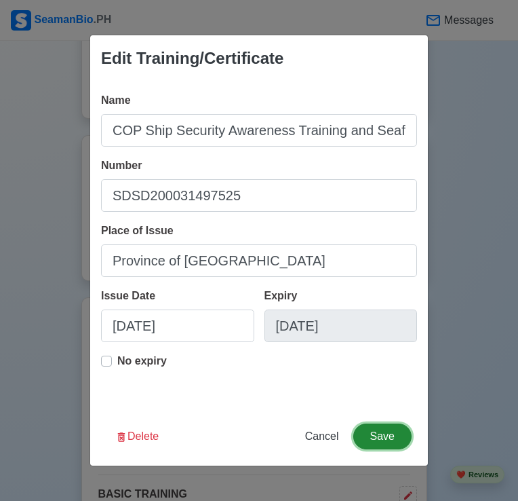
click at [399, 429] on button "Save" at bounding box center [382, 436] width 58 height 26
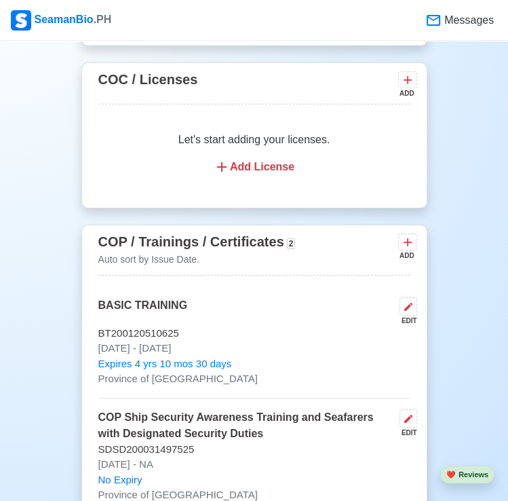
scroll to position [2129, 0]
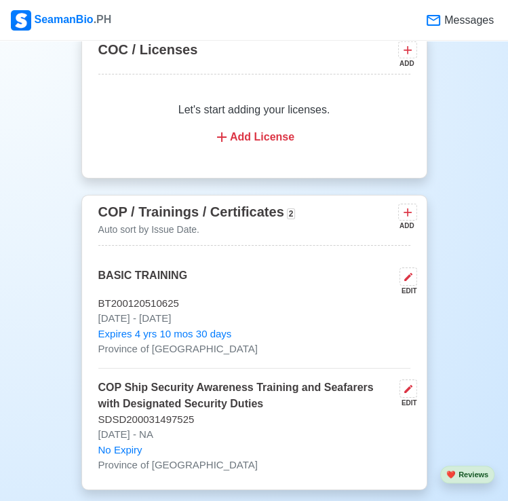
click at [187, 267] on div "BASIC TRAINING EDIT" at bounding box center [254, 281] width 312 height 28
click at [402, 267] on button at bounding box center [409, 276] width 18 height 18
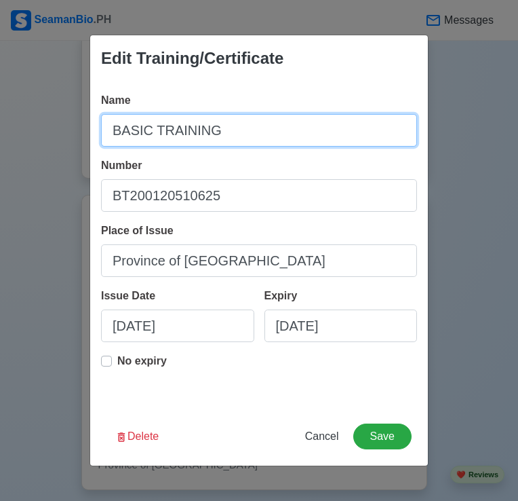
drag, startPoint x: 227, startPoint y: 131, endPoint x: 117, endPoint y: 130, distance: 109.9
click at [117, 130] on input "BASIC TRAINING" at bounding box center [259, 130] width 316 height 33
type input "Basic Training"
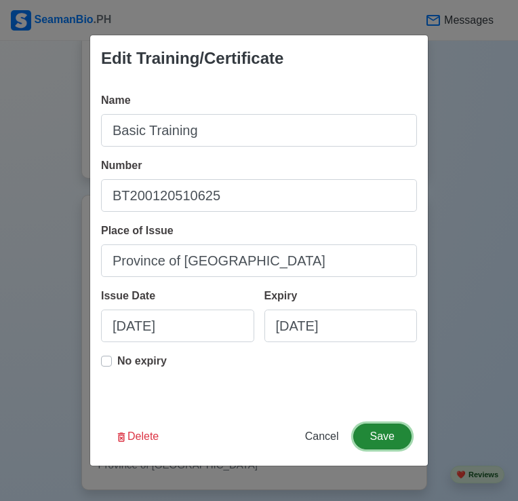
click at [374, 440] on button "Save" at bounding box center [382, 436] width 58 height 26
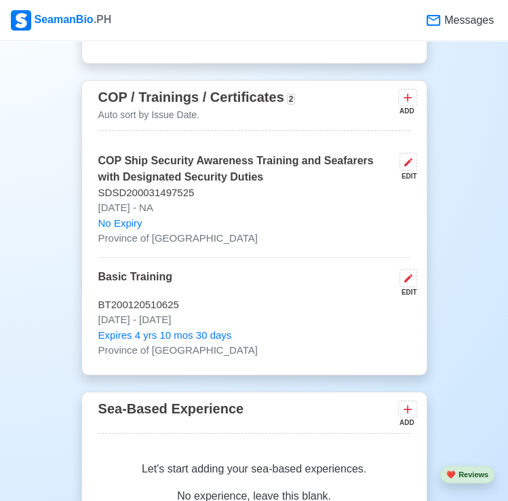
scroll to position [2247, 0]
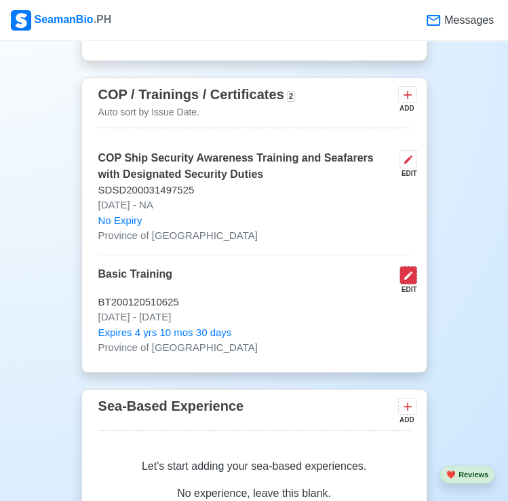
click at [414, 266] on button at bounding box center [409, 275] width 18 height 18
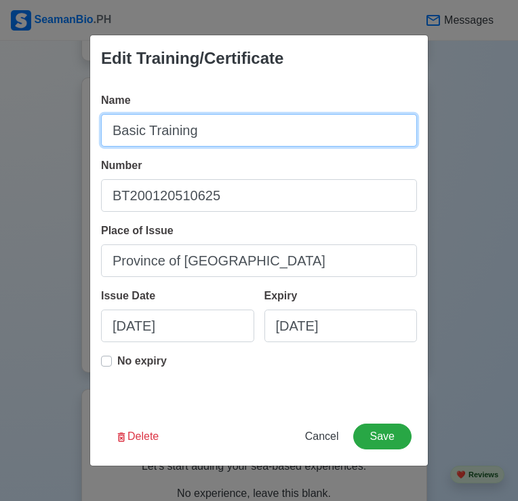
click at [114, 135] on input "Basic Training" at bounding box center [259, 130] width 316 height 33
type input "COP Basic Training"
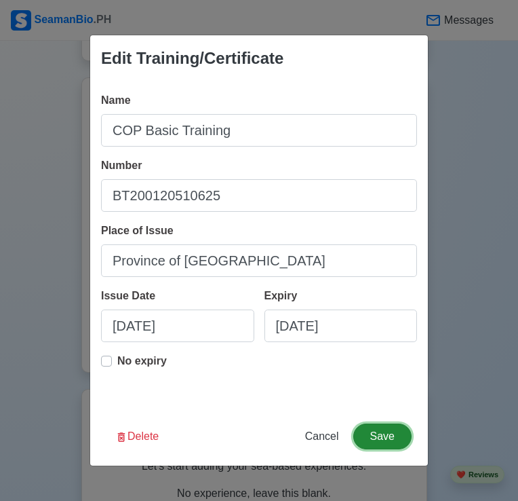
click at [369, 431] on button "Save" at bounding box center [382, 436] width 58 height 26
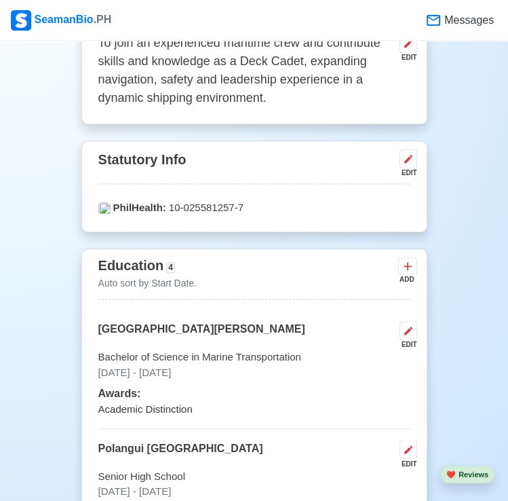
scroll to position [852, 0]
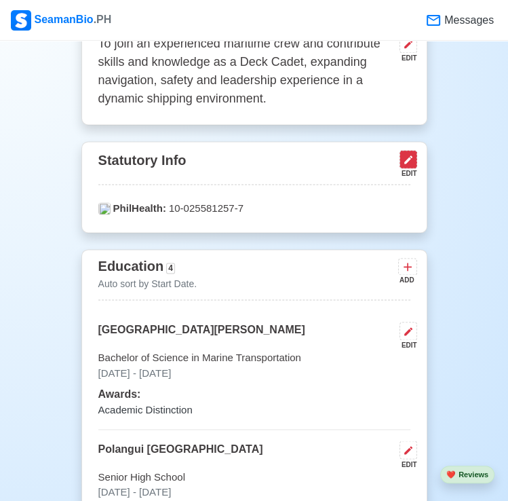
click at [404, 150] on button at bounding box center [409, 159] width 18 height 18
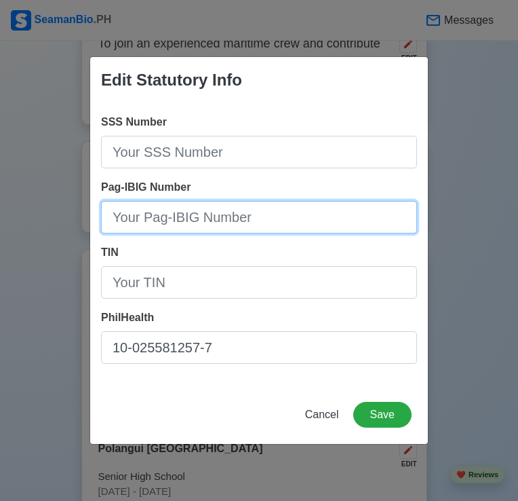
click at [209, 227] on input "Pag-IBIG Number" at bounding box center [259, 217] width 316 height 33
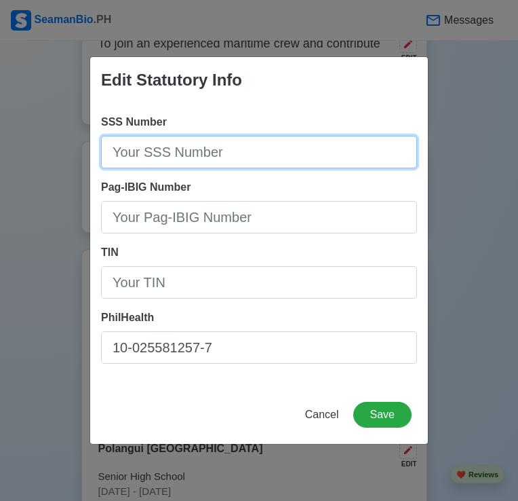
click at [201, 167] on input "SSS Number" at bounding box center [259, 152] width 316 height 33
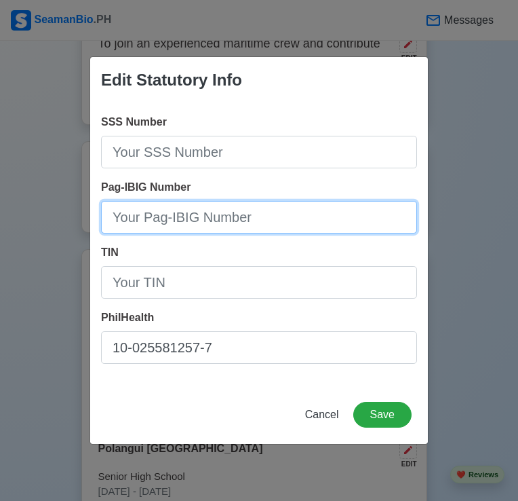
click at [225, 215] on input "Pag-IBIG Number" at bounding box center [259, 217] width 316 height 33
type input "121366178706"
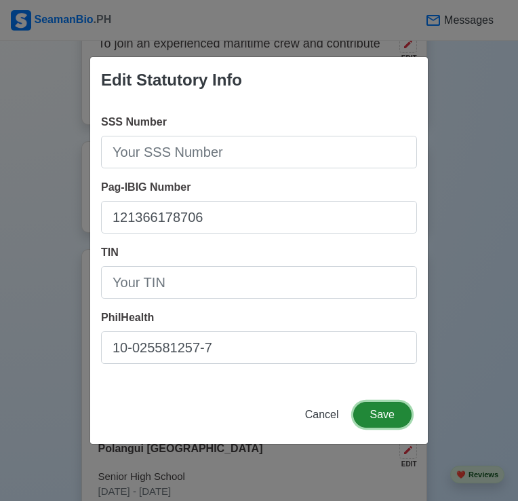
click at [380, 413] on button "Save" at bounding box center [382, 415] width 58 height 26
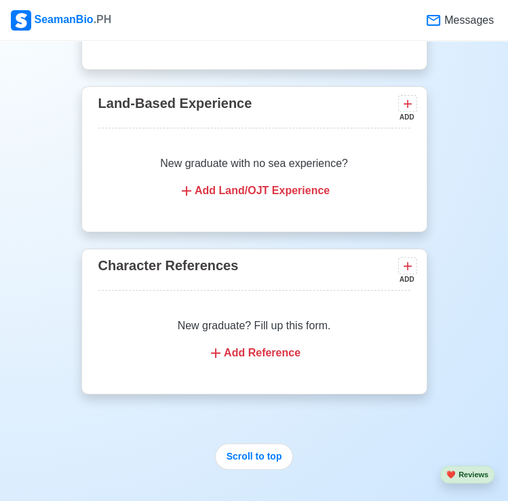
scroll to position [2759, 0]
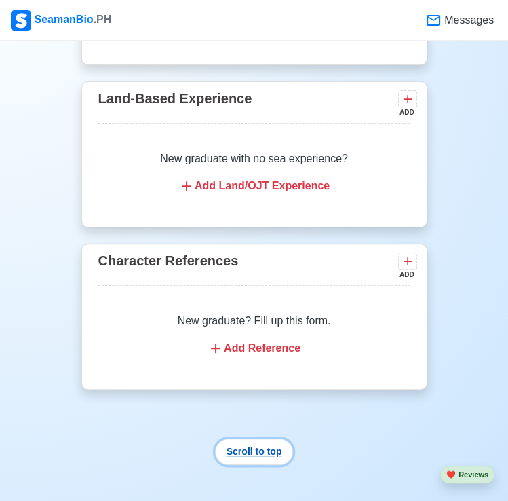
click at [266, 438] on button "Scroll to top" at bounding box center [254, 451] width 79 height 26
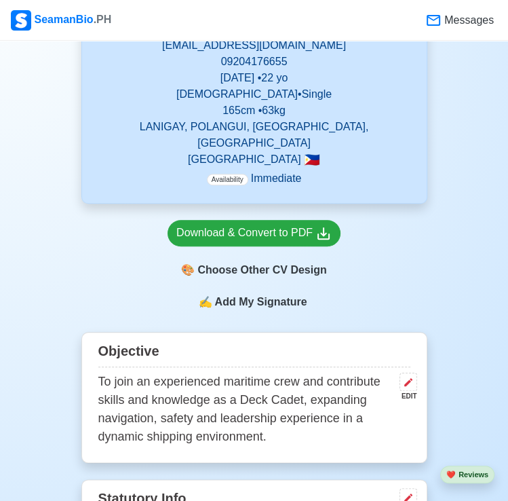
scroll to position [515, 0]
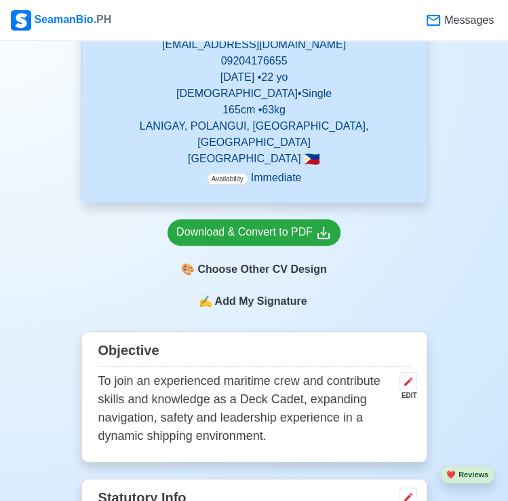
click at [286, 251] on div "Download & Convert to PDF 🎨 Choose Other CV Design" at bounding box center [254, 248] width 346 height 90
click at [282, 293] on span "Add My Signature" at bounding box center [261, 301] width 98 height 16
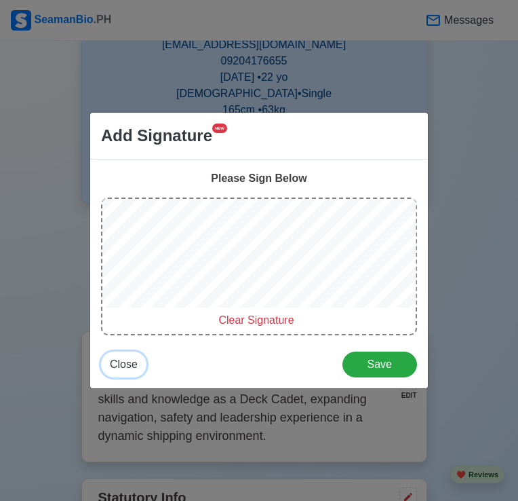
click at [125, 362] on span "Close" at bounding box center [124, 364] width 28 height 12
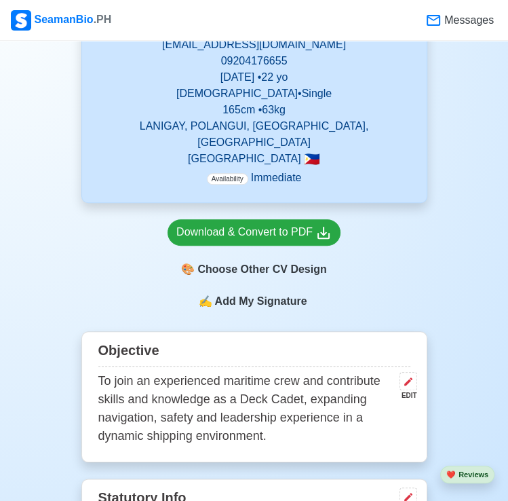
click at [221, 293] on span "Add My Signature" at bounding box center [261, 301] width 98 height 16
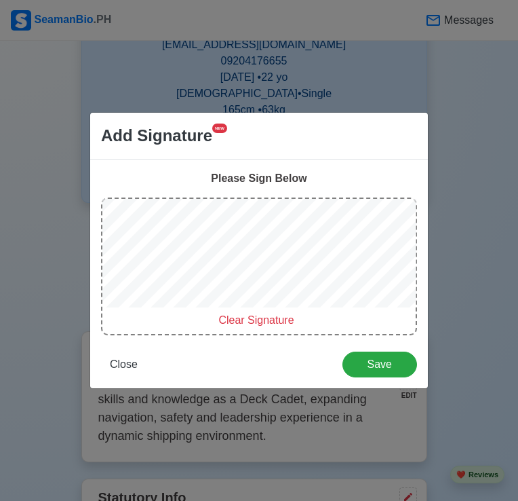
click at [418, 280] on div "Please Sign Below Clear Signature Close Save" at bounding box center [259, 273] width 338 height 229
click at [254, 321] on span "Clear Signature" at bounding box center [255, 320] width 75 height 12
click at [388, 98] on div "Add Signature NEW Please Sign Below Clear Signature Close Save" at bounding box center [259, 250] width 518 height 501
click at [106, 363] on button "Close" at bounding box center [123, 364] width 45 height 26
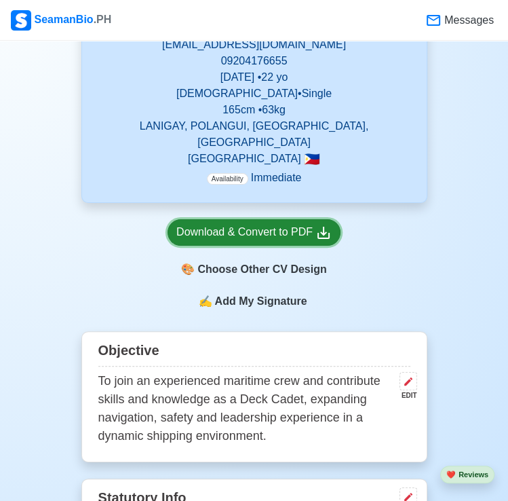
click at [266, 224] on div "Download & Convert to PDF" at bounding box center [253, 232] width 155 height 17
